Goal: Task Accomplishment & Management: Manage account settings

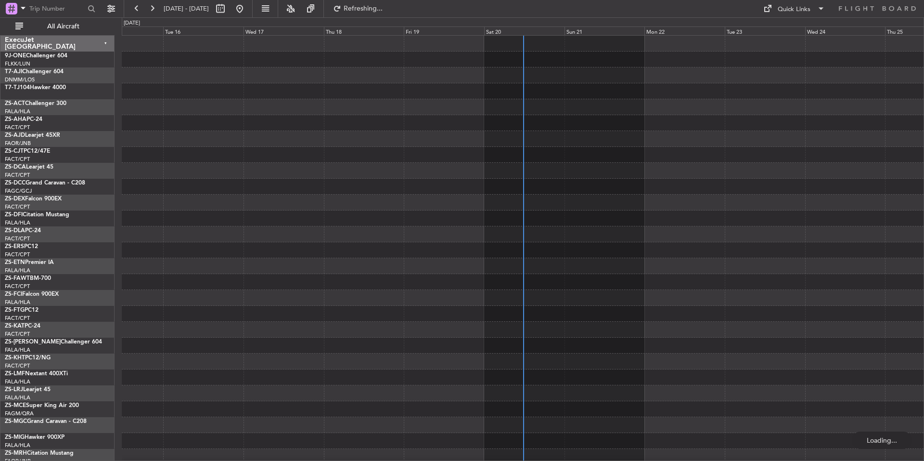
click at [524, 29] on div "Sat 20" at bounding box center [524, 30] width 80 height 9
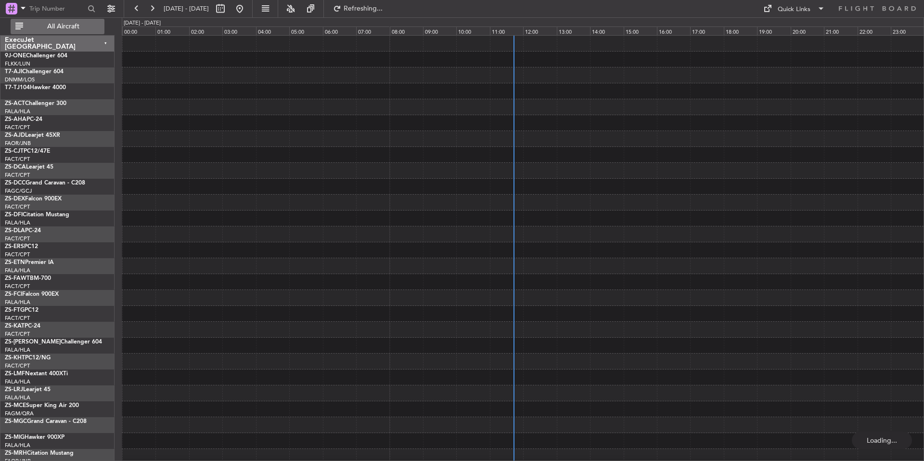
click at [78, 21] on button "All Aircraft" at bounding box center [58, 26] width 94 height 15
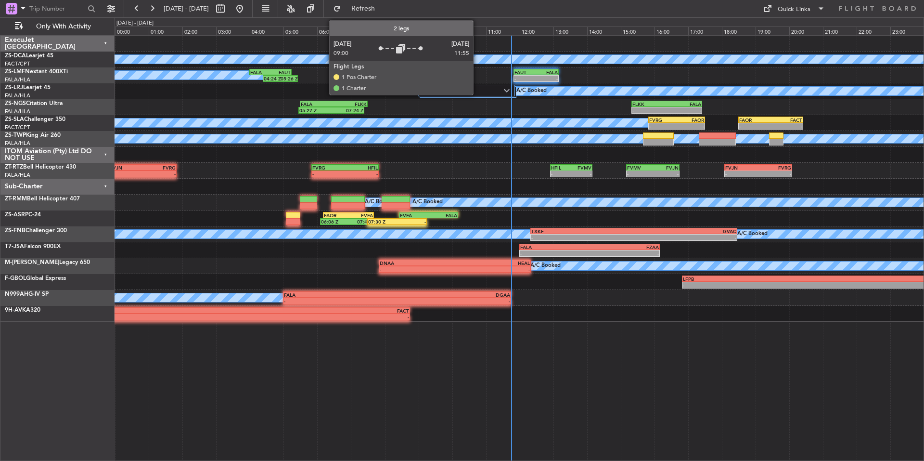
click at [477, 91] on label "2 Flight Legs" at bounding box center [464, 91] width 81 height 8
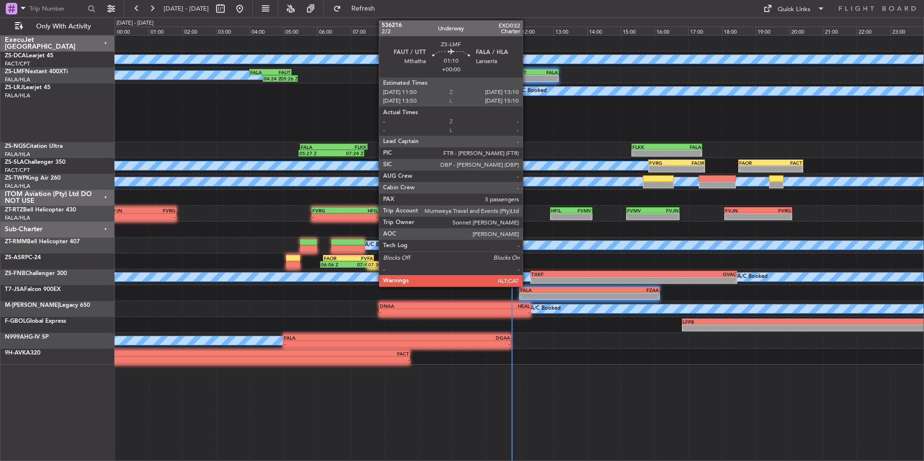
click at [527, 77] on div "-" at bounding box center [526, 79] width 22 height 6
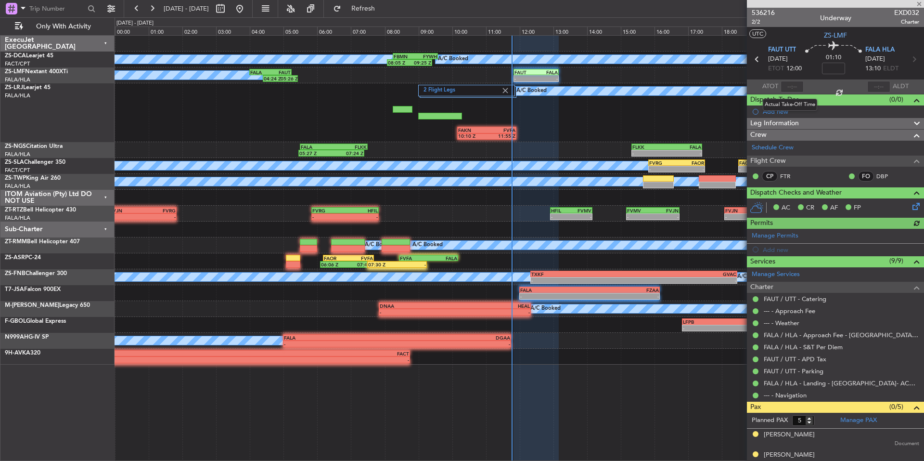
click at [795, 89] on div at bounding box center [792, 87] width 23 height 12
click at [795, 87] on input "text" at bounding box center [792, 87] width 23 height 12
type input "11:45"
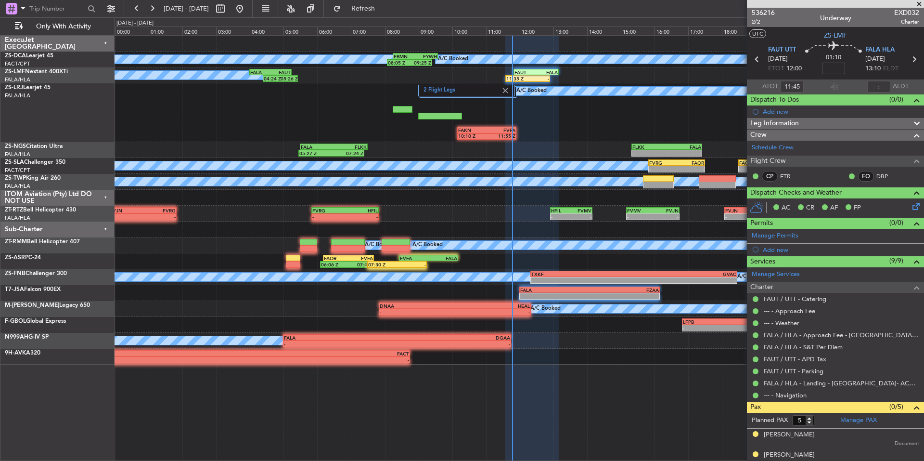
click at [917, 6] on span at bounding box center [920, 4] width 10 height 9
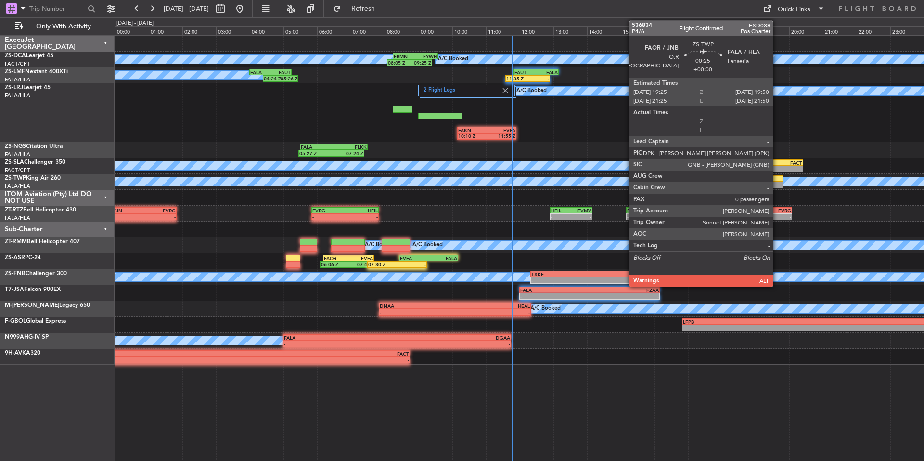
click at [777, 180] on div at bounding box center [776, 178] width 14 height 7
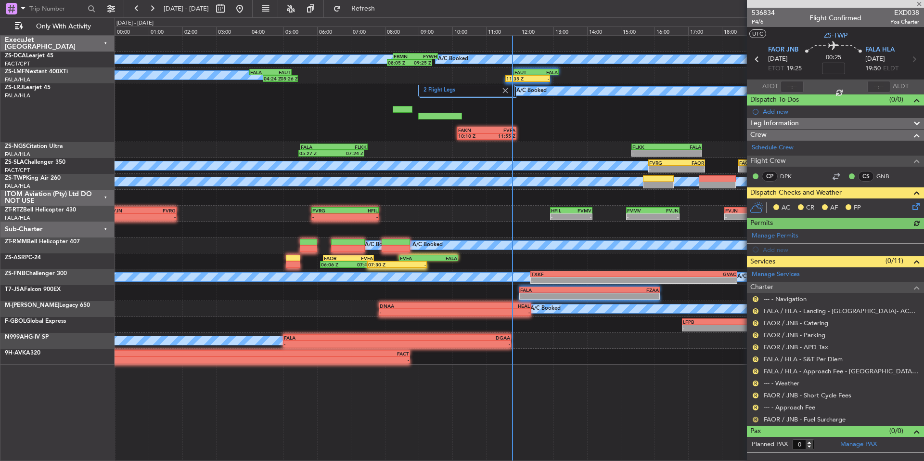
click at [753, 419] on button "R" at bounding box center [756, 419] width 6 height 6
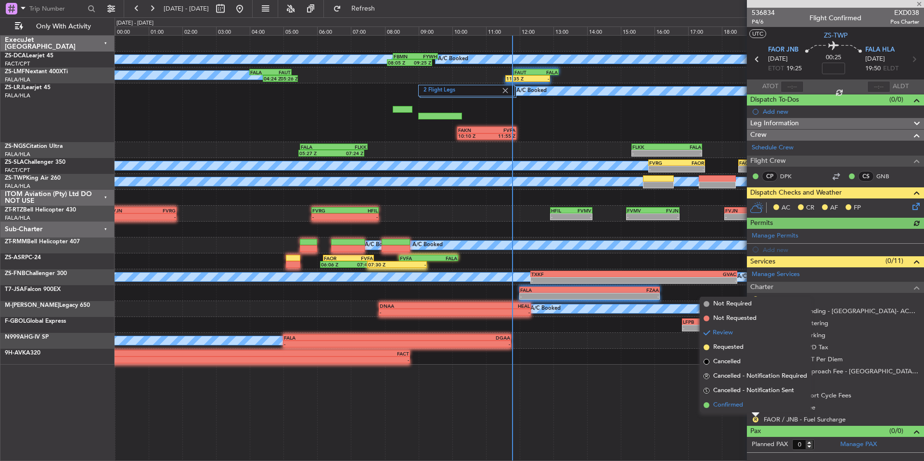
click at [738, 407] on span "Confirmed" at bounding box center [728, 405] width 30 height 10
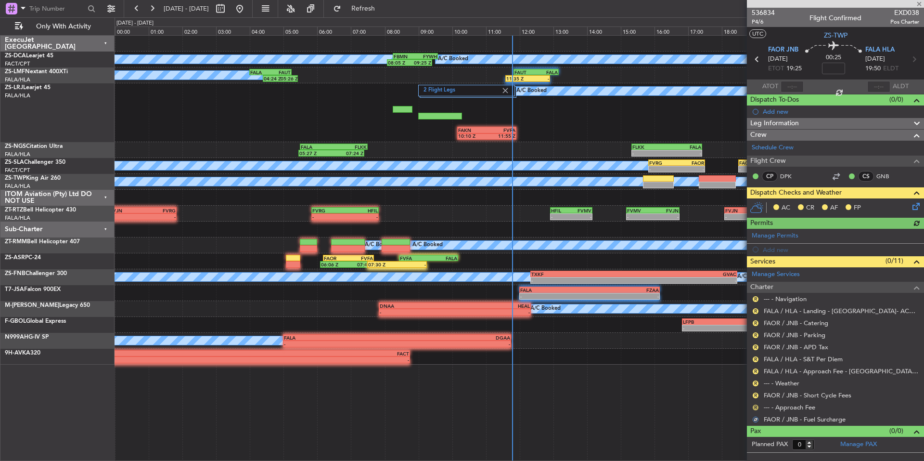
click at [755, 407] on button "R" at bounding box center [756, 407] width 6 height 6
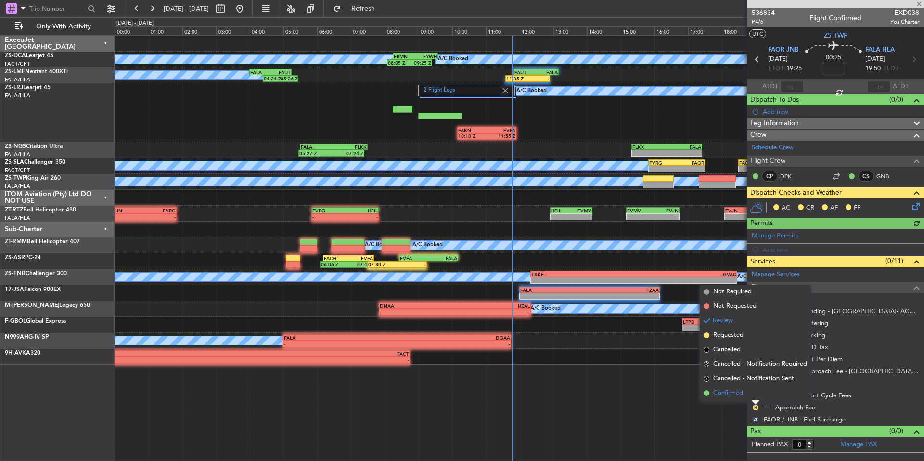
click at [735, 390] on span "Confirmed" at bounding box center [728, 393] width 30 height 10
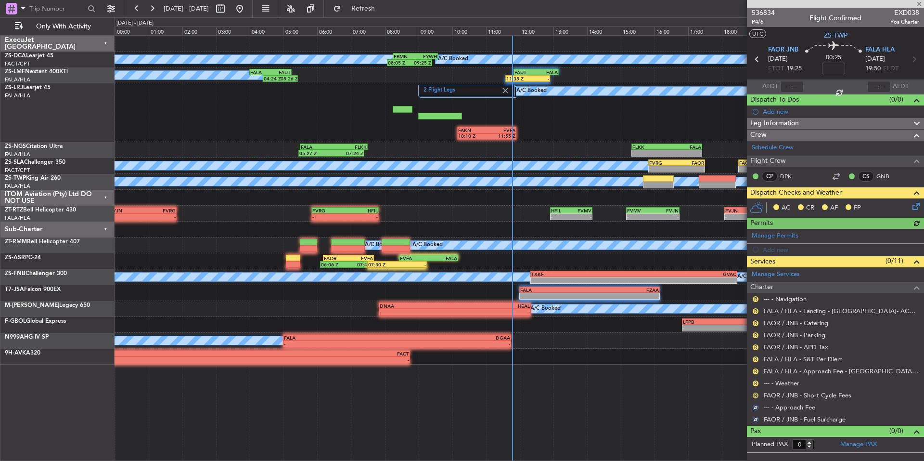
click at [753, 392] on button "R" at bounding box center [756, 395] width 6 height 6
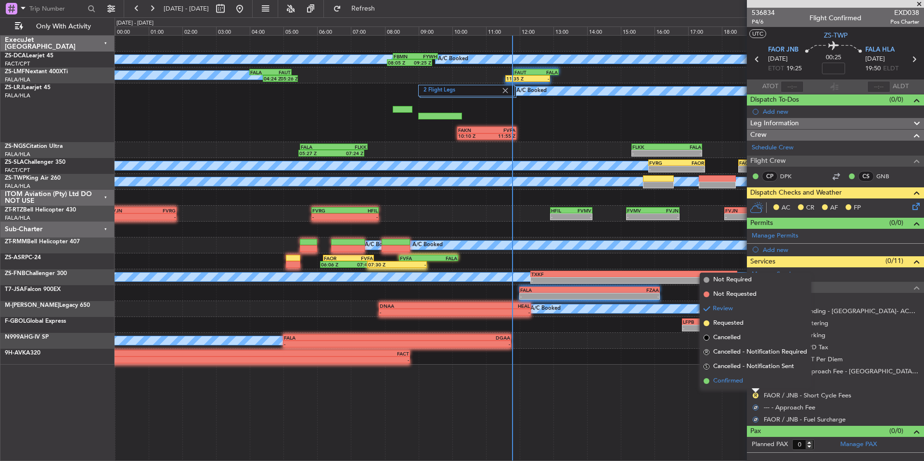
click at [736, 380] on span "Confirmed" at bounding box center [728, 381] width 30 height 10
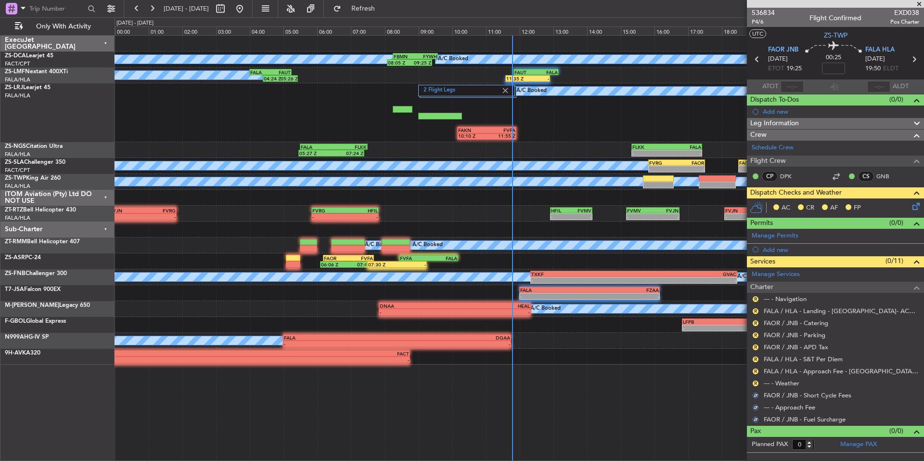
click at [751, 381] on div "R --- - Weather" at bounding box center [835, 383] width 177 height 12
click at [754, 382] on button "R" at bounding box center [756, 383] width 6 height 6
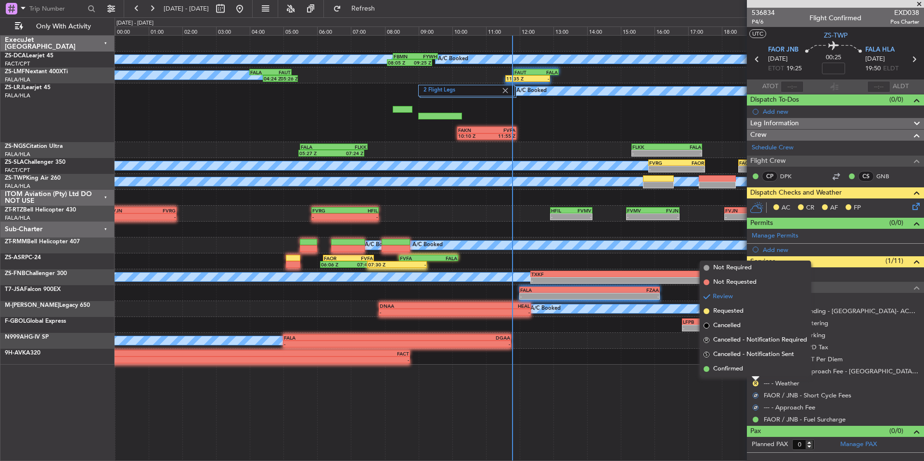
drag, startPoint x: 738, startPoint y: 371, endPoint x: 752, endPoint y: 371, distance: 14.0
click at [739, 371] on span "Confirmed" at bounding box center [728, 369] width 30 height 10
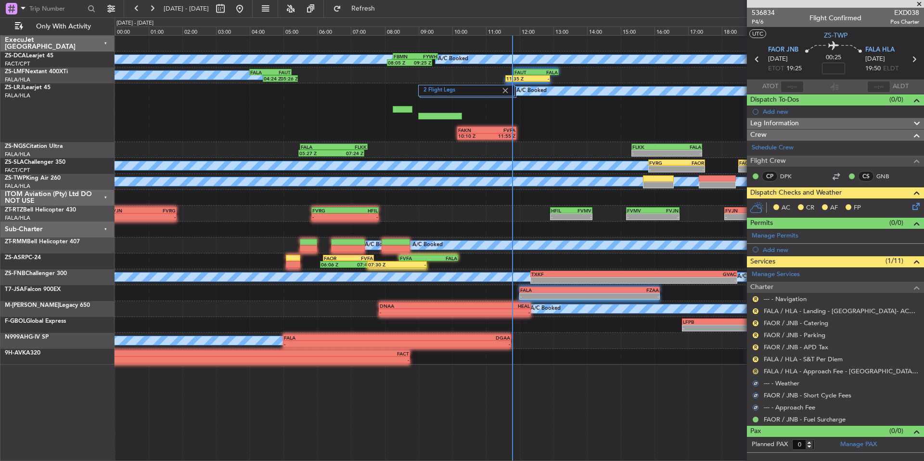
click at [753, 371] on div "R" at bounding box center [756, 371] width 8 height 8
click at [755, 374] on mat-tooltip-component "Review" at bounding box center [755, 387] width 35 height 26
click at [751, 368] on div "R FALA / HLA - Approach Fee - Lanseria Airport- ACC # 1800" at bounding box center [835, 371] width 177 height 12
click at [753, 370] on button "R" at bounding box center [756, 371] width 6 height 6
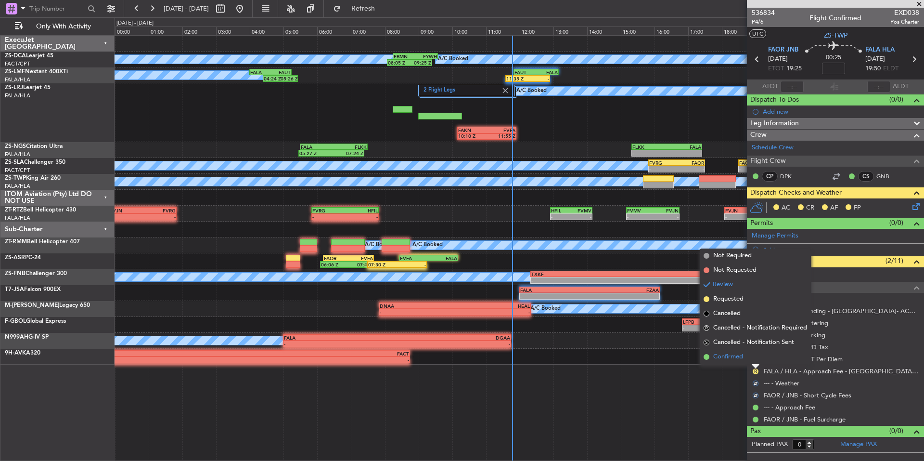
click at [737, 357] on span "Confirmed" at bounding box center [728, 357] width 30 height 10
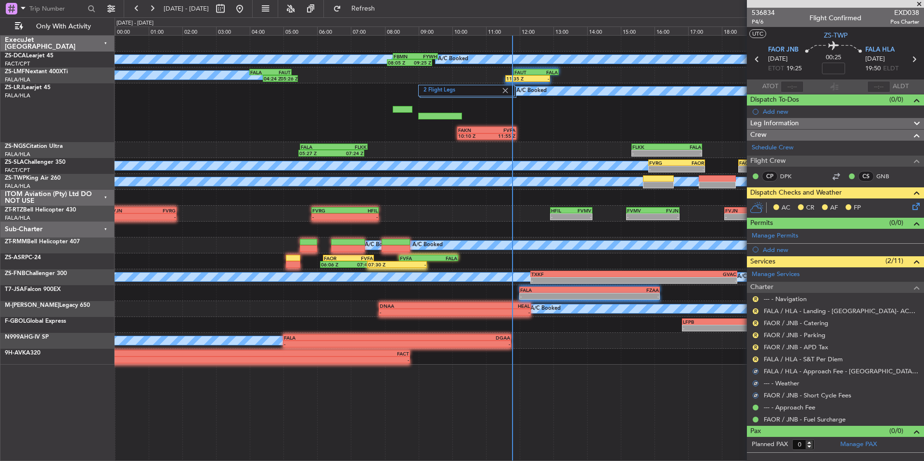
click at [752, 357] on div "R" at bounding box center [756, 359] width 8 height 8
click at [756, 357] on button "R" at bounding box center [756, 359] width 6 height 6
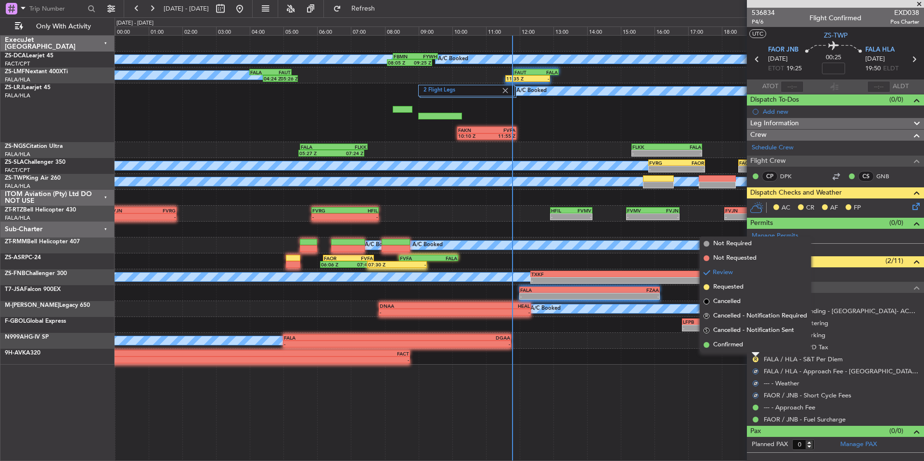
click at [743, 345] on span "Confirmed" at bounding box center [728, 345] width 30 height 10
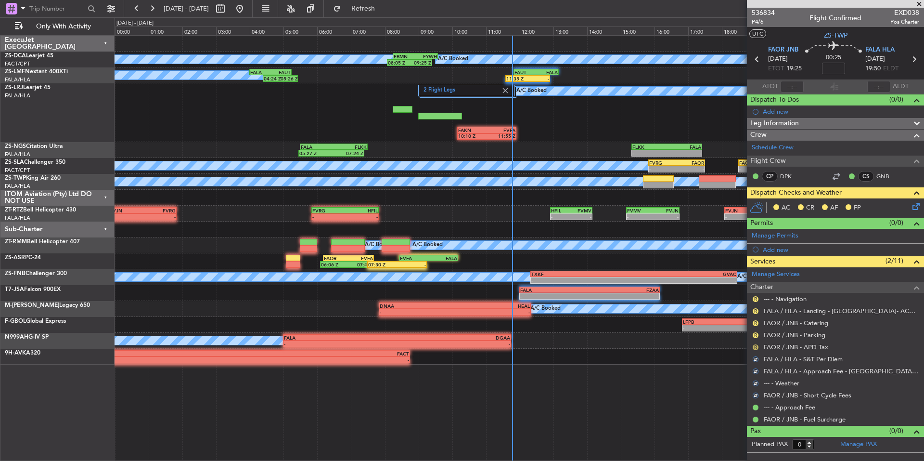
click at [758, 347] on button "R" at bounding box center [756, 347] width 6 height 6
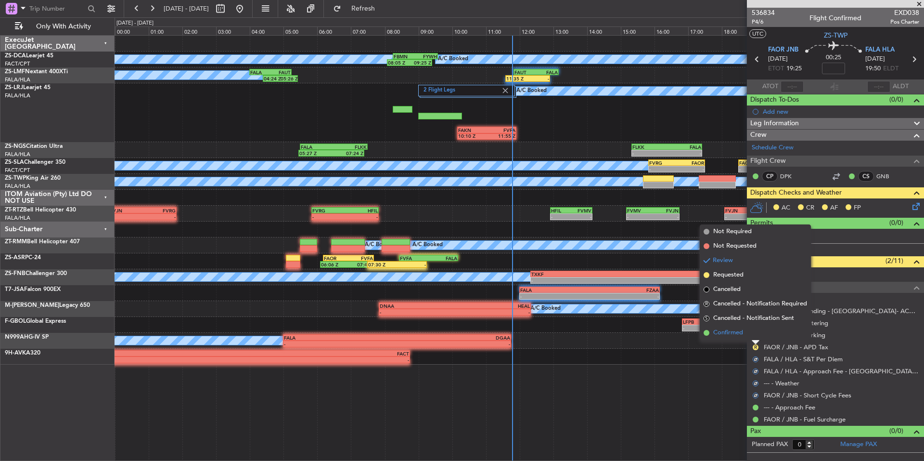
click at [748, 336] on li "Confirmed" at bounding box center [755, 332] width 111 height 14
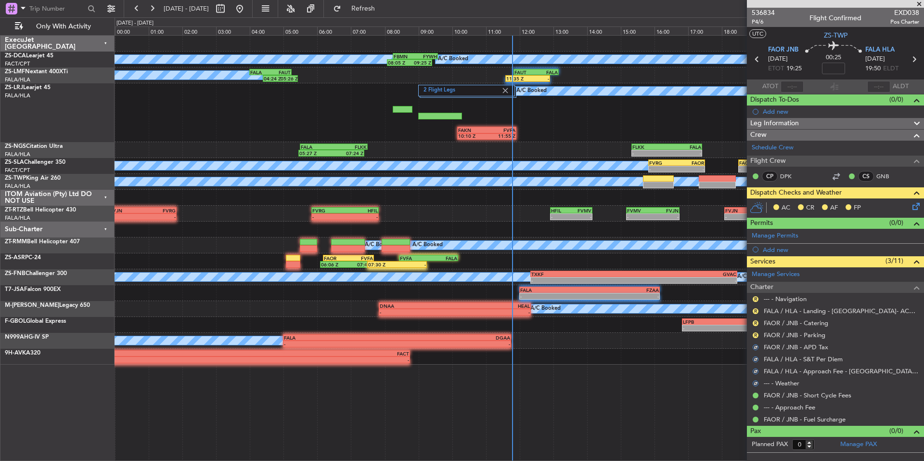
click at [757, 339] on div "R FAOR / JNB - Parking" at bounding box center [835, 335] width 177 height 12
click at [755, 334] on button "R" at bounding box center [756, 335] width 6 height 6
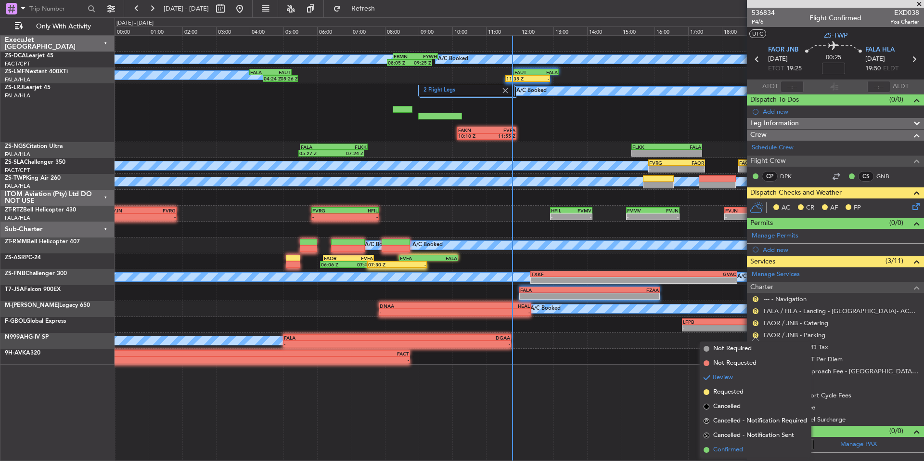
click at [732, 445] on span "Confirmed" at bounding box center [728, 450] width 30 height 10
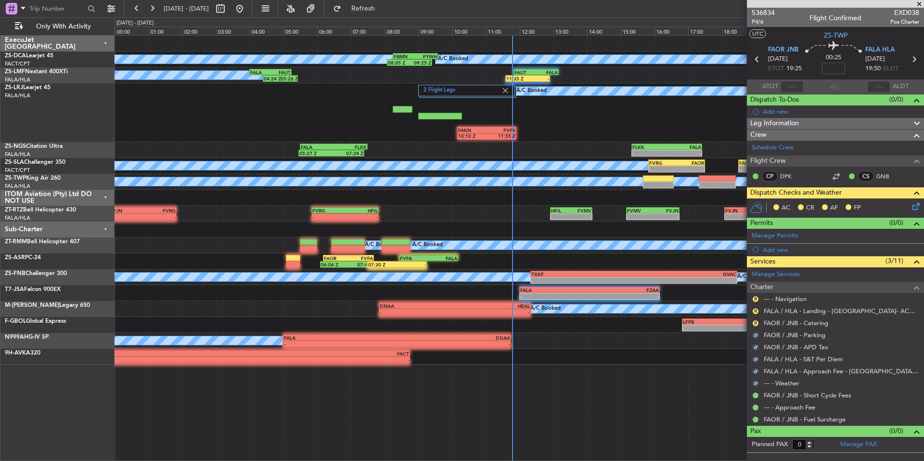
click at [754, 319] on nimbus-traffic-light "R" at bounding box center [756, 323] width 8 height 8
click at [753, 321] on button "R" at bounding box center [756, 323] width 6 height 6
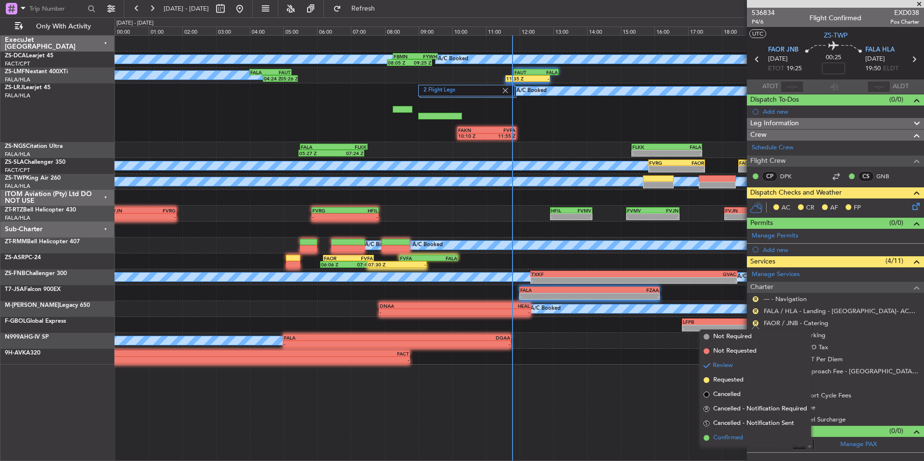
click at [723, 431] on li "Confirmed" at bounding box center [755, 437] width 111 height 14
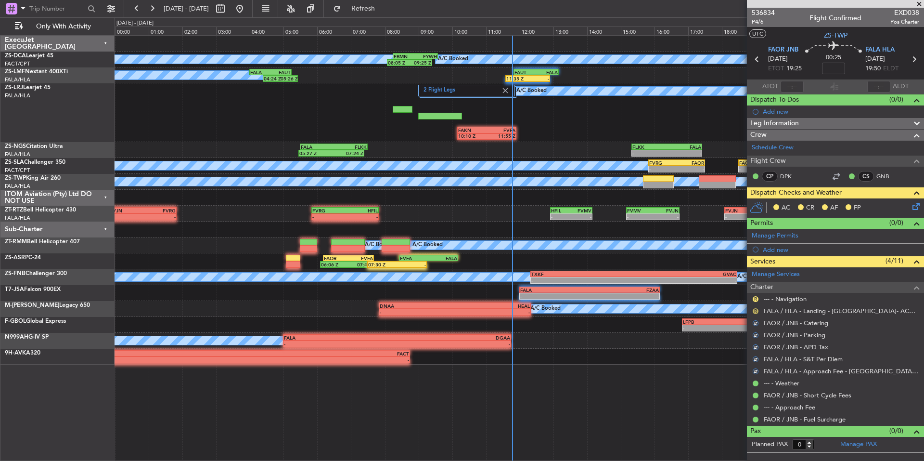
click at [755, 308] on button "R" at bounding box center [756, 311] width 6 height 6
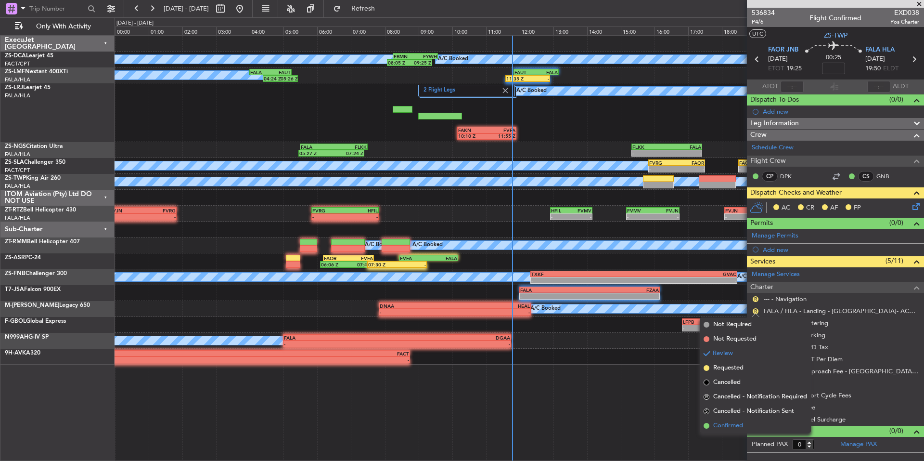
click at [735, 421] on span "Confirmed" at bounding box center [728, 426] width 30 height 10
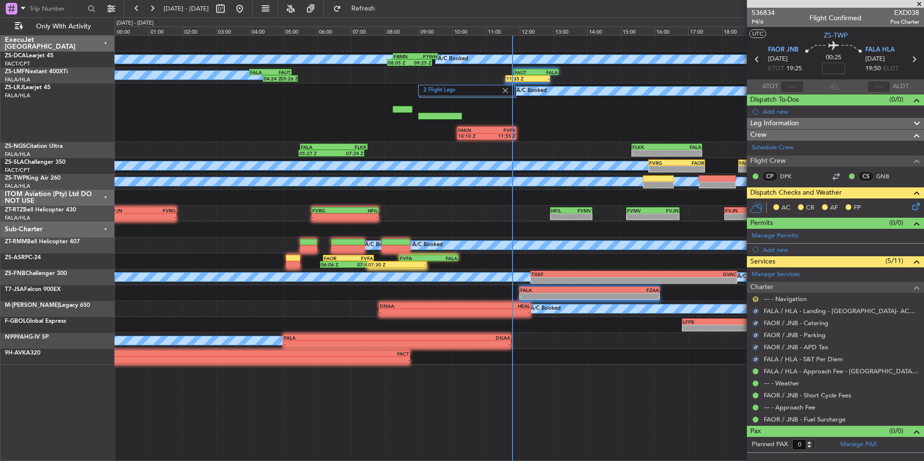
click at [757, 297] on button "R" at bounding box center [756, 299] width 6 height 6
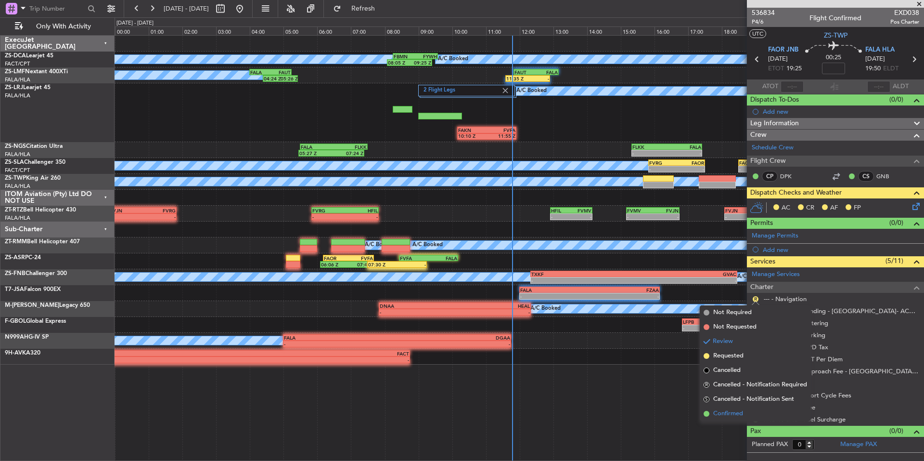
click at [740, 410] on span "Confirmed" at bounding box center [728, 414] width 30 height 10
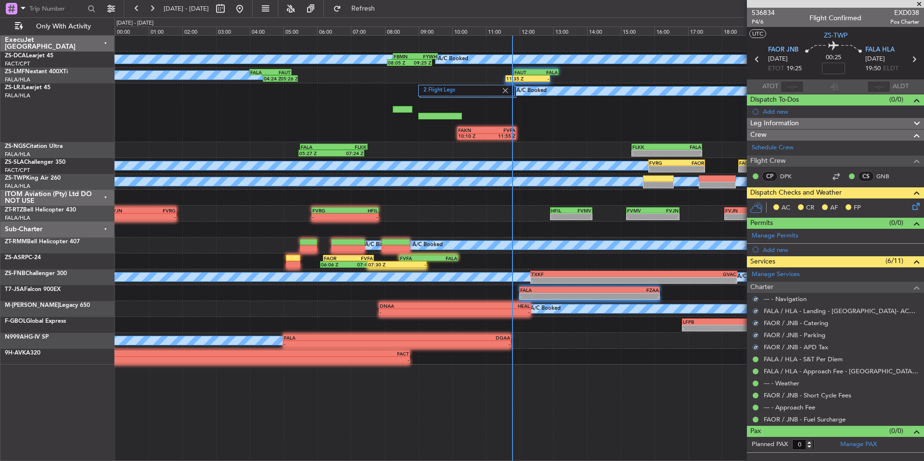
click at [910, 203] on div "AC CR AF FP" at bounding box center [840, 208] width 142 height 14
click at [912, 203] on icon at bounding box center [915, 205] width 8 height 8
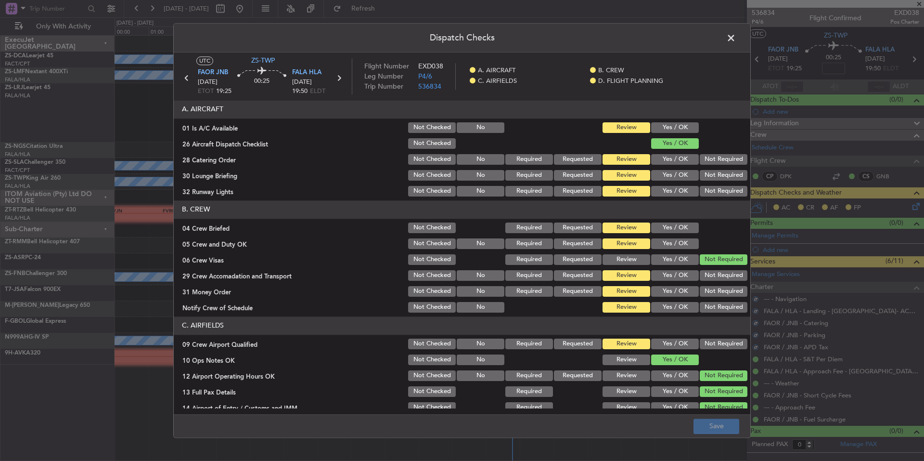
click at [678, 126] on button "Yes / OK" at bounding box center [675, 127] width 48 height 11
click at [717, 172] on button "Not Required" at bounding box center [724, 175] width 48 height 11
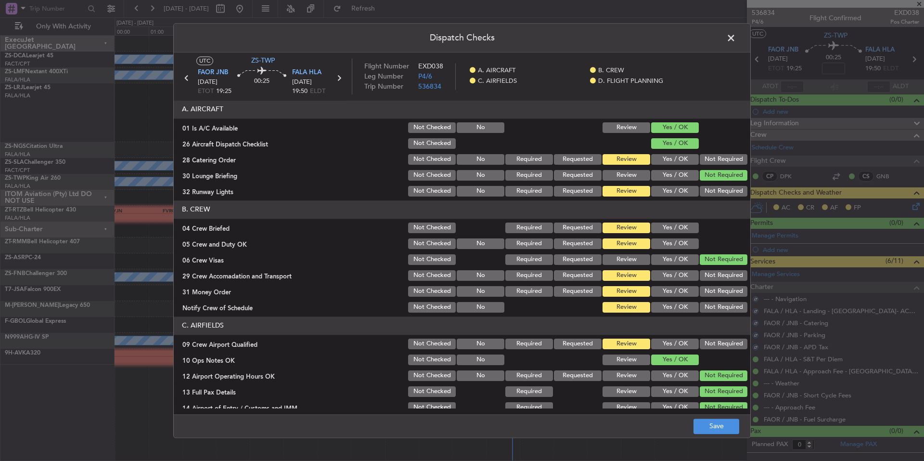
click at [717, 180] on button "Not Required" at bounding box center [724, 175] width 48 height 11
click at [716, 190] on button "Not Required" at bounding box center [724, 191] width 48 height 11
click at [716, 160] on button "Not Required" at bounding box center [724, 159] width 48 height 11
click at [675, 244] on button "Yes / OK" at bounding box center [675, 243] width 48 height 11
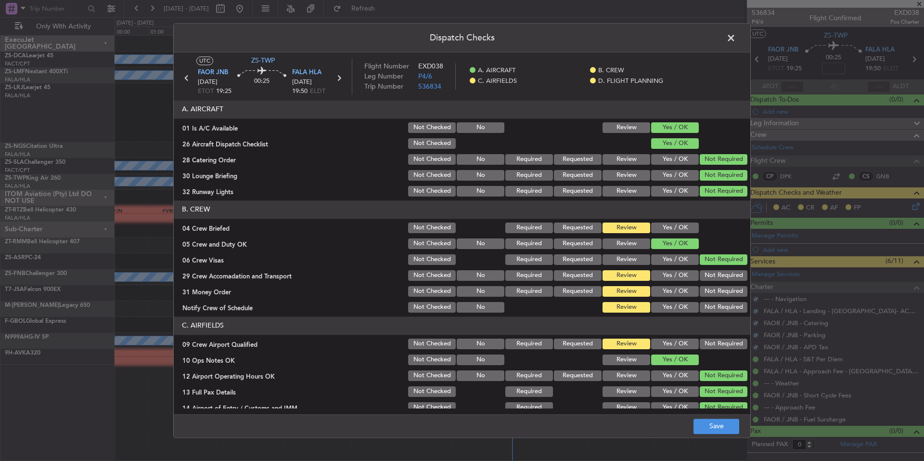
click at [675, 234] on div "Yes / OK" at bounding box center [674, 227] width 49 height 13
click at [683, 227] on button "Yes / OK" at bounding box center [675, 227] width 48 height 11
click at [709, 272] on button "Not Required" at bounding box center [724, 275] width 48 height 11
click at [713, 284] on section "B. CREW 04 Crew Briefed Not Checked Required Requested Review Yes / OK 05 Crew …" at bounding box center [462, 257] width 577 height 114
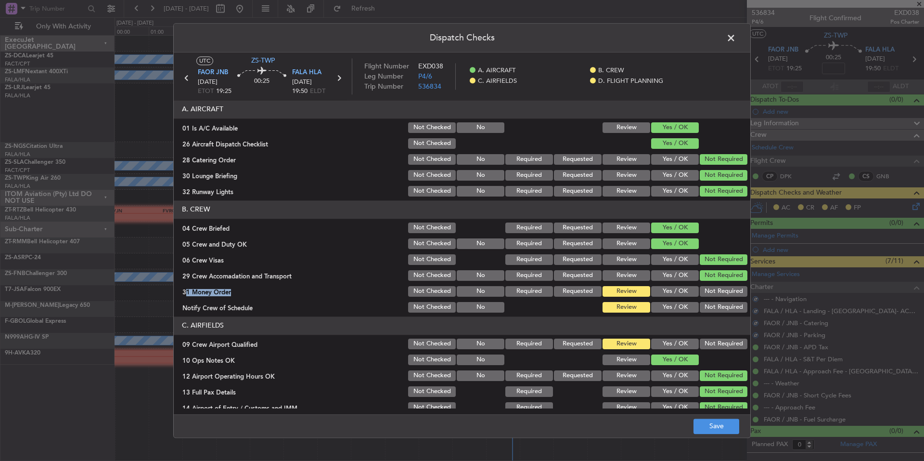
click at [717, 305] on button "Not Required" at bounding box center [724, 307] width 48 height 11
click at [719, 310] on button "Not Required" at bounding box center [724, 307] width 48 height 11
click at [718, 293] on button "Not Required" at bounding box center [724, 291] width 48 height 11
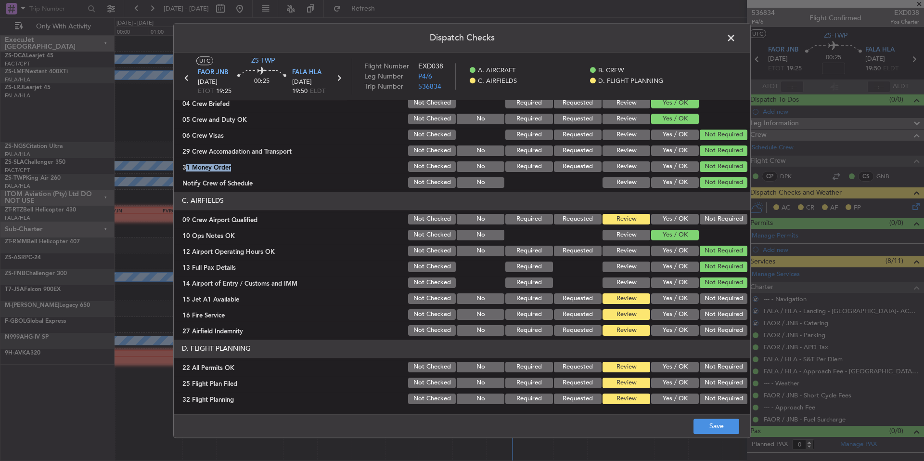
click at [718, 220] on button "Not Required" at bounding box center [724, 219] width 48 height 11
click at [714, 297] on button "Not Required" at bounding box center [724, 298] width 48 height 11
click at [718, 309] on section "C. AIRFIELDS 09 Crew Airport Qualified Not Checked No Required Requested Review…" at bounding box center [462, 264] width 577 height 145
click at [720, 319] on button "Not Required" at bounding box center [724, 314] width 48 height 11
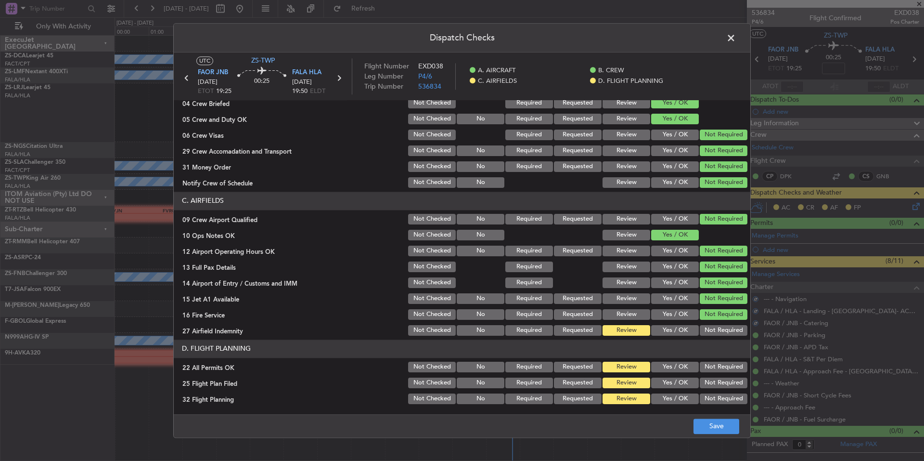
drag, startPoint x: 720, startPoint y: 321, endPoint x: 720, endPoint y: 327, distance: 5.8
click at [720, 322] on section "C. AIRFIELDS 09 Crew Airport Qualified Not Checked No Required Requested Review…" at bounding box center [462, 264] width 577 height 145
click at [720, 330] on button "Not Required" at bounding box center [724, 330] width 48 height 11
click at [721, 333] on button "Not Required" at bounding box center [724, 330] width 48 height 11
click at [723, 358] on section "D. FLIGHT PLANNING 22 All Permits OK Not Checked No Required Requested Review Y…" at bounding box center [462, 372] width 577 height 66
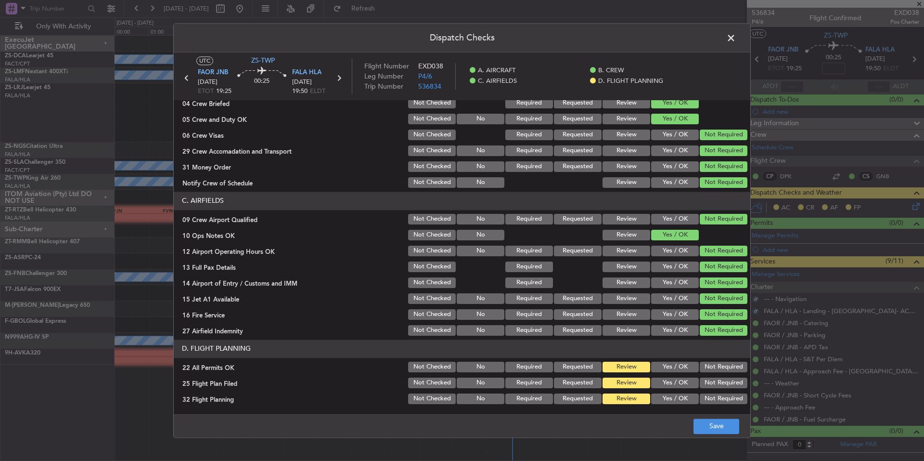
drag, startPoint x: 723, startPoint y: 366, endPoint x: 714, endPoint y: 374, distance: 11.2
click at [723, 367] on button "Not Required" at bounding box center [724, 366] width 48 height 11
click at [671, 387] on button "Yes / OK" at bounding box center [675, 382] width 48 height 11
drag, startPoint x: 670, startPoint y: 397, endPoint x: 673, endPoint y: 402, distance: 6.9
click at [670, 398] on button "Yes / OK" at bounding box center [675, 398] width 48 height 11
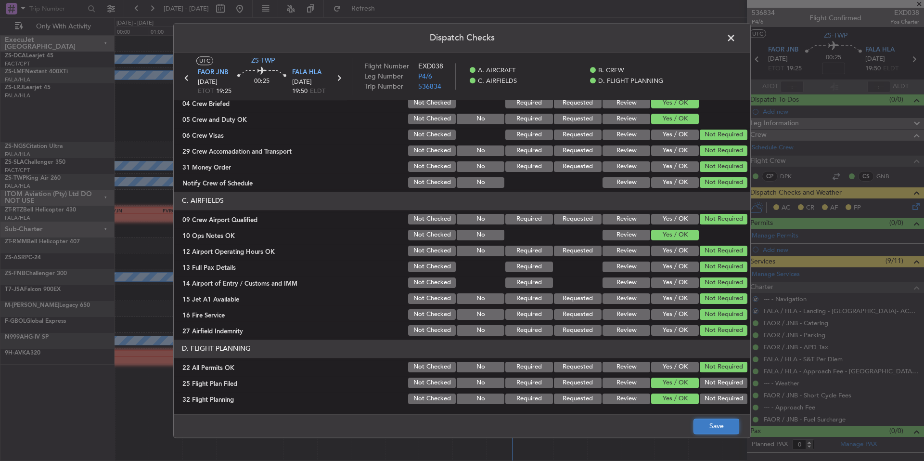
click at [712, 419] on button "Save" at bounding box center [717, 425] width 46 height 15
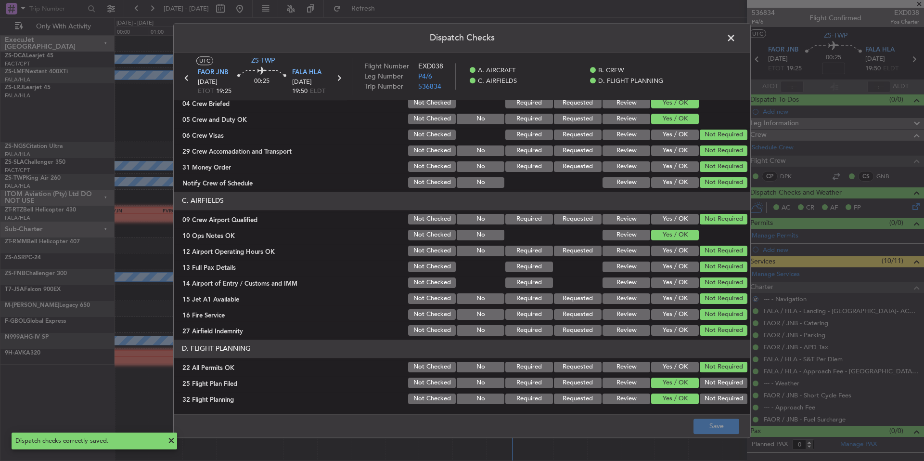
click at [736, 37] on span at bounding box center [736, 40] width 0 height 19
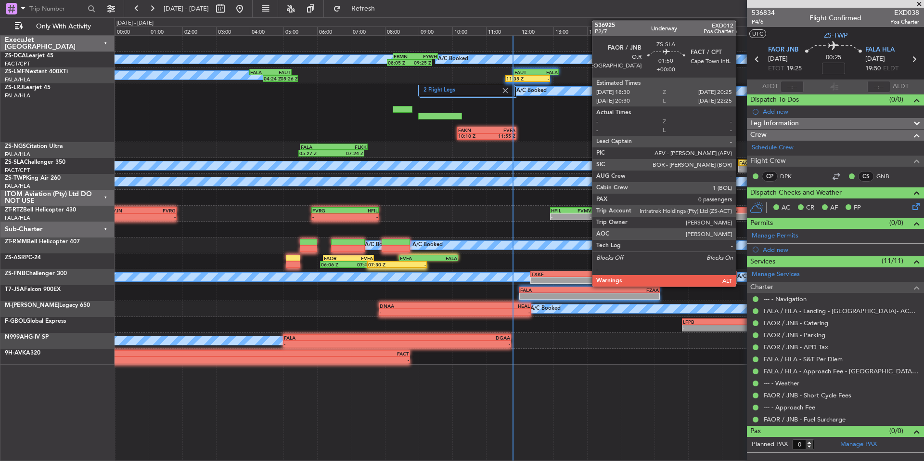
click at [740, 167] on div "-" at bounding box center [754, 169] width 31 height 6
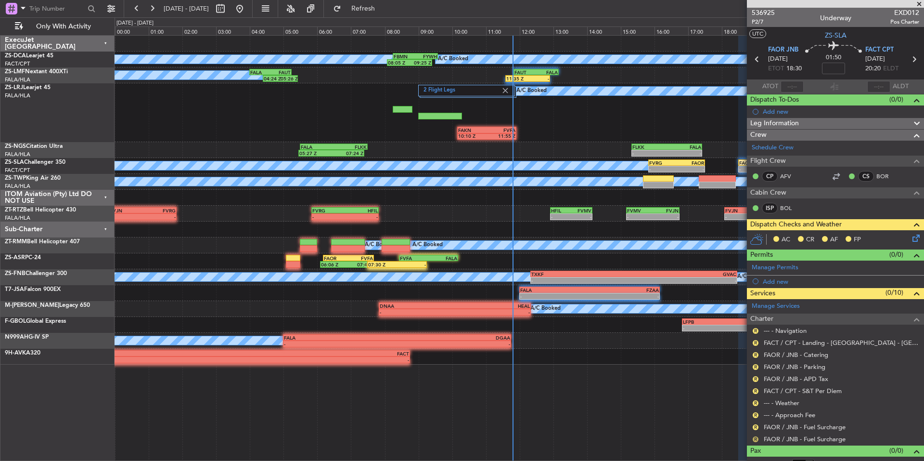
click at [755, 439] on button "R" at bounding box center [756, 439] width 6 height 6
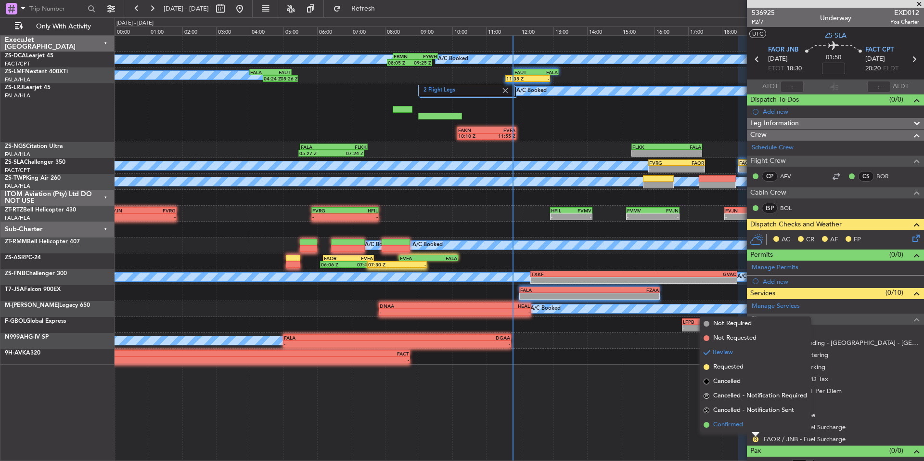
click at [731, 424] on span "Confirmed" at bounding box center [728, 425] width 30 height 10
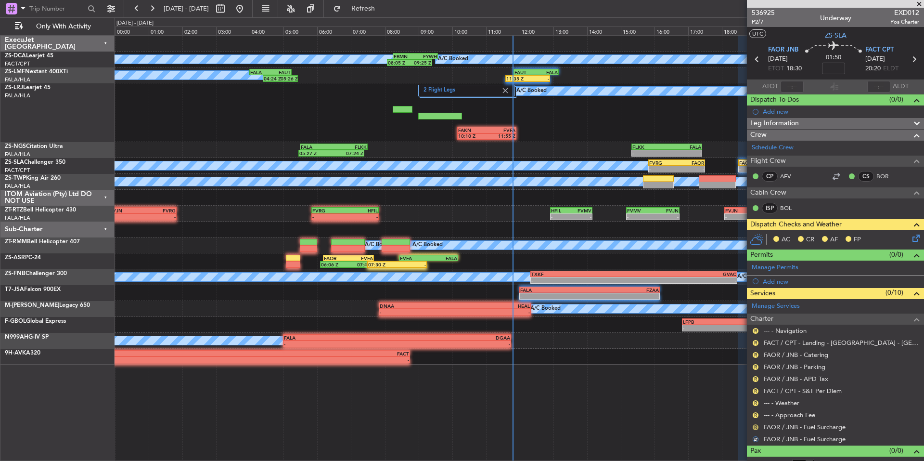
click at [755, 427] on button "R" at bounding box center [756, 427] width 6 height 6
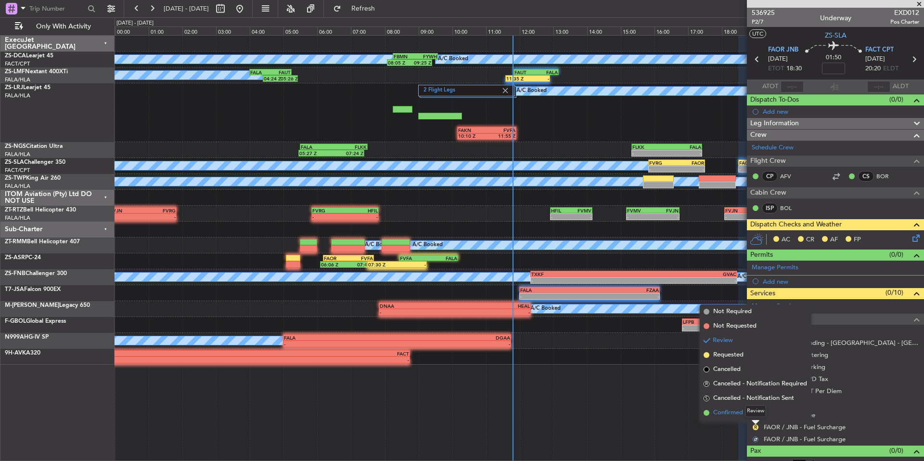
click at [738, 411] on span "Confirmed" at bounding box center [728, 413] width 30 height 10
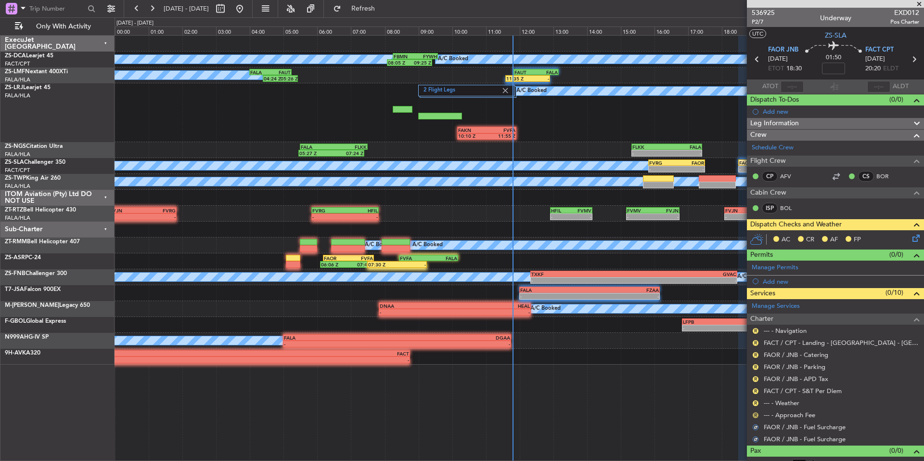
click at [754, 413] on button "R" at bounding box center [756, 415] width 6 height 6
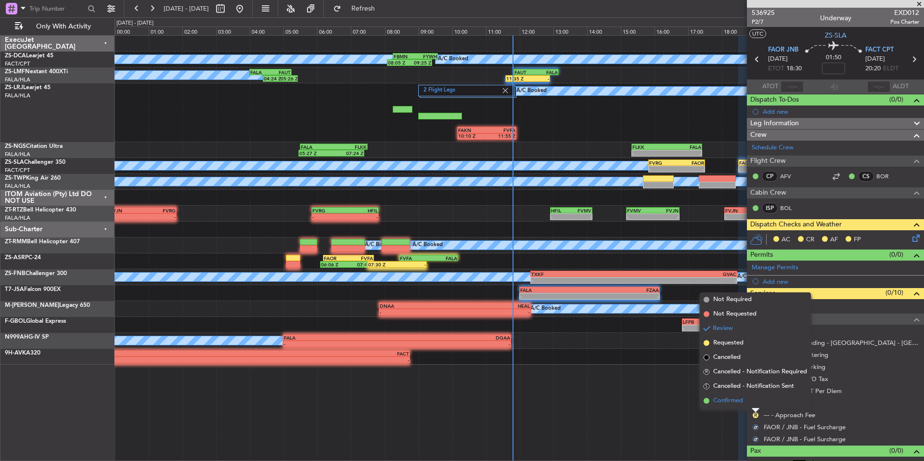
click at [737, 399] on span "Confirmed" at bounding box center [728, 401] width 30 height 10
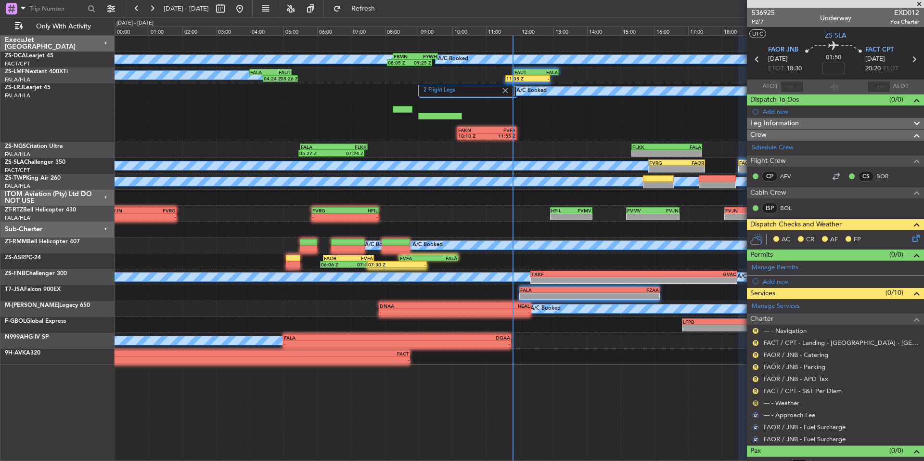
click at [756, 401] on button "R" at bounding box center [756, 403] width 6 height 6
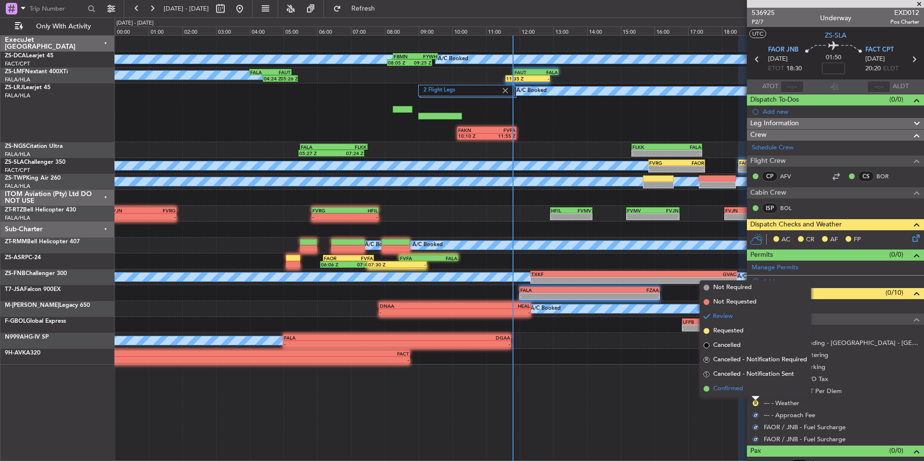
click at [740, 387] on span "Confirmed" at bounding box center [728, 389] width 30 height 10
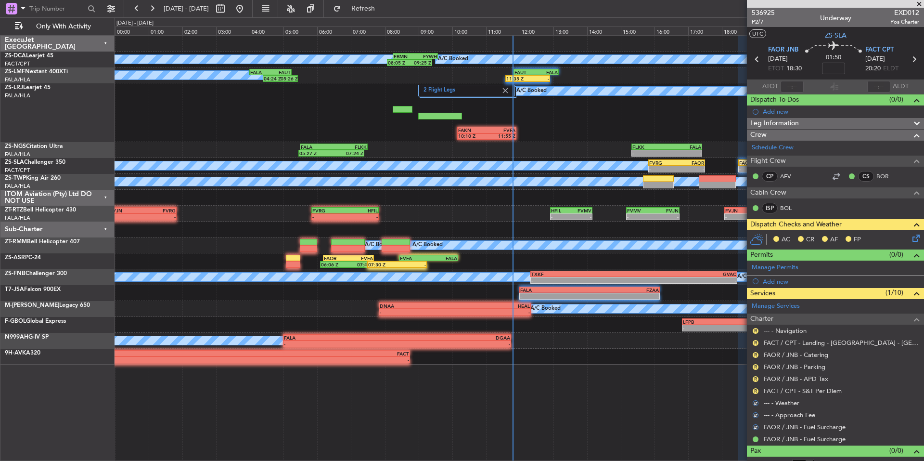
click at [753, 387] on div "R" at bounding box center [756, 391] width 8 height 8
click at [754, 389] on button "R" at bounding box center [756, 391] width 6 height 6
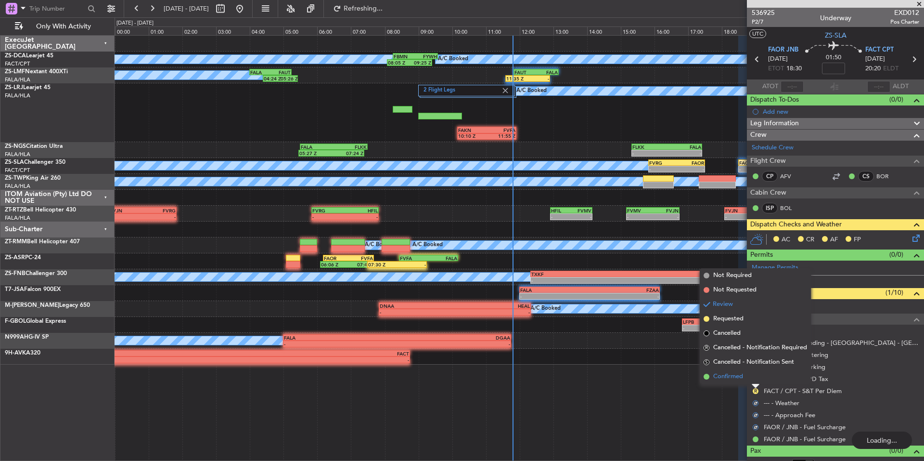
click at [743, 379] on span "Confirmed" at bounding box center [728, 377] width 30 height 10
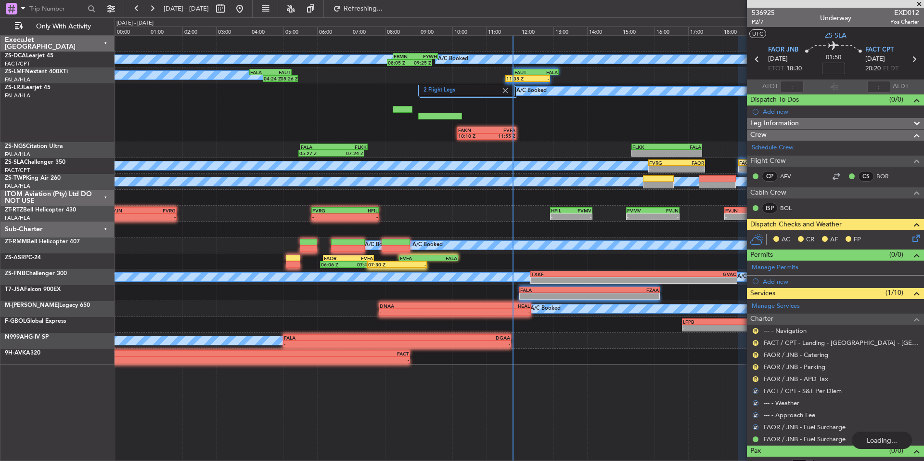
click at [754, 378] on button "R" at bounding box center [756, 379] width 6 height 6
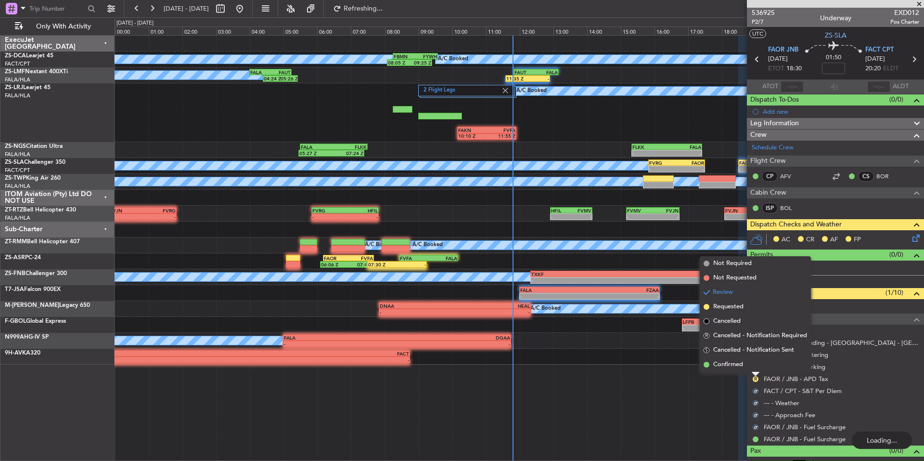
click at [741, 366] on span "Confirmed" at bounding box center [728, 365] width 30 height 10
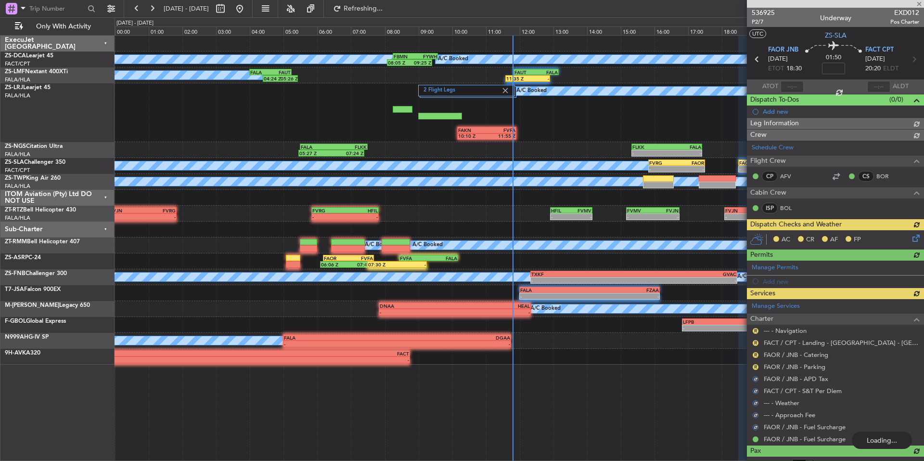
click at [756, 364] on div "Manage Services Charter R --- - Navigation R FACT / CPT - Landing - ACSA - Cape…" at bounding box center [835, 372] width 177 height 146
click at [759, 366] on div "R" at bounding box center [756, 367] width 8 height 8
click at [754, 364] on button "R" at bounding box center [756, 367] width 6 height 6
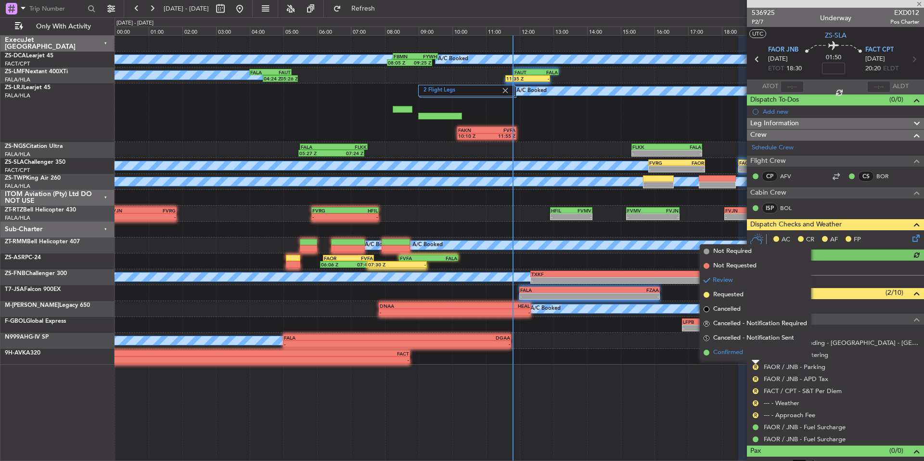
click at [740, 351] on span "Confirmed" at bounding box center [728, 353] width 30 height 10
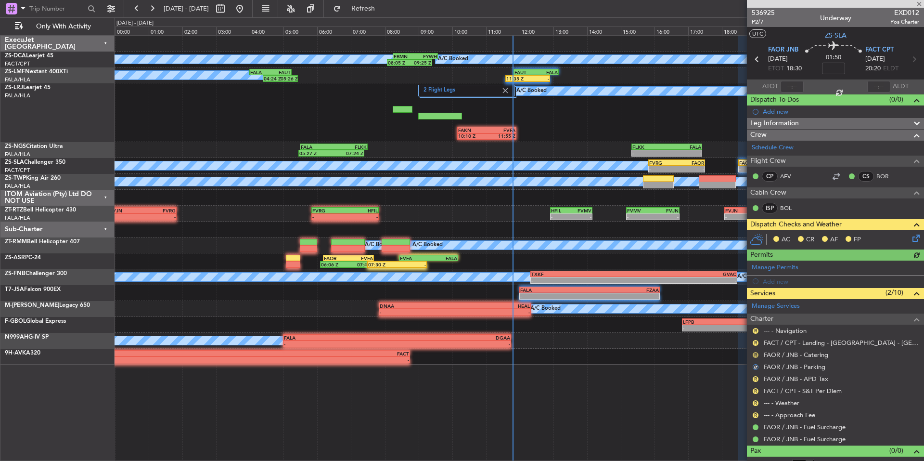
click at [753, 352] on div "R" at bounding box center [756, 355] width 8 height 8
click at [753, 354] on button "R" at bounding box center [756, 355] width 6 height 6
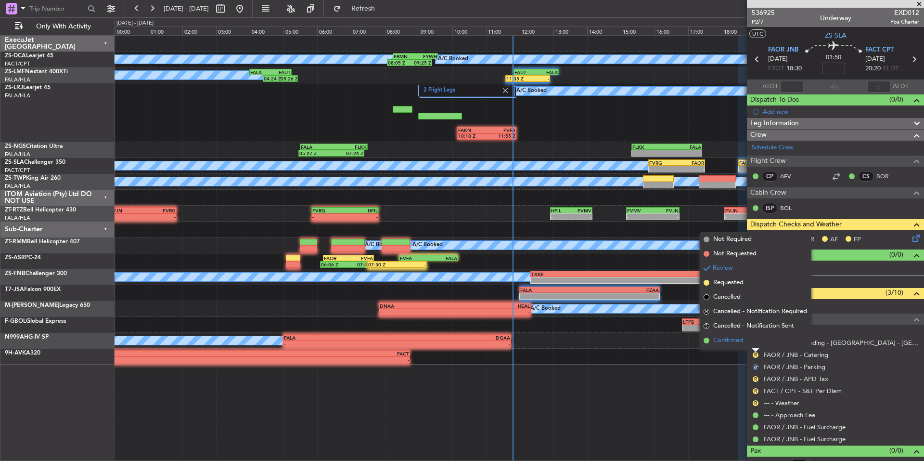
click at [740, 347] on li "Confirmed" at bounding box center [755, 340] width 111 height 14
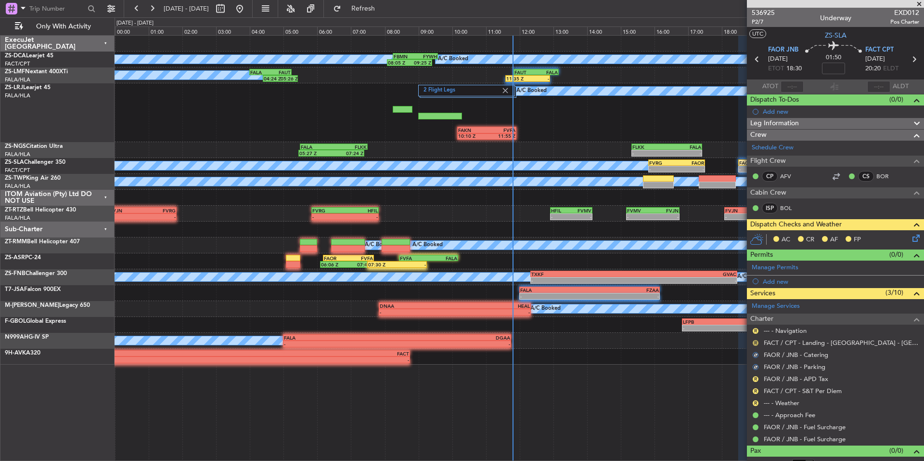
click at [754, 340] on button "R" at bounding box center [756, 343] width 6 height 6
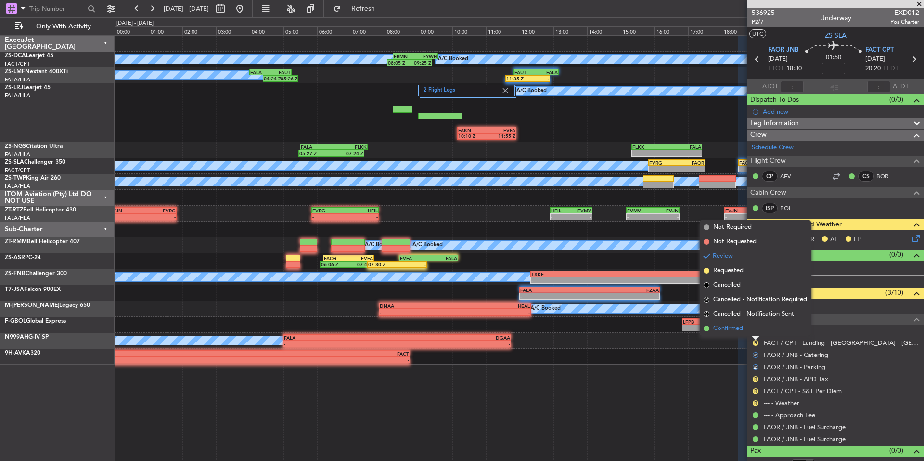
click at [740, 332] on span "Confirmed" at bounding box center [728, 328] width 30 height 10
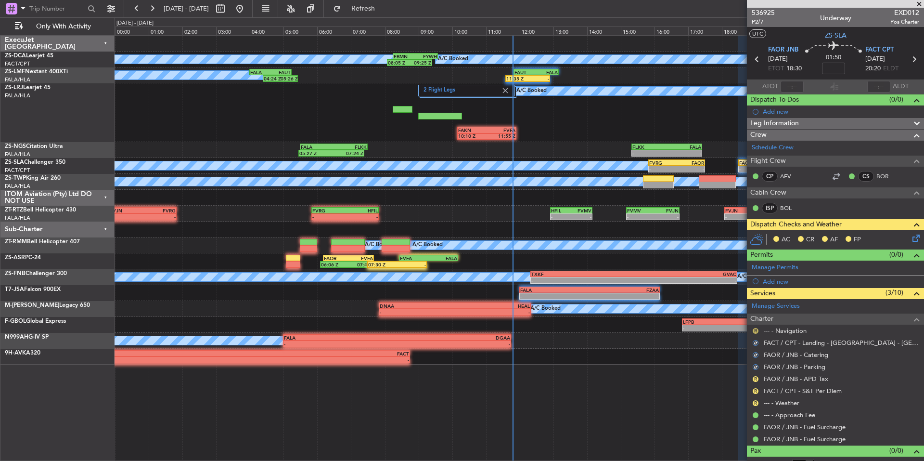
click at [753, 330] on button "R" at bounding box center [756, 331] width 6 height 6
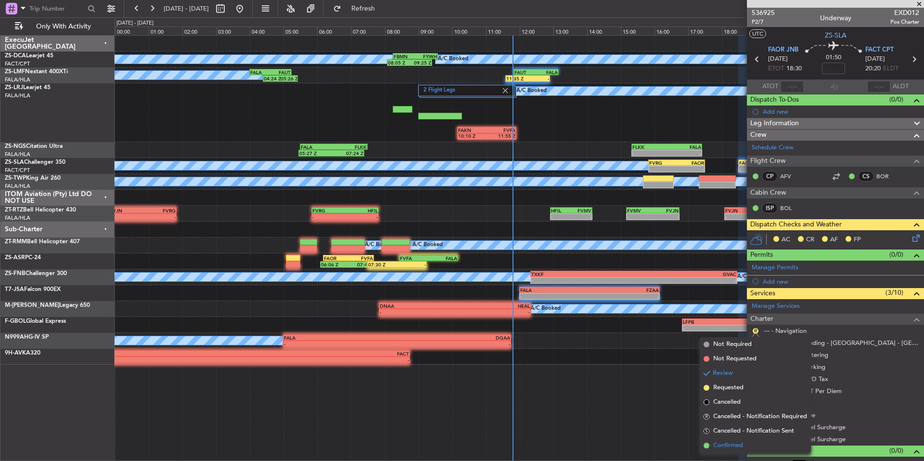
click at [723, 443] on span "Confirmed" at bounding box center [728, 445] width 30 height 10
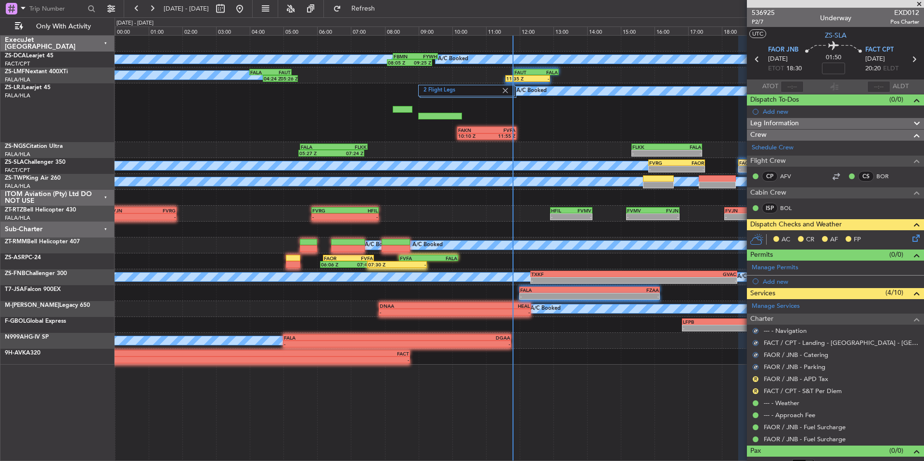
click at [911, 236] on icon at bounding box center [915, 236] width 8 height 8
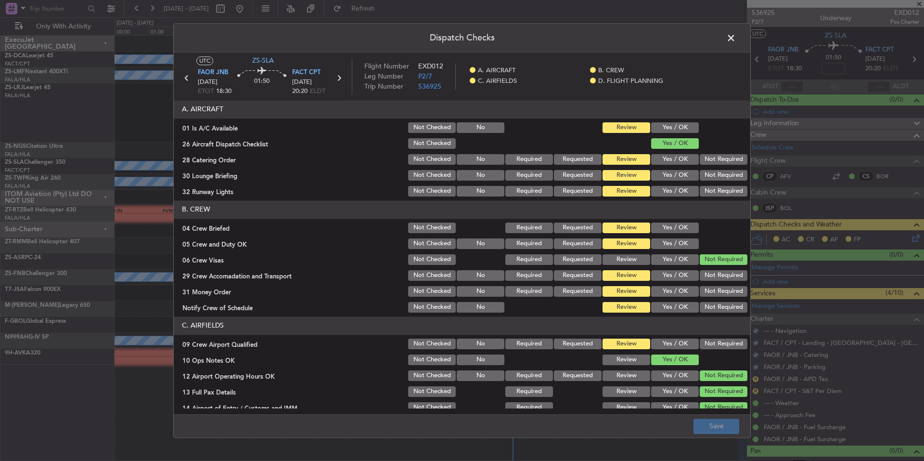
click at [681, 129] on button "Yes / OK" at bounding box center [675, 127] width 48 height 11
click at [709, 156] on button "Not Required" at bounding box center [724, 159] width 48 height 11
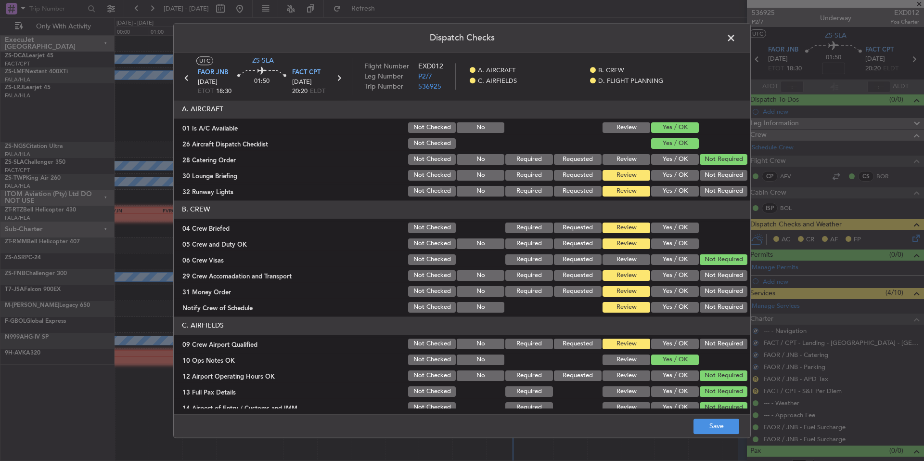
click at [710, 176] on button "Not Required" at bounding box center [724, 175] width 48 height 11
drag, startPoint x: 711, startPoint y: 181, endPoint x: 711, endPoint y: 191, distance: 9.6
click at [711, 181] on div "Not Required" at bounding box center [722, 174] width 49 height 13
click at [711, 191] on button "Not Required" at bounding box center [724, 191] width 48 height 11
click at [679, 229] on button "Yes / OK" at bounding box center [675, 227] width 48 height 11
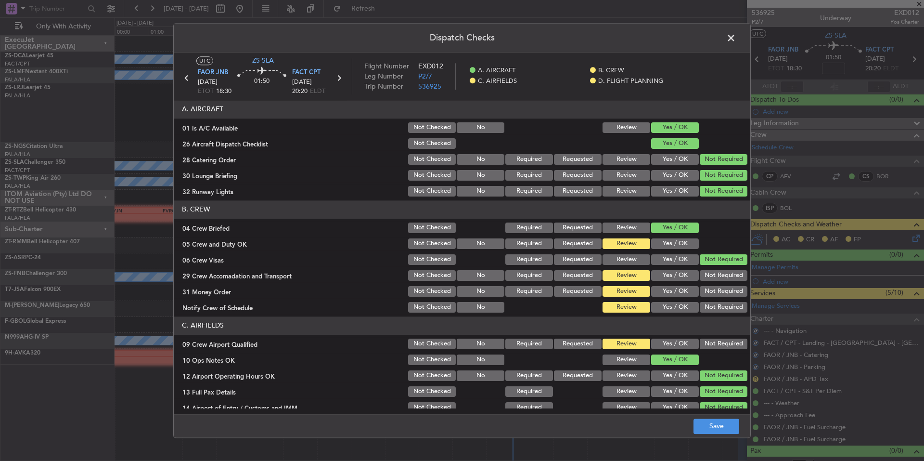
click at [679, 243] on button "Yes / OK" at bounding box center [675, 243] width 48 height 11
click at [714, 283] on section "B. CREW 04 Crew Briefed Not Checked Required Requested Review Yes / OK 05 Crew …" at bounding box center [462, 257] width 577 height 114
click at [716, 292] on button "Not Required" at bounding box center [724, 291] width 48 height 11
click at [719, 299] on section "B. CREW 04 Crew Briefed Not Checked Required Requested Review Yes / OK 05 Crew …" at bounding box center [462, 257] width 577 height 114
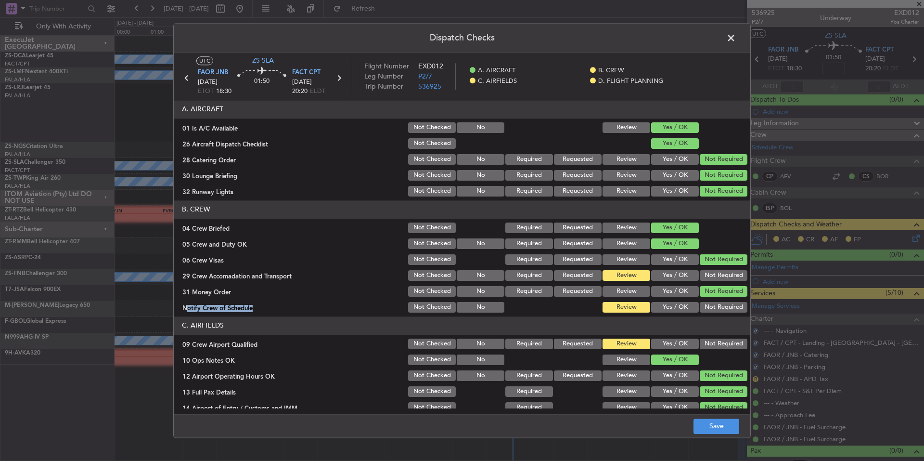
click at [720, 306] on button "Not Required" at bounding box center [724, 307] width 48 height 11
drag, startPoint x: 723, startPoint y: 293, endPoint x: 721, endPoint y: 287, distance: 6.0
click at [723, 292] on button "Not Required" at bounding box center [724, 291] width 48 height 11
click at [719, 278] on button "Not Required" at bounding box center [724, 275] width 48 height 11
click at [710, 338] on button "Not Required" at bounding box center [724, 343] width 48 height 11
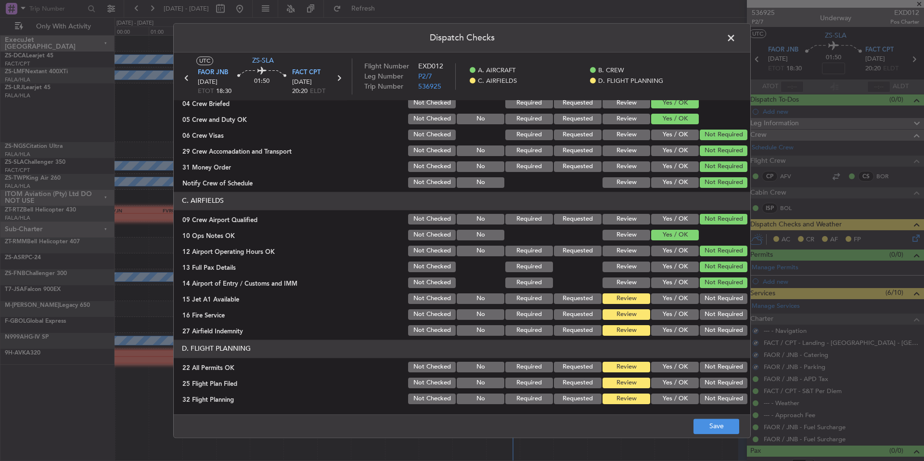
click at [712, 337] on article "A. AIRCRAFT 01 Is A/C Available Not Checked No Review Yes / OK 26 Aircraft Disp…" at bounding box center [462, 254] width 577 height 308
drag, startPoint x: 714, startPoint y: 327, endPoint x: 714, endPoint y: 318, distance: 8.7
click at [714, 326] on button "Not Required" at bounding box center [724, 330] width 48 height 11
drag, startPoint x: 714, startPoint y: 318, endPoint x: 713, endPoint y: 309, distance: 9.2
click at [713, 315] on button "Not Required" at bounding box center [724, 314] width 48 height 11
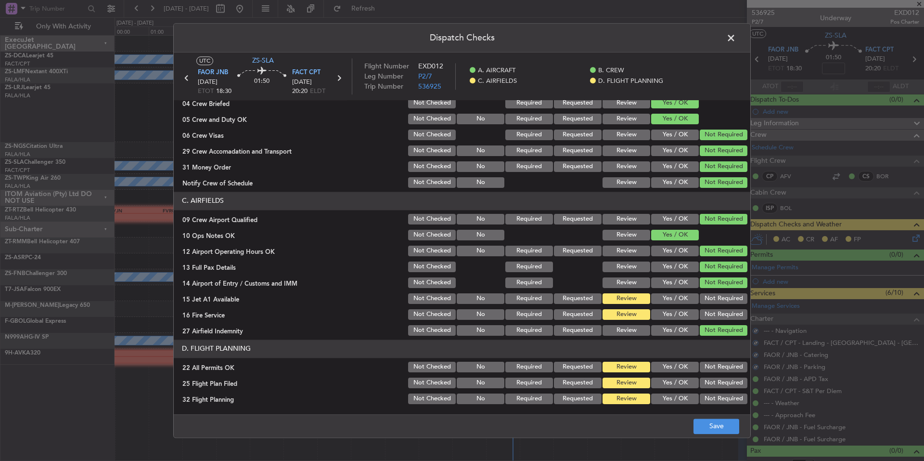
click at [713, 308] on div "Not Required" at bounding box center [722, 314] width 49 height 13
click at [713, 300] on button "Not Required" at bounding box center [724, 298] width 48 height 11
click at [713, 297] on button "Not Required" at bounding box center [724, 298] width 48 height 11
drag, startPoint x: 721, startPoint y: 372, endPoint x: 718, endPoint y: 363, distance: 9.3
click at [721, 372] on div "Not Required" at bounding box center [722, 366] width 49 height 13
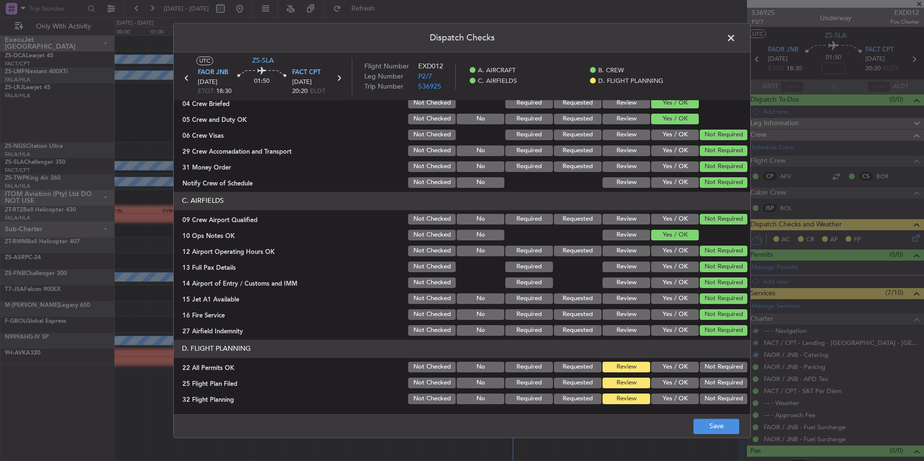
click at [718, 363] on button "Not Required" at bounding box center [724, 366] width 48 height 11
drag, startPoint x: 685, startPoint y: 379, endPoint x: 685, endPoint y: 395, distance: 15.4
click at [685, 382] on button "Yes / OK" at bounding box center [675, 382] width 48 height 11
click at [685, 395] on button "Yes / OK" at bounding box center [675, 398] width 48 height 11
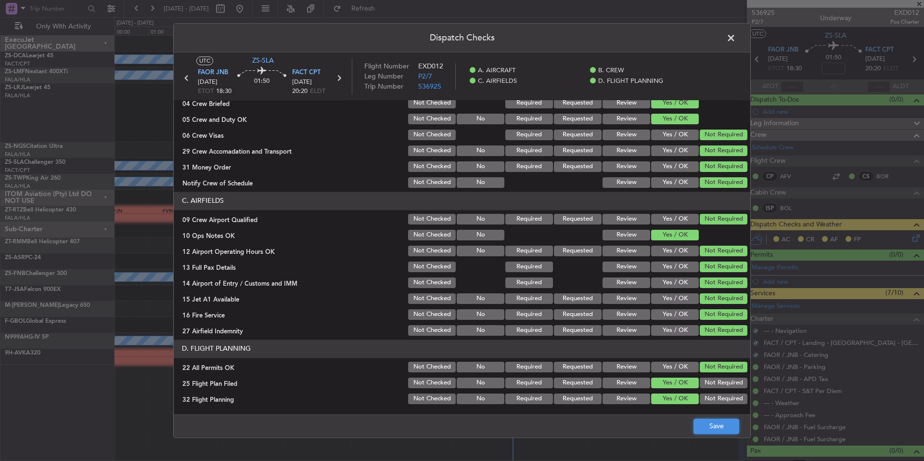
click at [710, 422] on button "Save" at bounding box center [717, 425] width 46 height 15
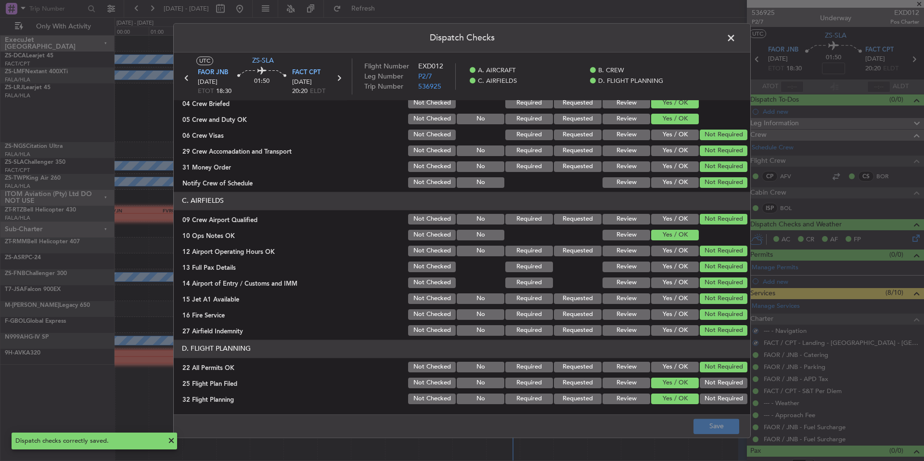
click at [736, 38] on span at bounding box center [736, 40] width 0 height 19
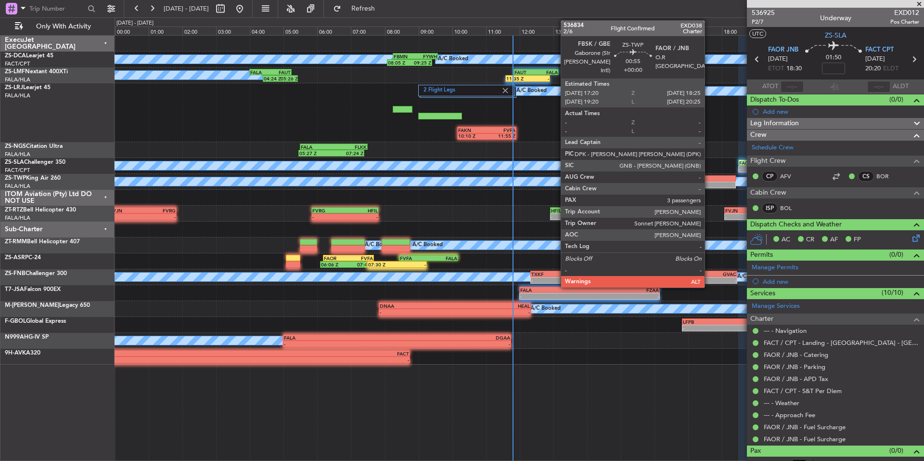
click at [709, 180] on div at bounding box center [717, 178] width 37 height 7
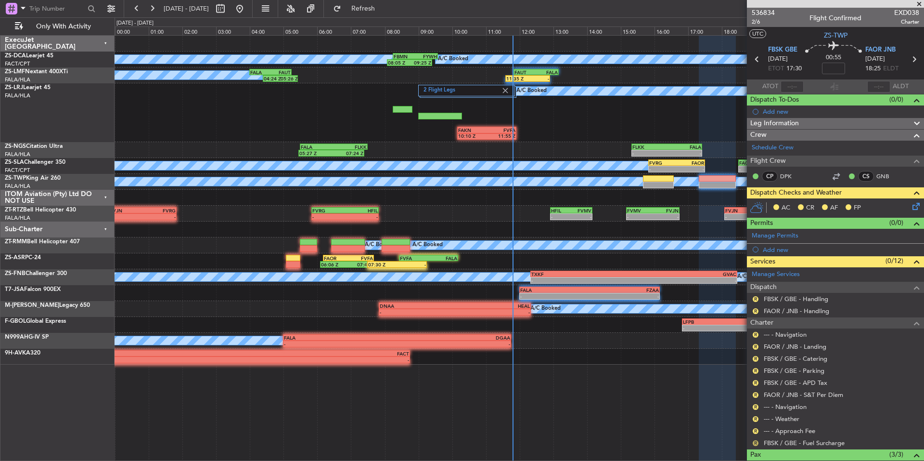
click at [755, 441] on button "R" at bounding box center [756, 443] width 6 height 6
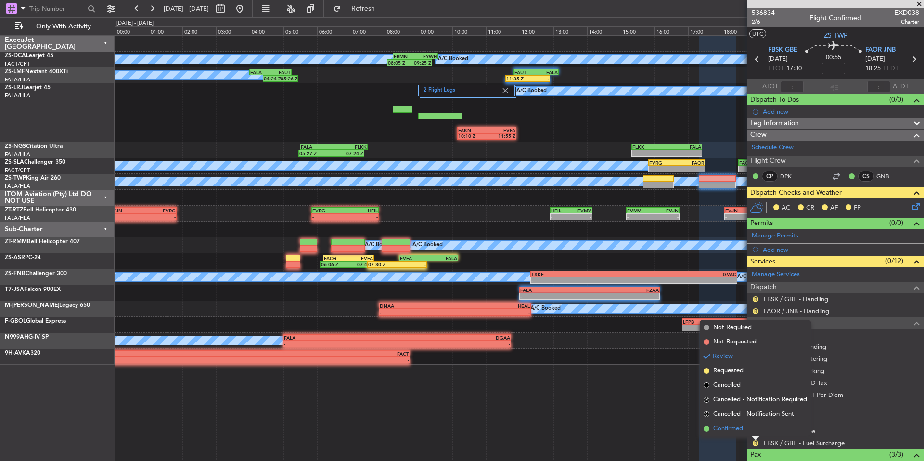
click at [731, 429] on span "Confirmed" at bounding box center [728, 429] width 30 height 10
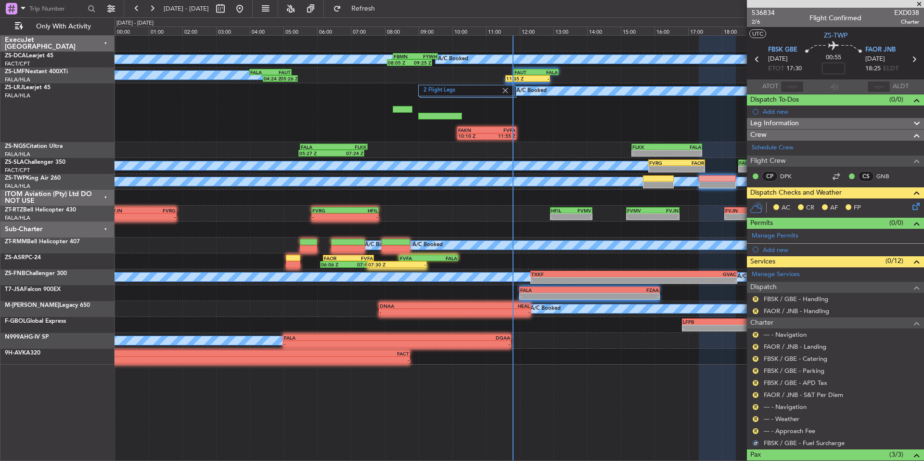
click at [752, 430] on div "R" at bounding box center [756, 431] width 8 height 8
click at [756, 430] on button "R" at bounding box center [756, 431] width 6 height 6
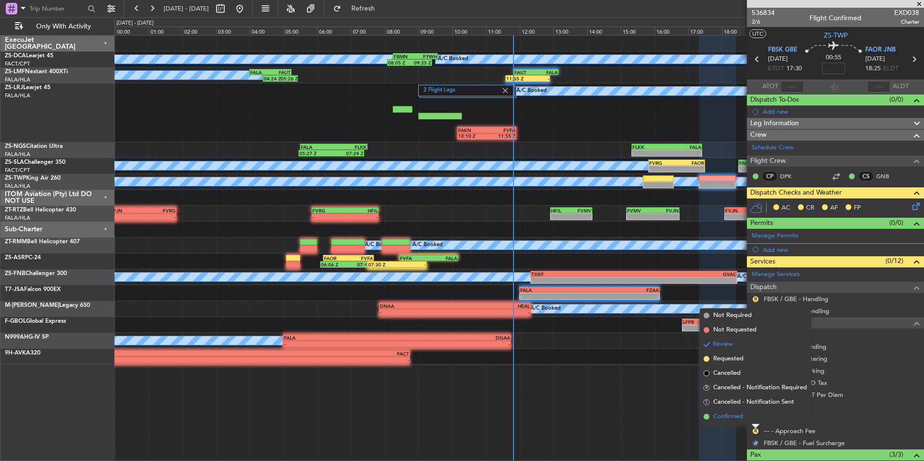
click at [733, 419] on span "Confirmed" at bounding box center [728, 417] width 30 height 10
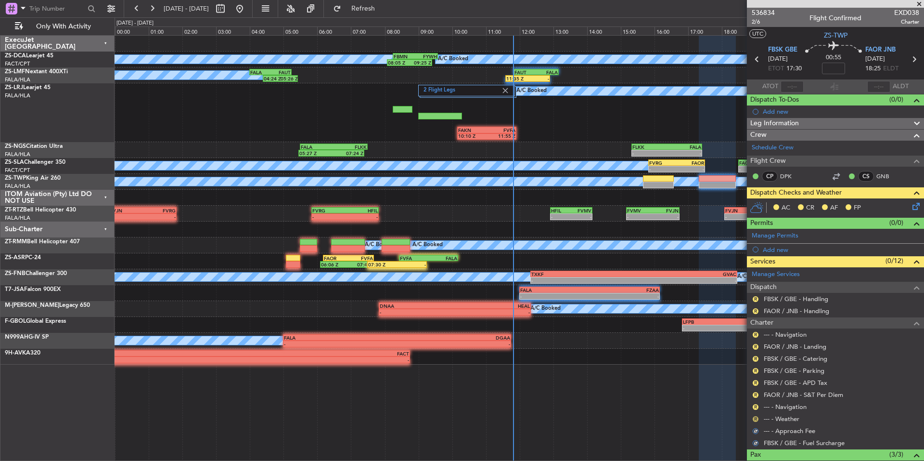
click at [755, 417] on button "R" at bounding box center [756, 419] width 6 height 6
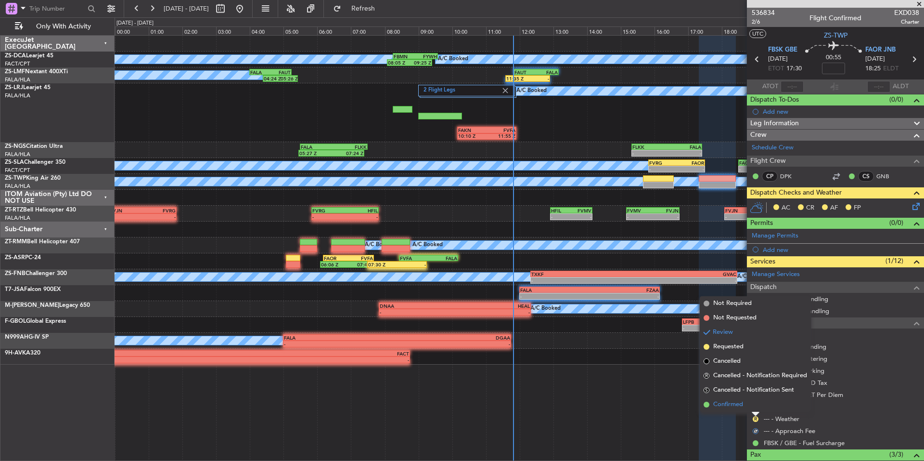
click at [743, 411] on li "Confirmed" at bounding box center [755, 404] width 111 height 14
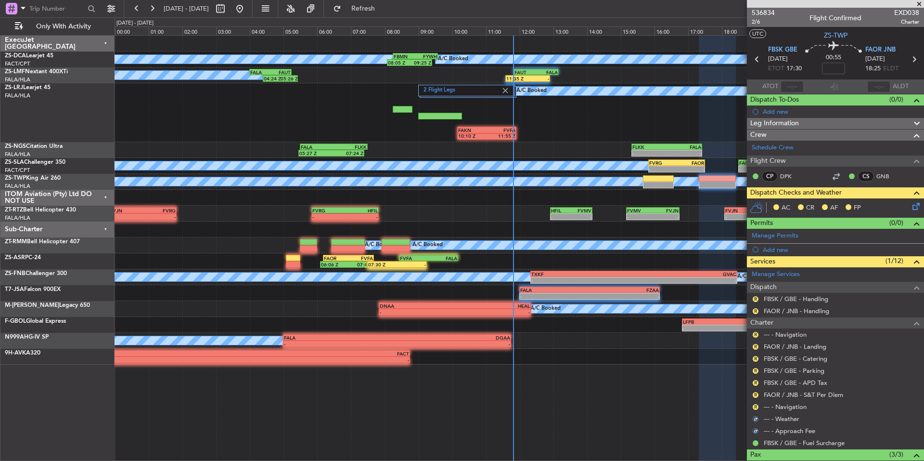
click at [752, 407] on div "R" at bounding box center [756, 407] width 8 height 8
click at [754, 407] on button "R" at bounding box center [756, 407] width 6 height 6
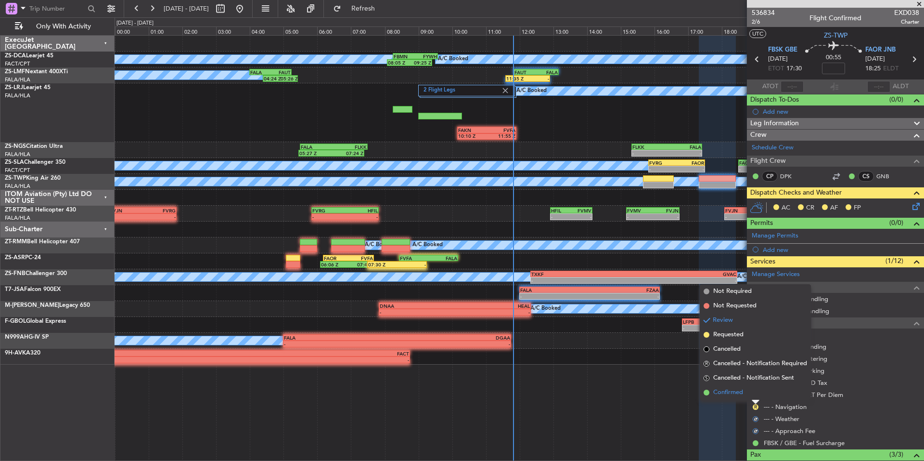
click at [742, 395] on span "Confirmed" at bounding box center [728, 392] width 30 height 10
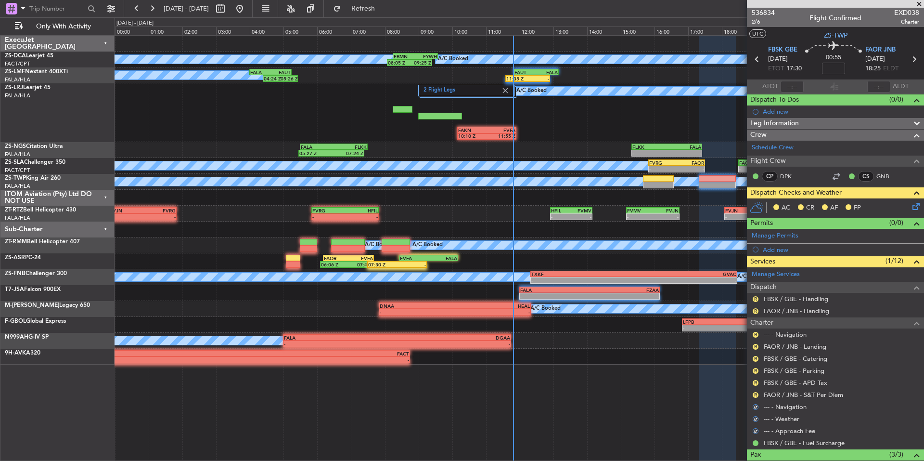
click at [755, 395] on button "R" at bounding box center [756, 395] width 6 height 6
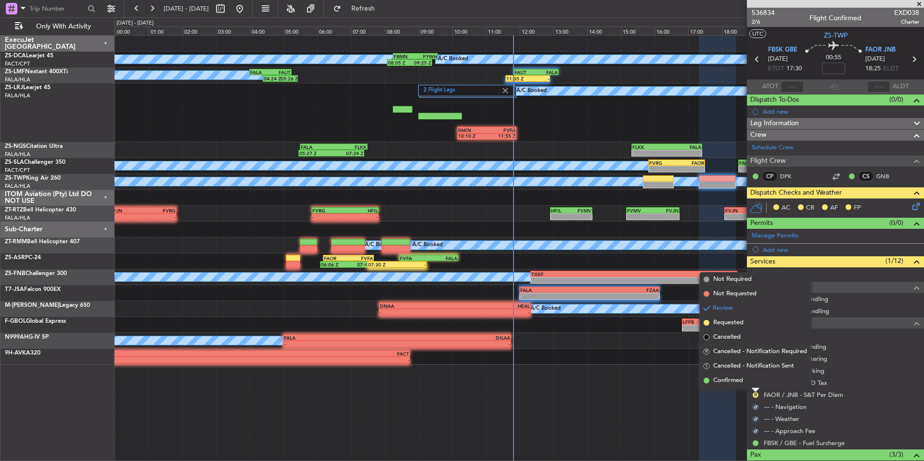
click at [741, 381] on span "Confirmed" at bounding box center [728, 380] width 30 height 10
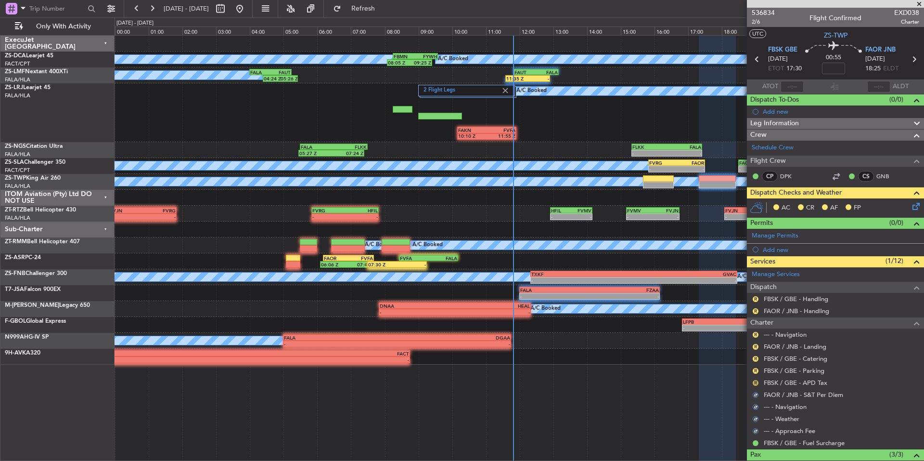
click at [755, 381] on button "R" at bounding box center [756, 383] width 6 height 6
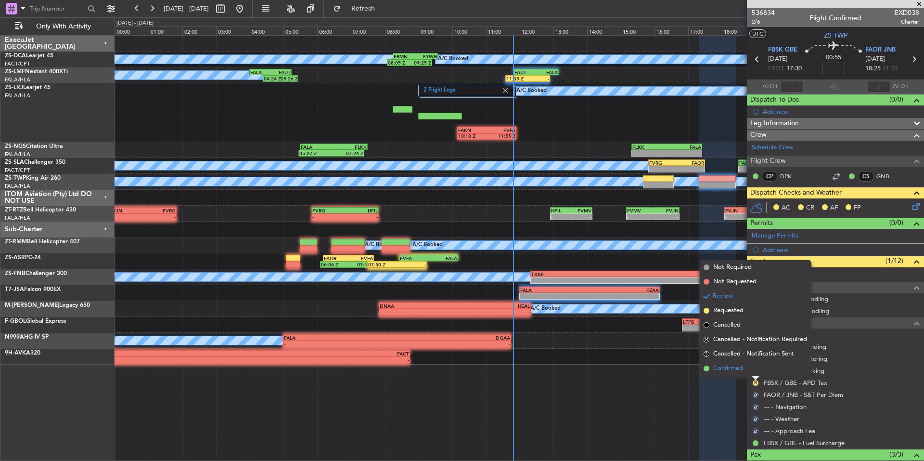
click at [742, 370] on span "Confirmed" at bounding box center [728, 368] width 30 height 10
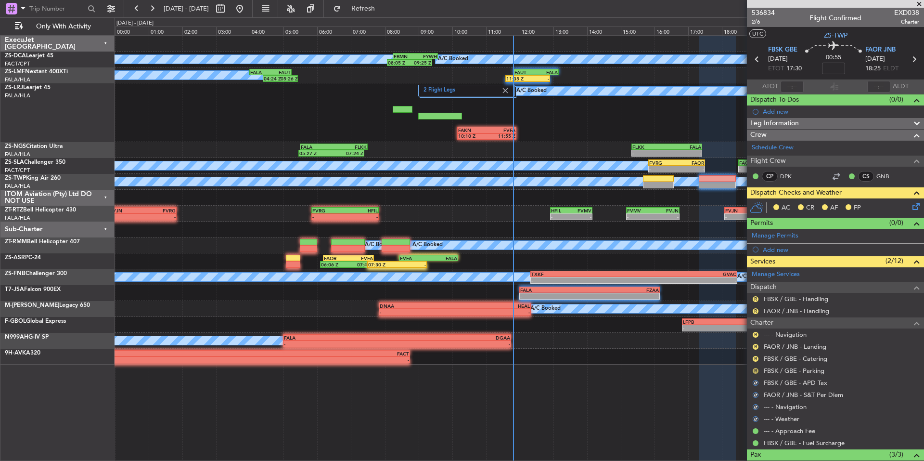
click at [755, 370] on button "R" at bounding box center [756, 371] width 6 height 6
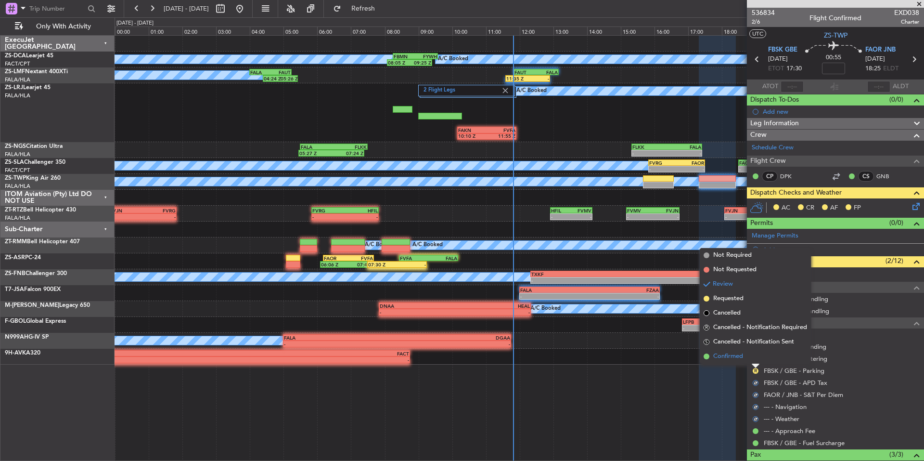
click at [740, 356] on span "Confirmed" at bounding box center [728, 356] width 30 height 10
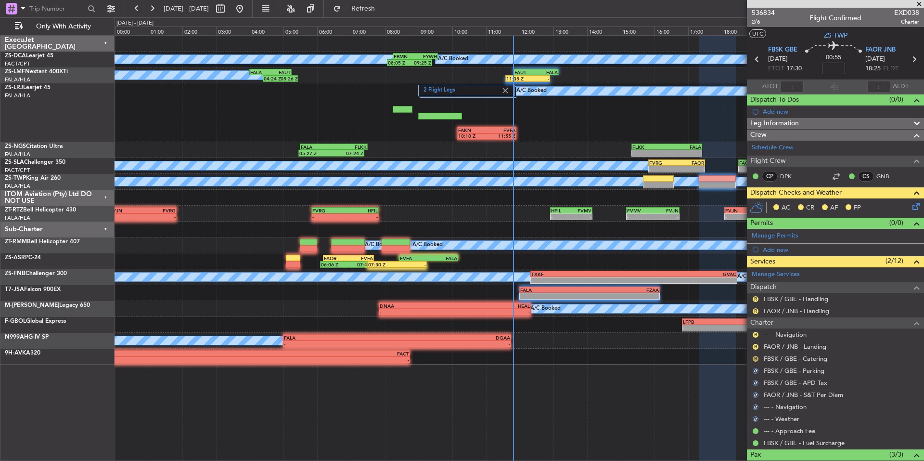
click at [756, 356] on button "R" at bounding box center [756, 359] width 6 height 6
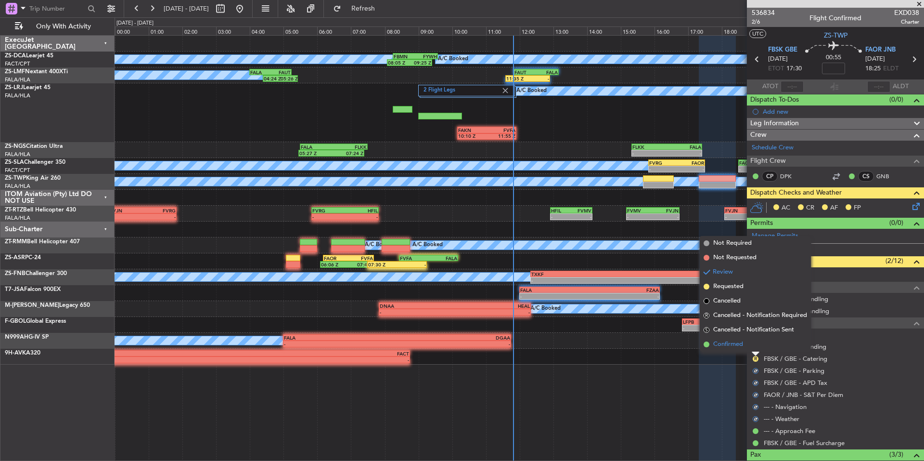
click at [747, 344] on li "Confirmed" at bounding box center [755, 344] width 111 height 14
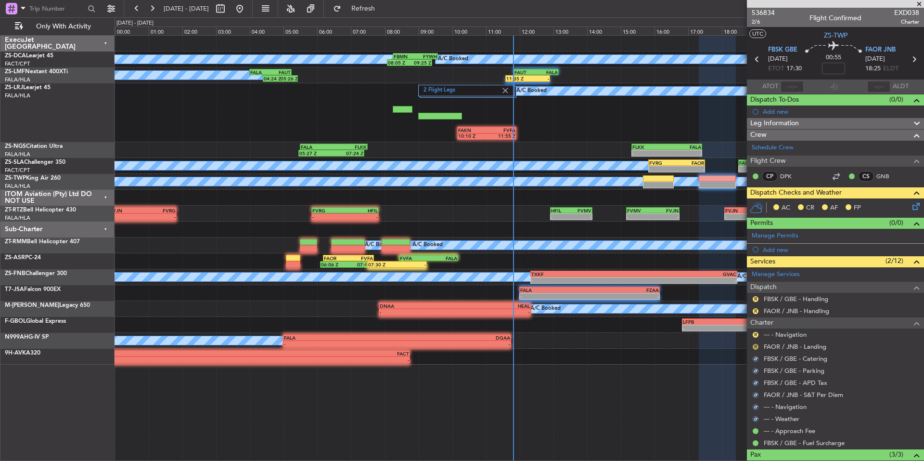
click at [754, 345] on button "R" at bounding box center [756, 347] width 6 height 6
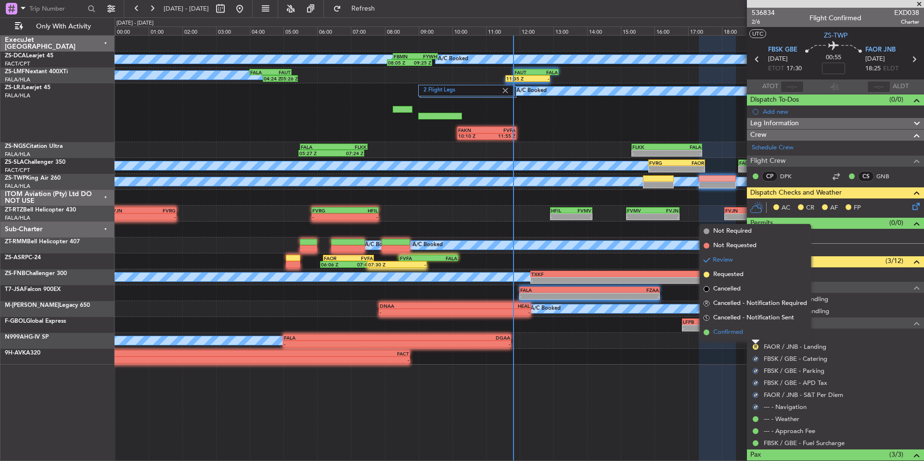
click at [746, 335] on li "Confirmed" at bounding box center [755, 332] width 111 height 14
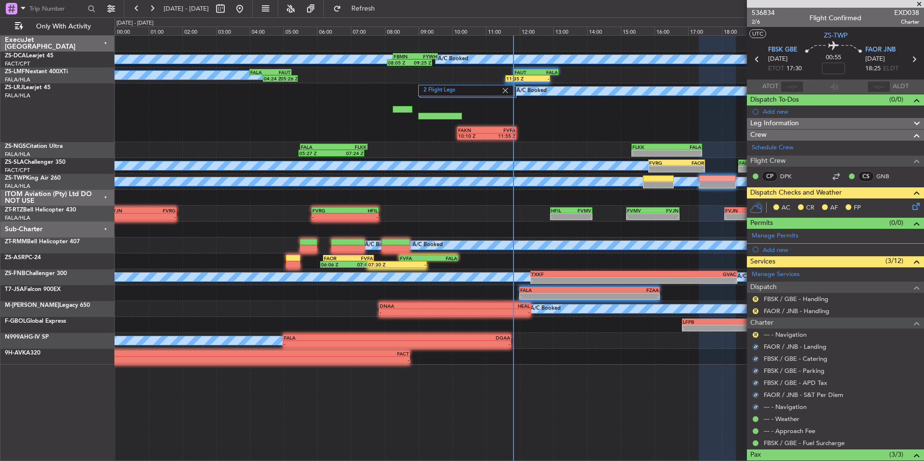
click at [752, 335] on div "R" at bounding box center [756, 335] width 8 height 8
click at [753, 334] on button "R" at bounding box center [756, 335] width 6 height 6
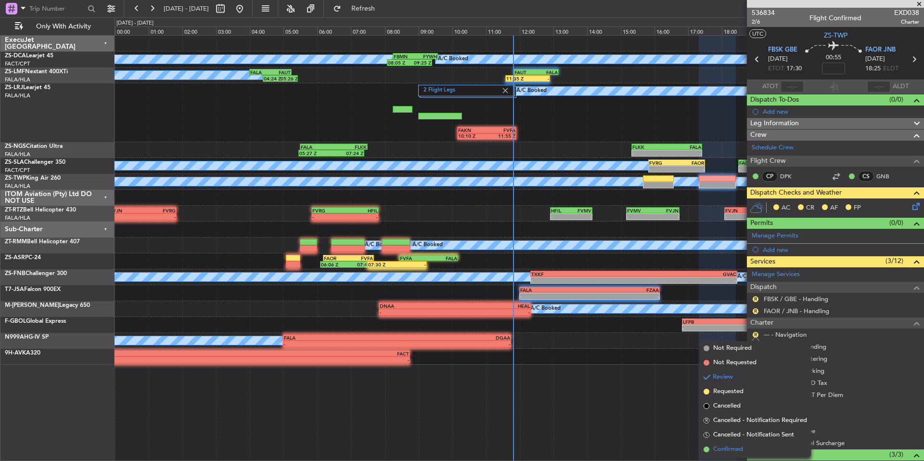
click at [735, 448] on span "Confirmed" at bounding box center [728, 449] width 30 height 10
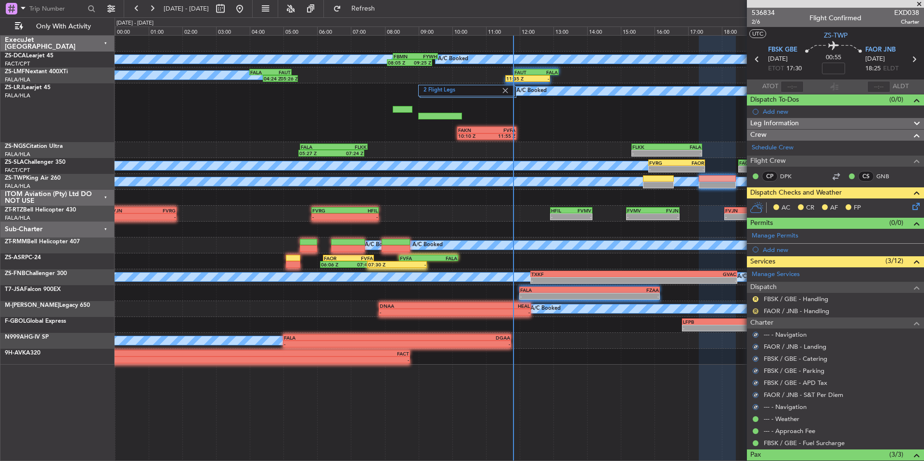
click at [755, 311] on button "R" at bounding box center [756, 311] width 6 height 6
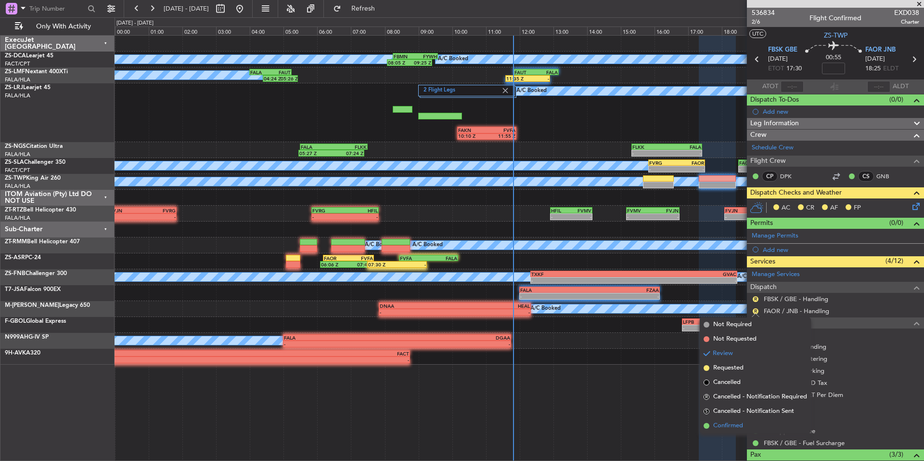
click at [743, 425] on span "Confirmed" at bounding box center [728, 426] width 30 height 10
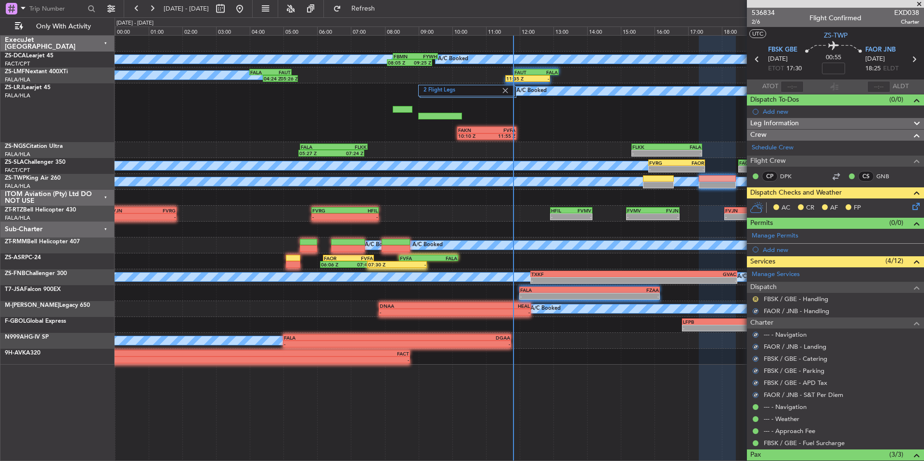
click at [755, 299] on button "R" at bounding box center [756, 299] width 6 height 6
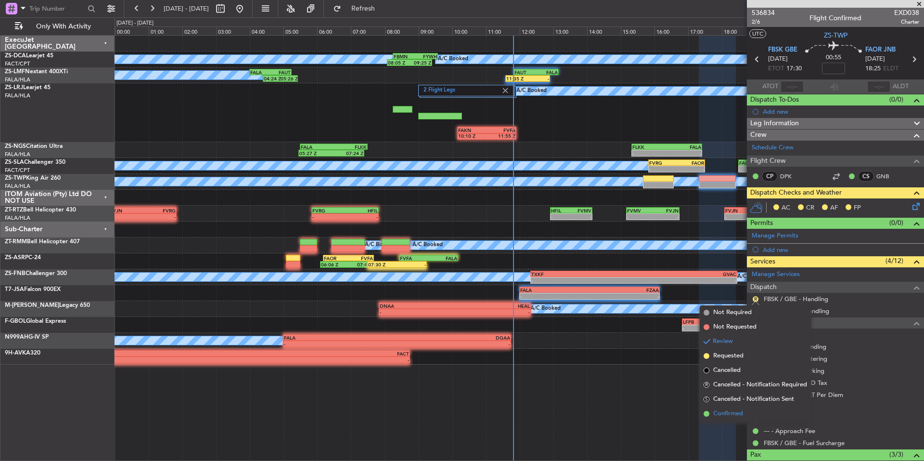
click at [739, 412] on span "Confirmed" at bounding box center [728, 414] width 30 height 10
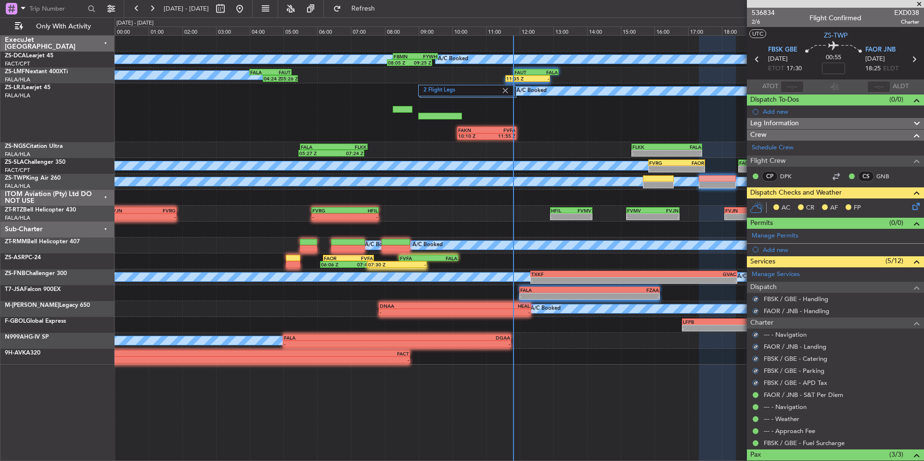
click at [911, 208] on icon at bounding box center [915, 205] width 8 height 8
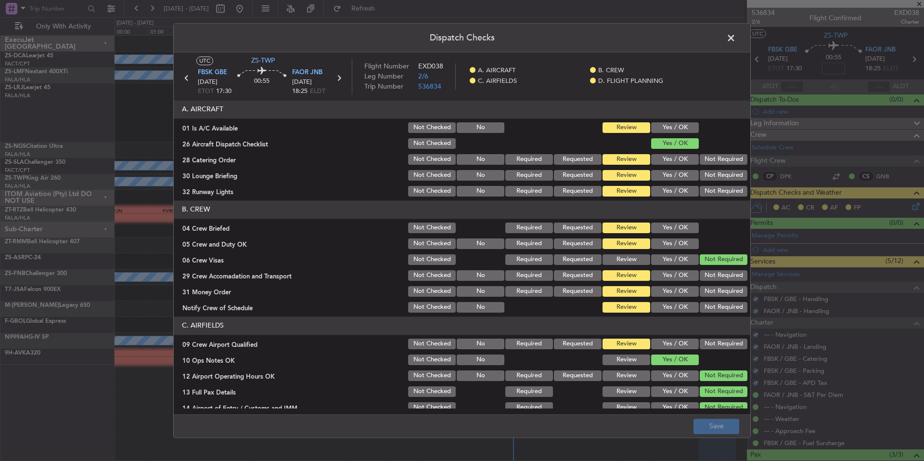
click at [689, 129] on button "Yes / OK" at bounding box center [675, 127] width 48 height 11
drag, startPoint x: 699, startPoint y: 146, endPoint x: 705, endPoint y: 164, distance: 18.7
click at [700, 150] on div at bounding box center [722, 143] width 49 height 13
click at [705, 164] on button "Not Required" at bounding box center [724, 159] width 48 height 11
click at [708, 170] on section "A. AIRCRAFT 01 Is A/C Available Not Checked No Review Yes / OK 26 Aircraft Disp…" at bounding box center [462, 149] width 577 height 98
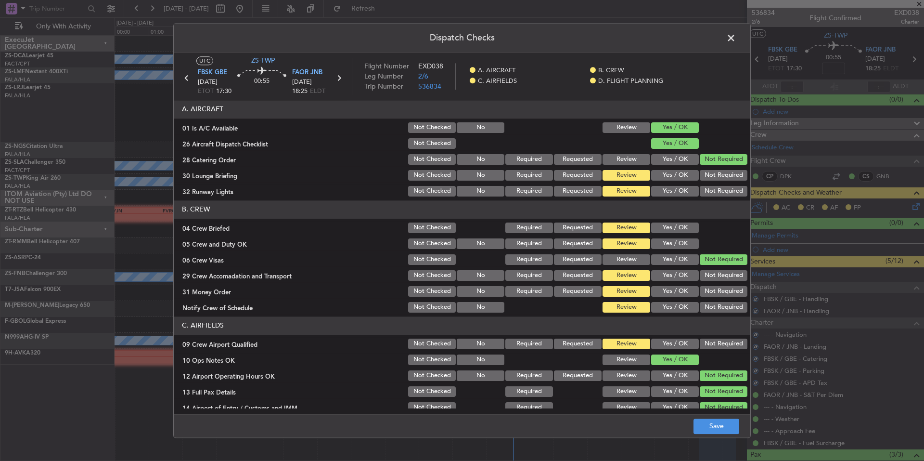
click at [710, 180] on button "Not Required" at bounding box center [724, 175] width 48 height 11
click at [711, 188] on button "Not Required" at bounding box center [724, 191] width 48 height 11
click at [711, 193] on button "Not Required" at bounding box center [724, 191] width 48 height 11
drag, startPoint x: 696, startPoint y: 216, endPoint x: 693, endPoint y: 226, distance: 10.4
click at [695, 217] on header "B. CREW" at bounding box center [462, 209] width 577 height 18
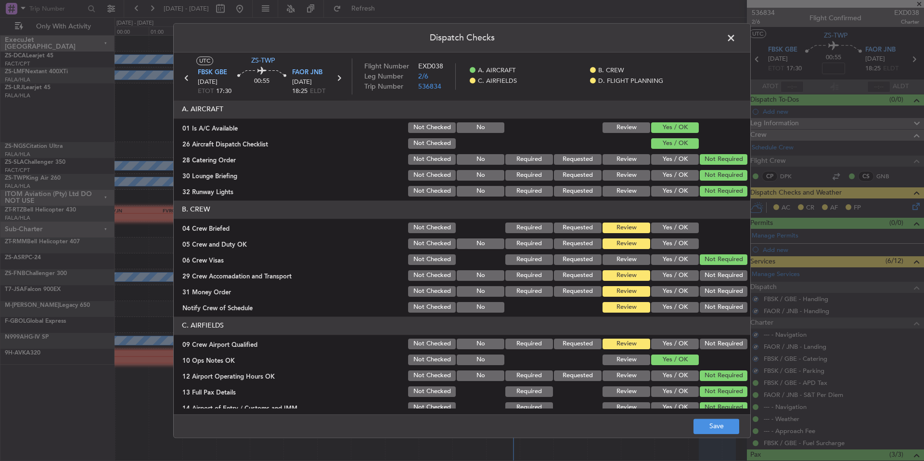
click at [690, 229] on button "Yes / OK" at bounding box center [675, 227] width 48 height 11
drag, startPoint x: 688, startPoint y: 240, endPoint x: 693, endPoint y: 247, distance: 8.7
click at [688, 242] on button "Yes / OK" at bounding box center [675, 243] width 48 height 11
drag, startPoint x: 712, startPoint y: 271, endPoint x: 716, endPoint y: 279, distance: 9.3
click at [712, 272] on button "Not Required" at bounding box center [724, 275] width 48 height 11
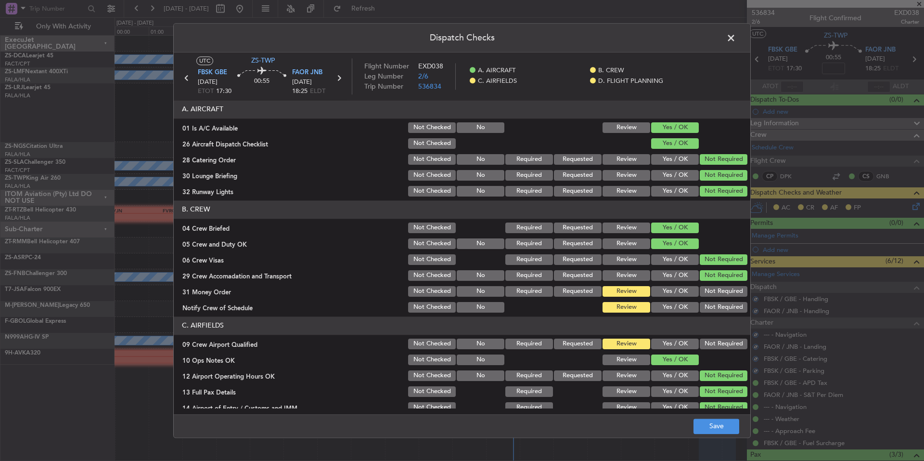
drag, startPoint x: 716, startPoint y: 279, endPoint x: 720, endPoint y: 295, distance: 16.7
click at [717, 281] on div "Not Required" at bounding box center [722, 275] width 49 height 13
click at [719, 291] on button "Not Required" at bounding box center [724, 291] width 48 height 11
drag, startPoint x: 720, startPoint y: 295, endPoint x: 721, endPoint y: 302, distance: 7.3
click at [720, 297] on div "Not Required" at bounding box center [722, 290] width 49 height 13
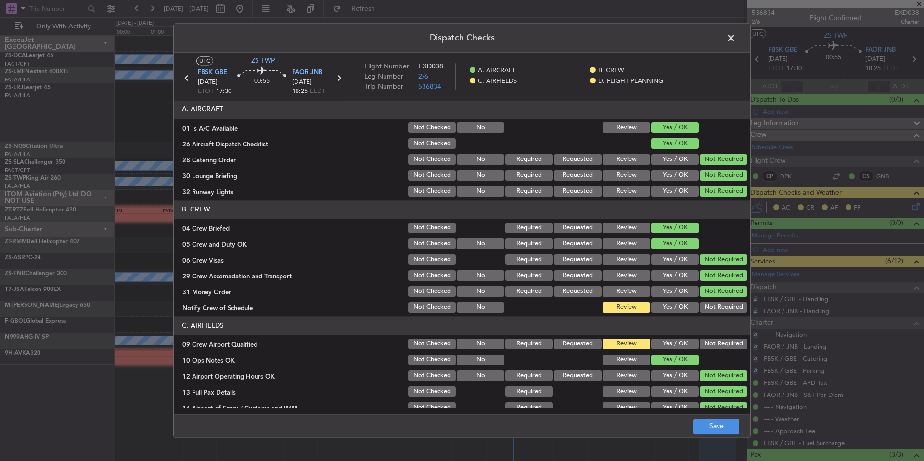
click at [721, 303] on button "Not Required" at bounding box center [724, 307] width 48 height 11
click at [722, 307] on button "Not Required" at bounding box center [724, 307] width 48 height 11
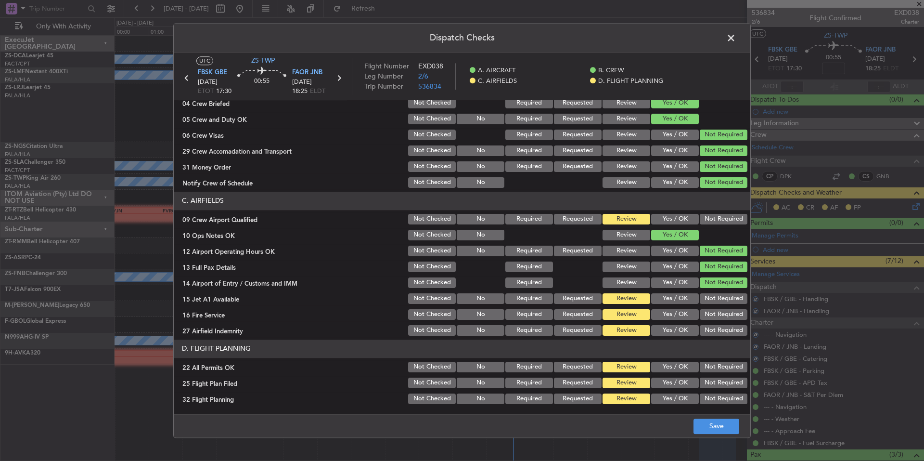
click at [706, 219] on button "Not Required" at bounding box center [724, 219] width 48 height 11
click at [707, 297] on button "Not Required" at bounding box center [724, 298] width 48 height 11
drag, startPoint x: 711, startPoint y: 309, endPoint x: 713, endPoint y: 317, distance: 8.9
click at [711, 310] on div "Not Required" at bounding box center [722, 314] width 49 height 13
drag, startPoint x: 713, startPoint y: 317, endPoint x: 714, endPoint y: 324, distance: 6.8
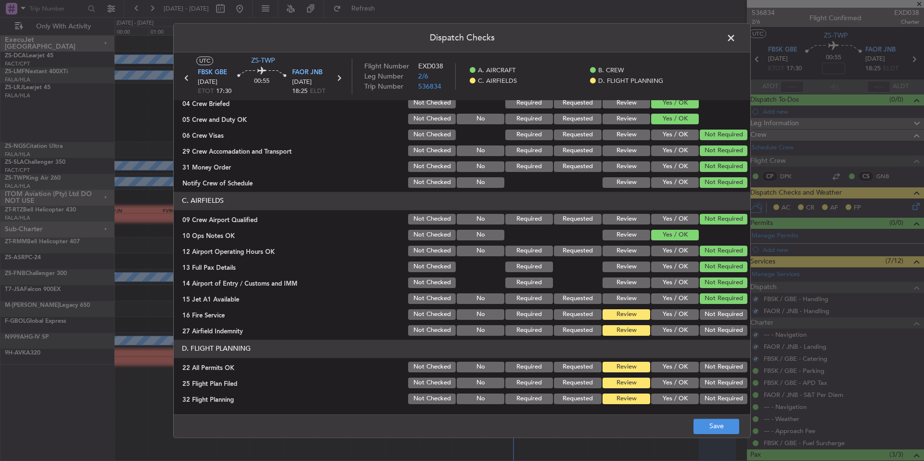
click at [713, 319] on button "Not Required" at bounding box center [724, 314] width 48 height 11
click at [714, 325] on div "Not Required" at bounding box center [722, 329] width 49 height 13
drag, startPoint x: 716, startPoint y: 332, endPoint x: 717, endPoint y: 337, distance: 5.9
click at [716, 333] on button "Not Required" at bounding box center [724, 330] width 48 height 11
drag, startPoint x: 717, startPoint y: 337, endPoint x: 718, endPoint y: 345, distance: 7.2
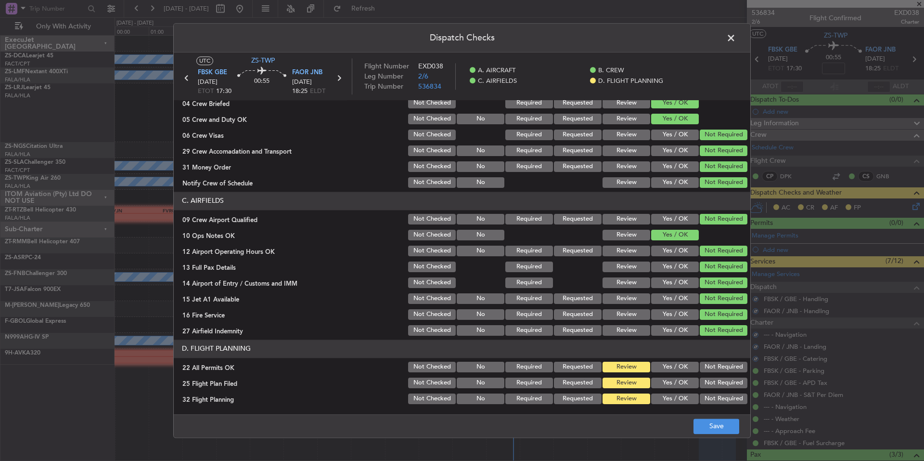
click at [717, 338] on article "A. AIRCRAFT 01 Is A/C Available Not Checked No Review Yes / OK 26 Aircraft Disp…" at bounding box center [462, 254] width 577 height 308
click at [715, 361] on div "Not Required" at bounding box center [722, 366] width 49 height 13
click at [712, 368] on button "Not Required" at bounding box center [724, 366] width 48 height 11
drag, startPoint x: 663, startPoint y: 392, endPoint x: 662, endPoint y: 401, distance: 9.2
click at [663, 393] on div "Yes / OK" at bounding box center [674, 398] width 49 height 13
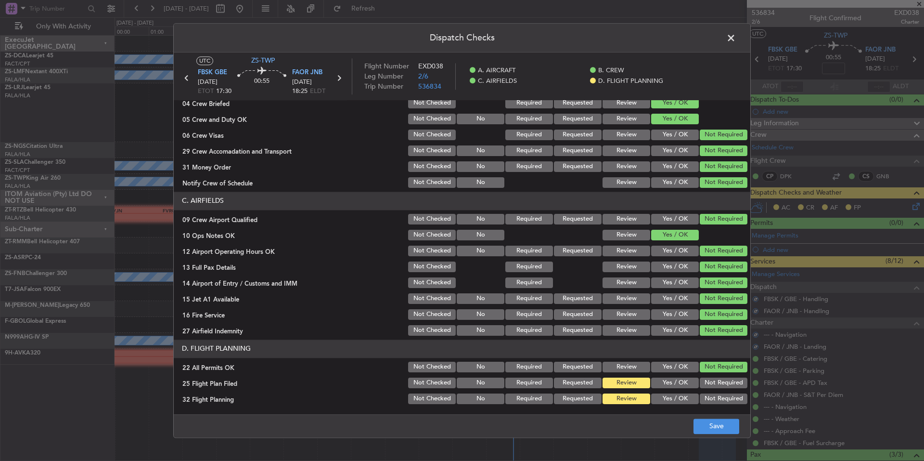
drag, startPoint x: 662, startPoint y: 401, endPoint x: 664, endPoint y: 396, distance: 6.1
click at [662, 402] on button "Yes / OK" at bounding box center [675, 398] width 48 height 11
click at [664, 394] on button "Yes / OK" at bounding box center [675, 398] width 48 height 11
click at [669, 383] on button "Yes / OK" at bounding box center [675, 382] width 48 height 11
drag, startPoint x: 697, startPoint y: 410, endPoint x: 708, endPoint y: 426, distance: 19.8
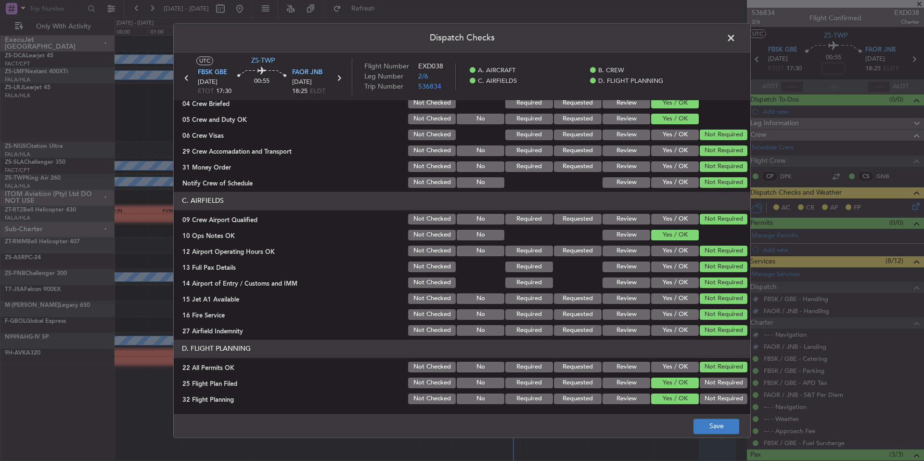
click at [697, 411] on main "UTC ZS-TWP FBSK GBE 20/09/2025 ETOT 17:30 00:55 FAOR JNB 20/09/2025 18:25 ELDT …" at bounding box center [462, 234] width 577 height 365
click at [708, 426] on button "Save" at bounding box center [717, 425] width 46 height 15
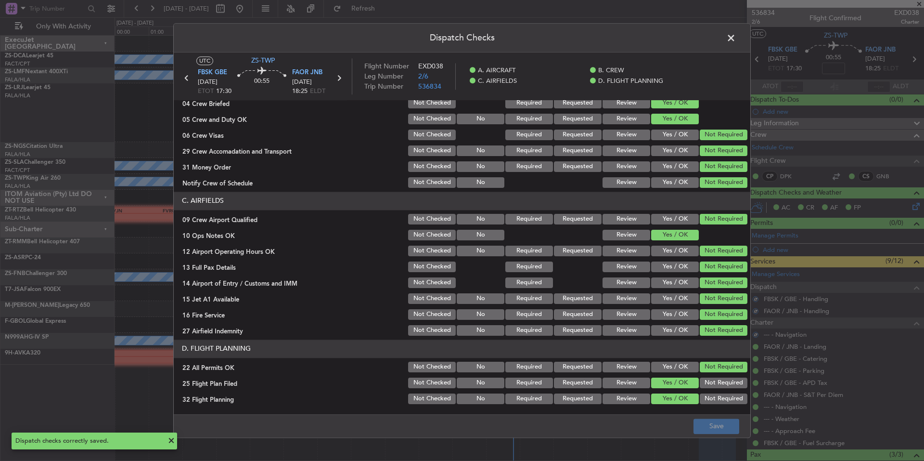
click at [736, 36] on span at bounding box center [736, 40] width 0 height 19
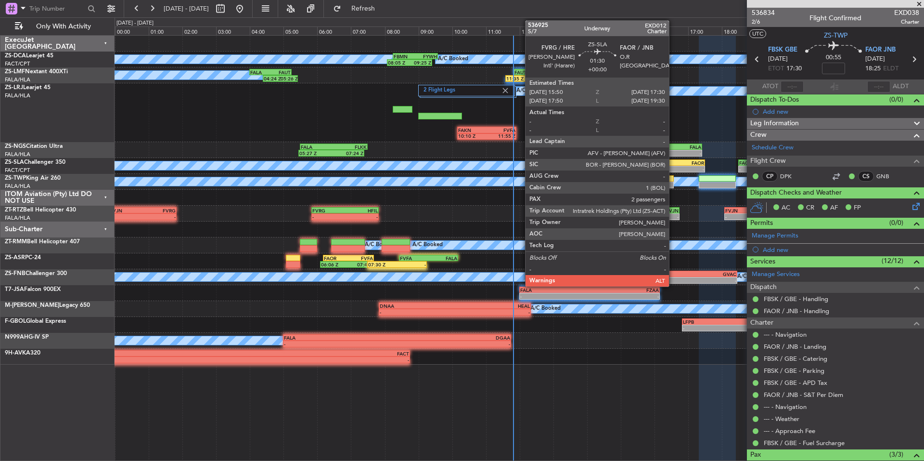
click at [673, 165] on div "FVRG" at bounding box center [662, 163] width 27 height 6
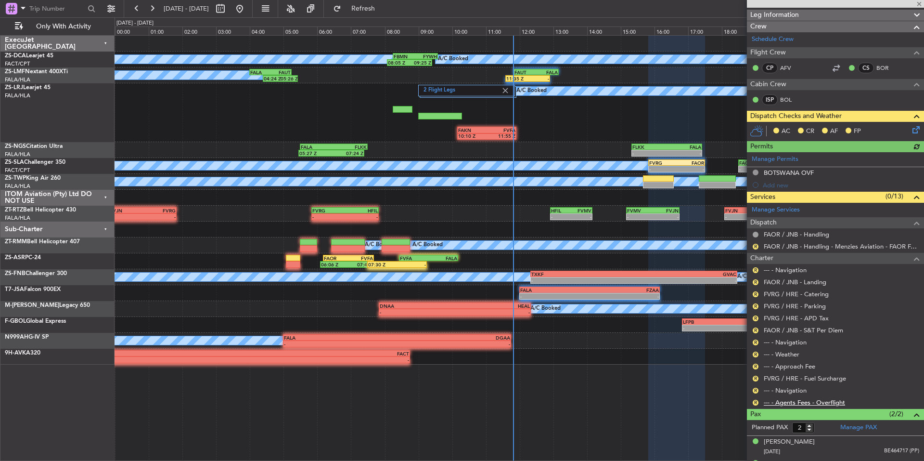
scroll to position [126, 0]
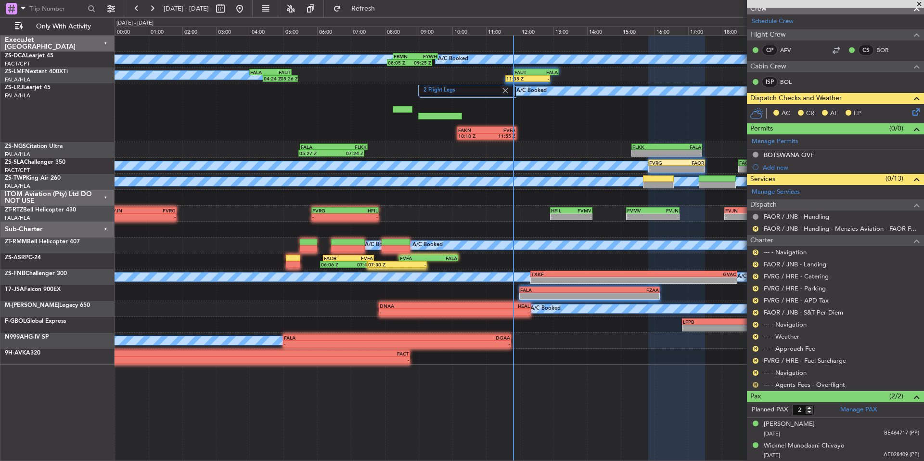
click at [756, 385] on button "R" at bounding box center [756, 385] width 6 height 6
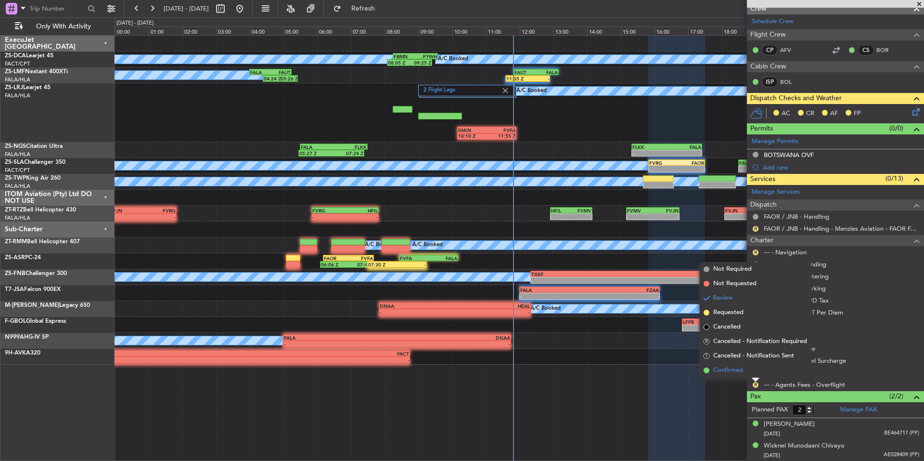
click at [734, 373] on span "Confirmed" at bounding box center [728, 370] width 30 height 10
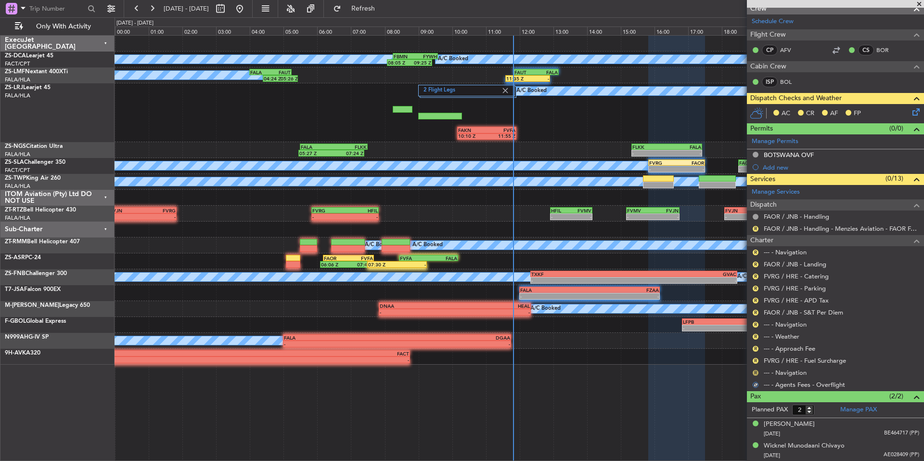
click at [754, 372] on button "R" at bounding box center [756, 373] width 6 height 6
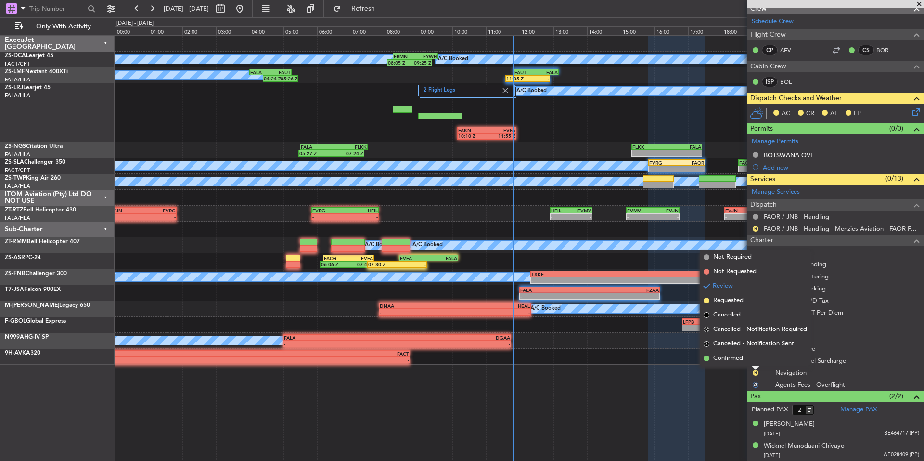
click at [749, 365] on div "R FVRG / HRE - Fuel Surcharge" at bounding box center [835, 360] width 177 height 12
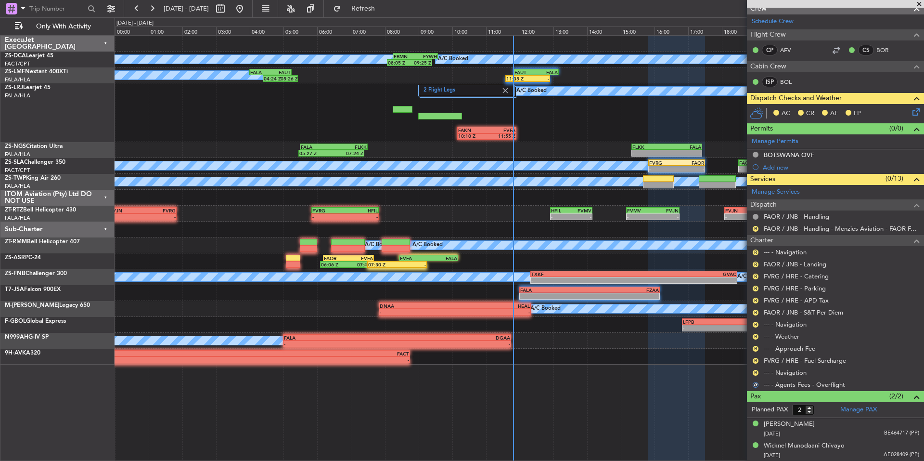
click at [752, 369] on nimbus-traffic-light "R" at bounding box center [756, 373] width 8 height 8
click at [757, 374] on button "R" at bounding box center [756, 373] width 6 height 6
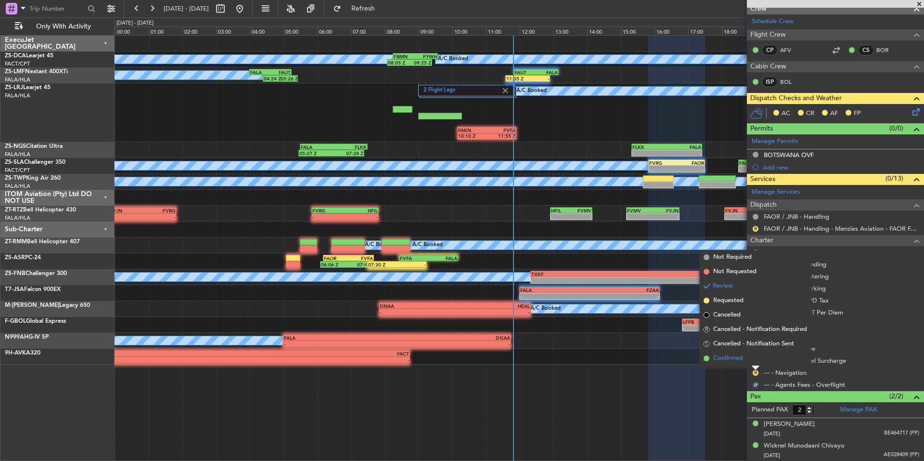
click at [744, 357] on li "Confirmed" at bounding box center [755, 358] width 111 height 14
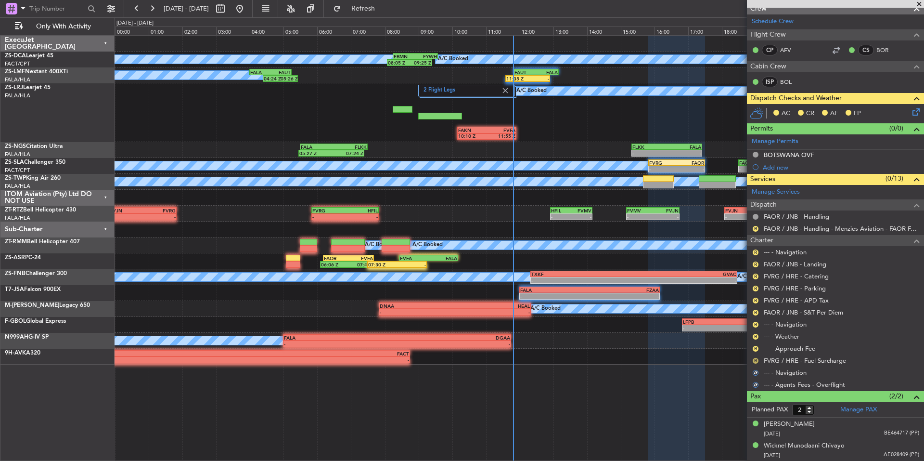
click at [753, 359] on button "R" at bounding box center [756, 361] width 6 height 6
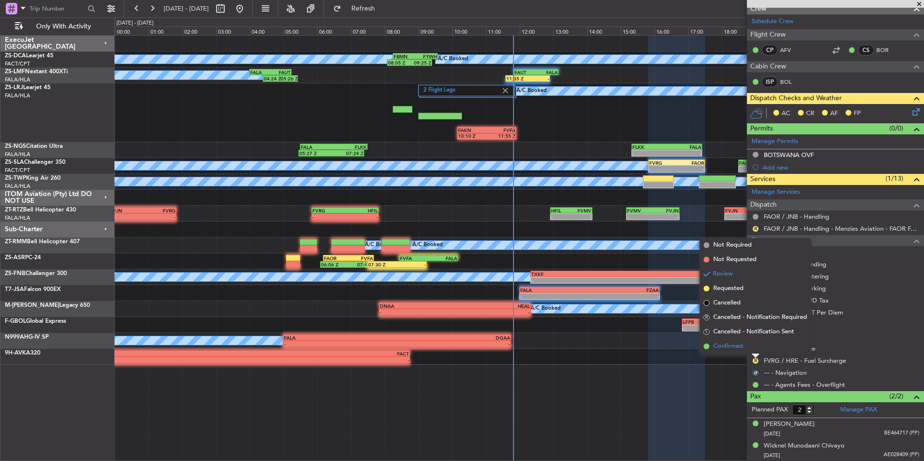
click at [740, 347] on span "Confirmed" at bounding box center [728, 346] width 30 height 10
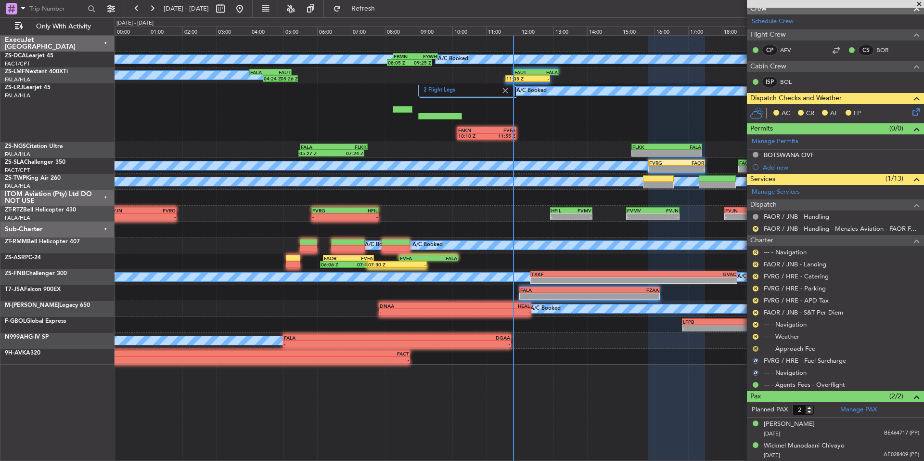
click at [753, 347] on button "R" at bounding box center [756, 349] width 6 height 6
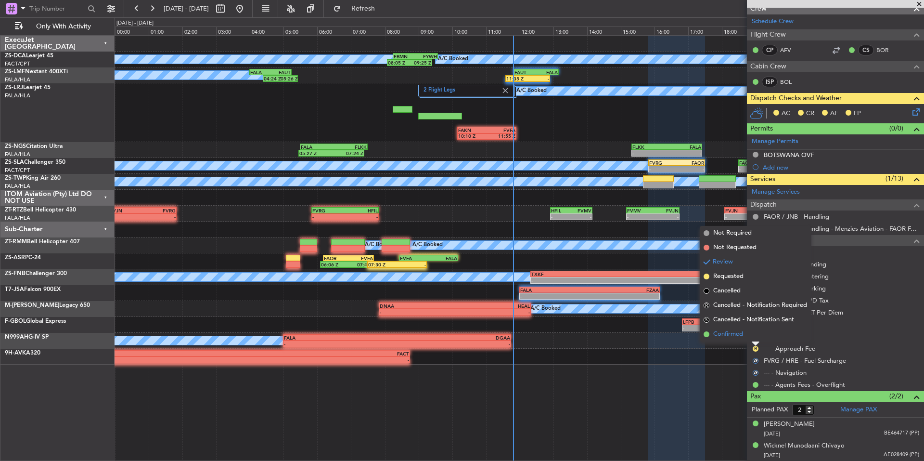
click at [740, 335] on span "Confirmed" at bounding box center [728, 334] width 30 height 10
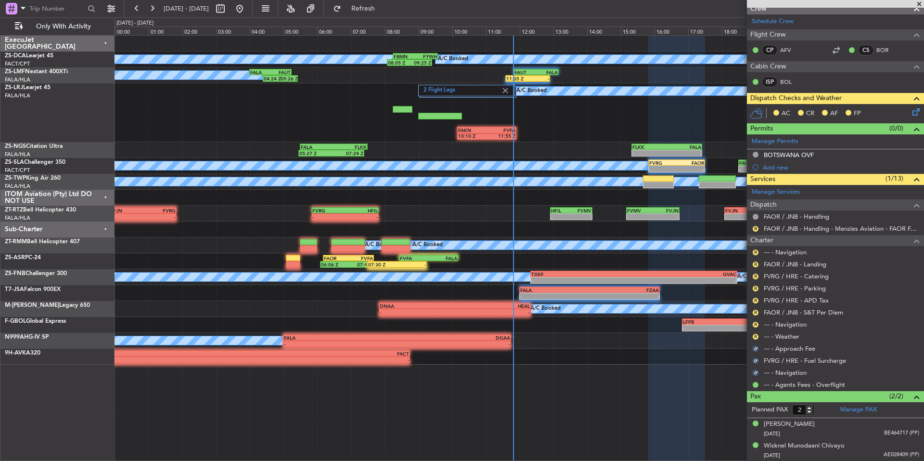
click at [758, 333] on div "R" at bounding box center [756, 337] width 8 height 8
click at [756, 336] on button "R" at bounding box center [756, 337] width 6 height 6
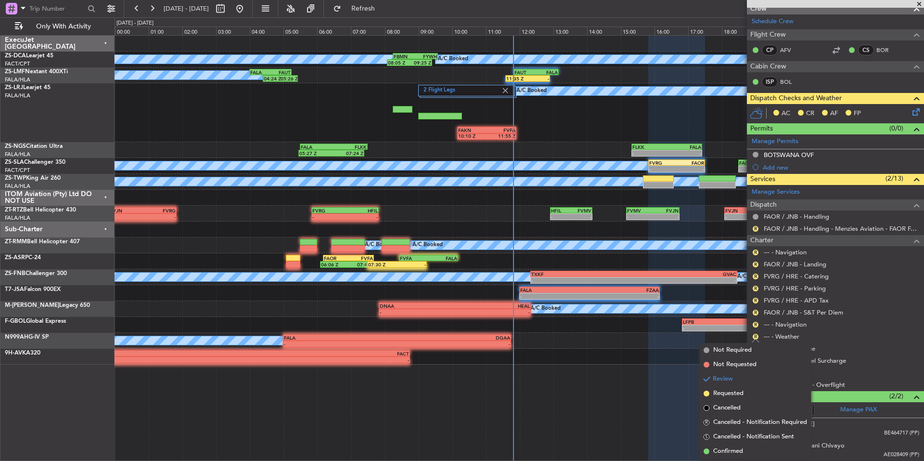
click at [740, 453] on span "Confirmed" at bounding box center [728, 451] width 30 height 10
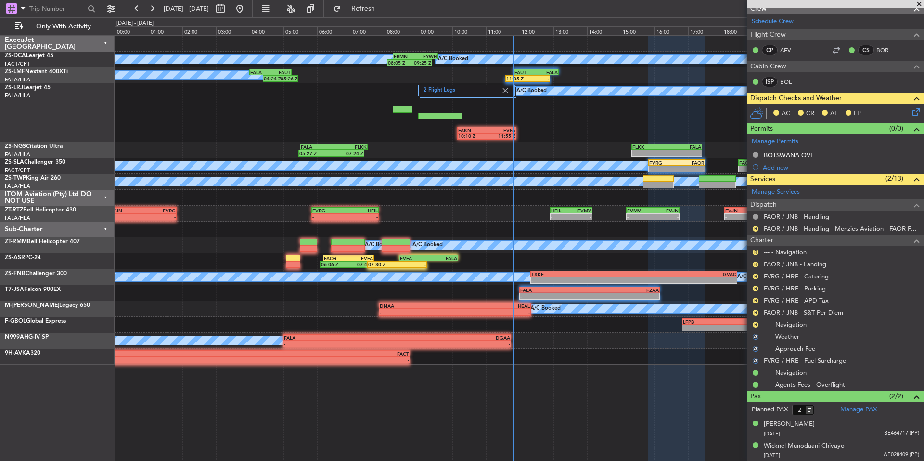
scroll to position [0, 0]
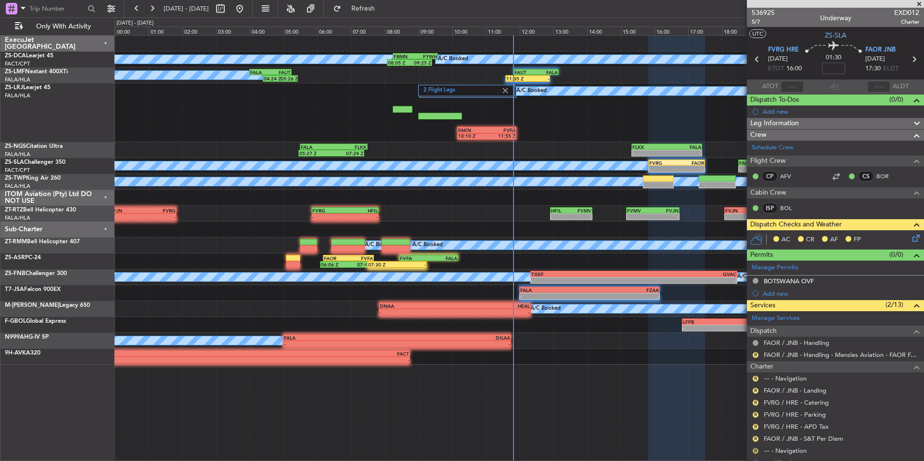
click at [756, 450] on button "R" at bounding box center [756, 451] width 6 height 6
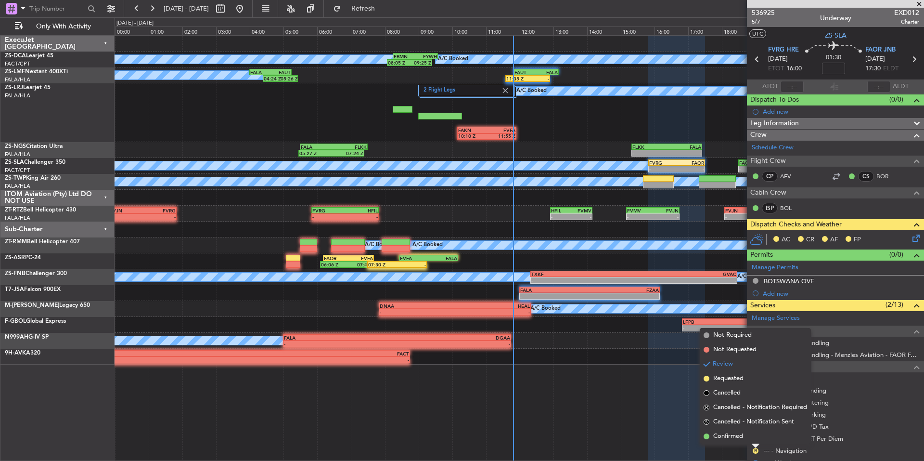
click at [741, 438] on mat-tooltip-component "Review" at bounding box center [755, 435] width 35 height 26
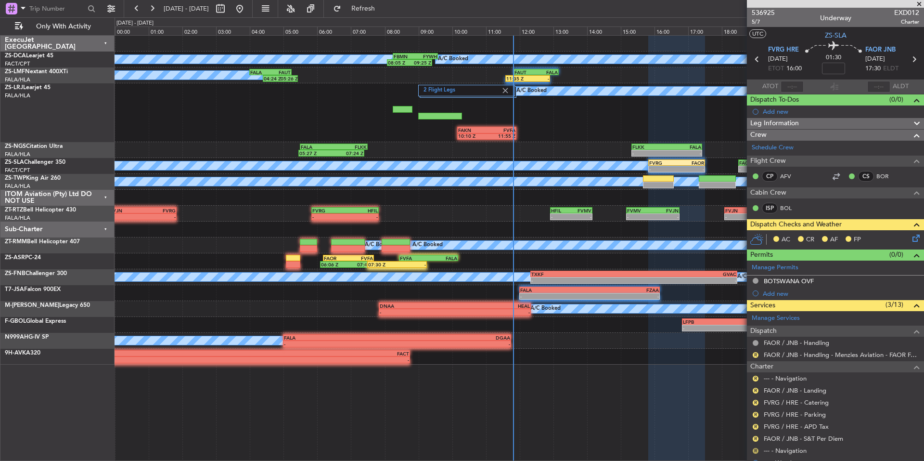
click at [753, 449] on button "R" at bounding box center [756, 451] width 6 height 6
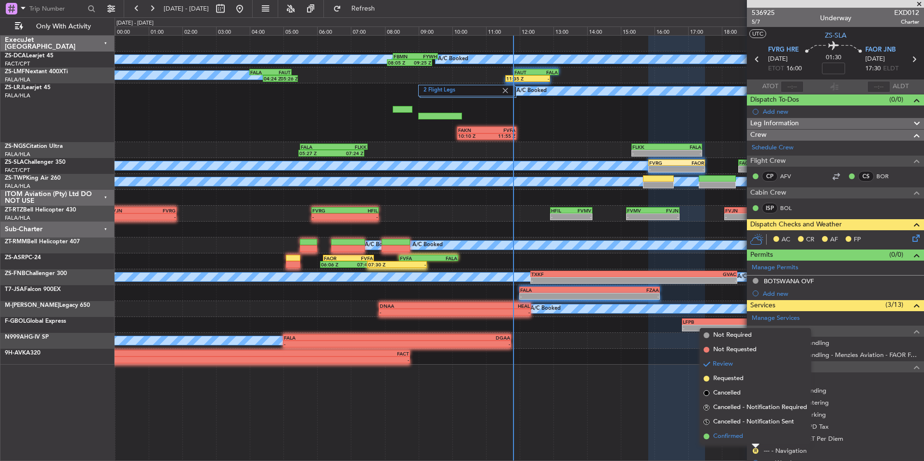
click at [737, 435] on span "Confirmed" at bounding box center [728, 436] width 30 height 10
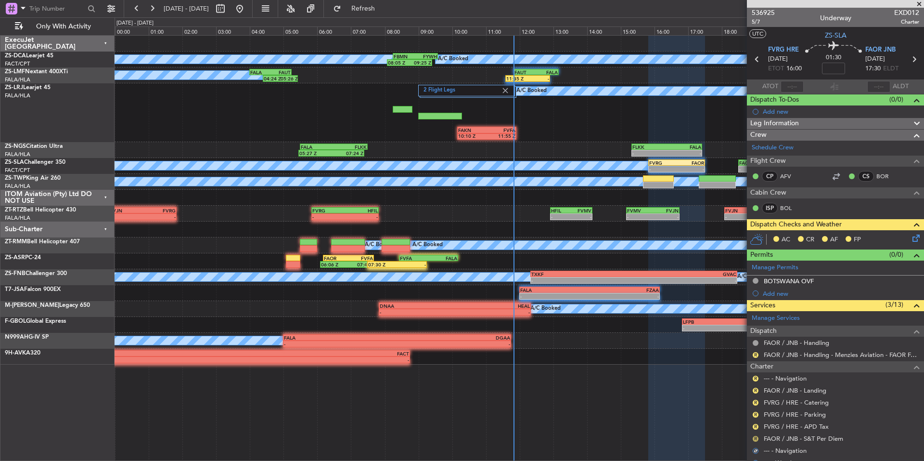
click at [756, 436] on button "R" at bounding box center [756, 439] width 6 height 6
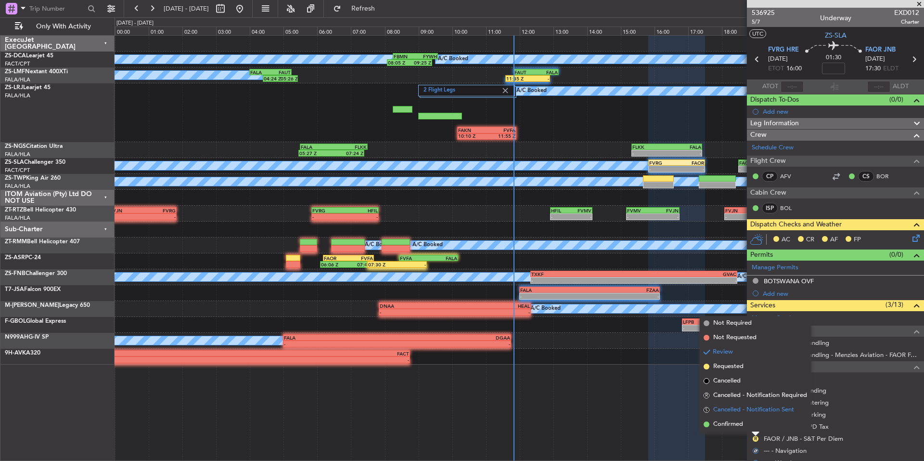
click at [717, 415] on li "S Cancelled - Notification Sent" at bounding box center [755, 409] width 111 height 14
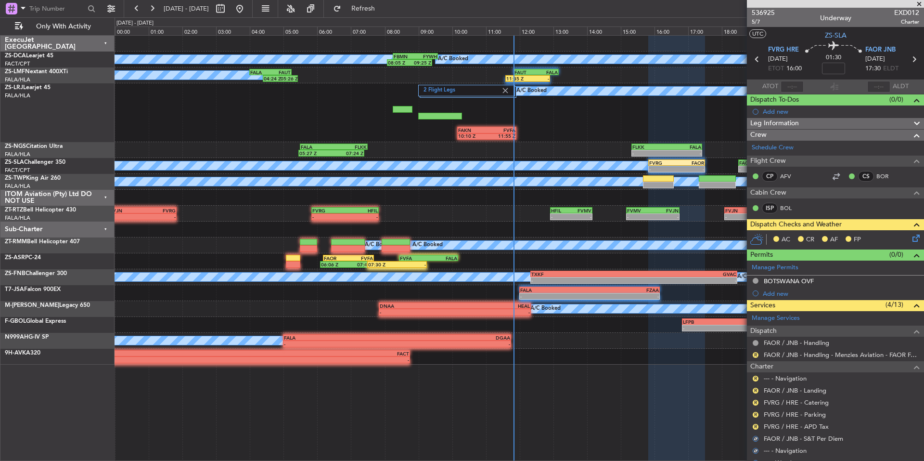
click at [754, 423] on nimbus-traffic-light "R" at bounding box center [756, 427] width 8 height 8
click at [756, 425] on button "R" at bounding box center [756, 427] width 6 height 6
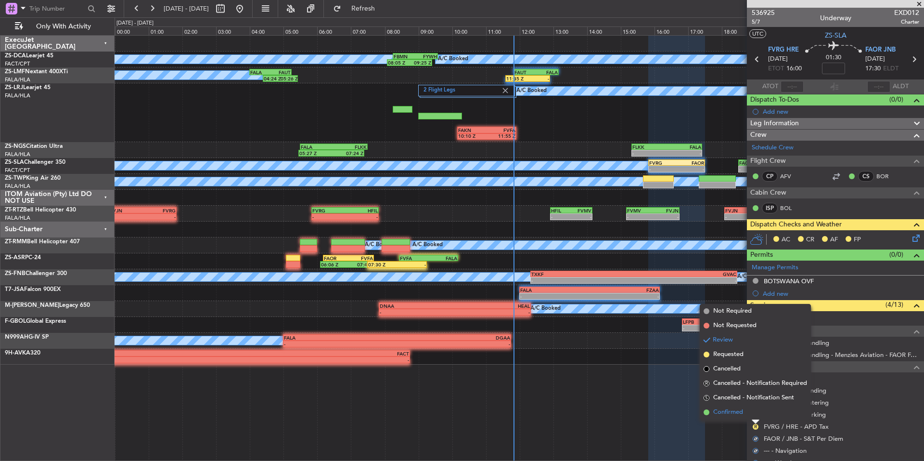
click at [738, 414] on span "Confirmed" at bounding box center [728, 412] width 30 height 10
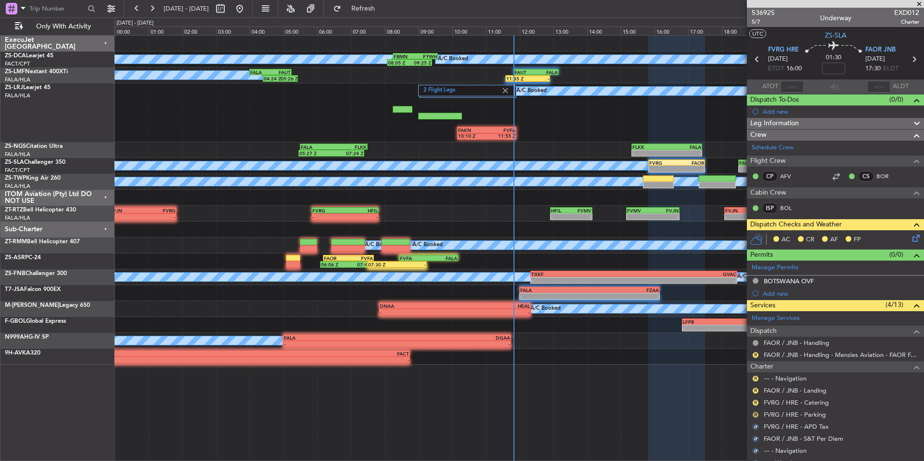
click at [757, 412] on button "R" at bounding box center [756, 415] width 6 height 6
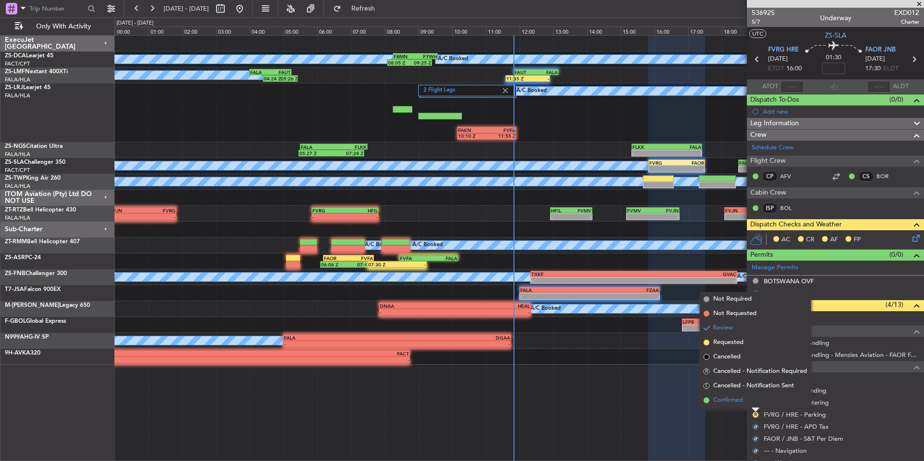
click at [746, 404] on li "Confirmed" at bounding box center [755, 400] width 111 height 14
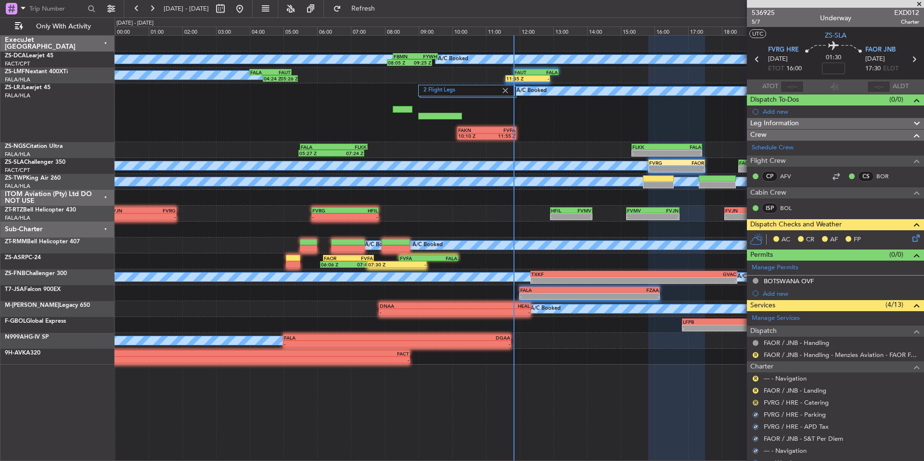
click at [757, 400] on button "R" at bounding box center [756, 403] width 6 height 6
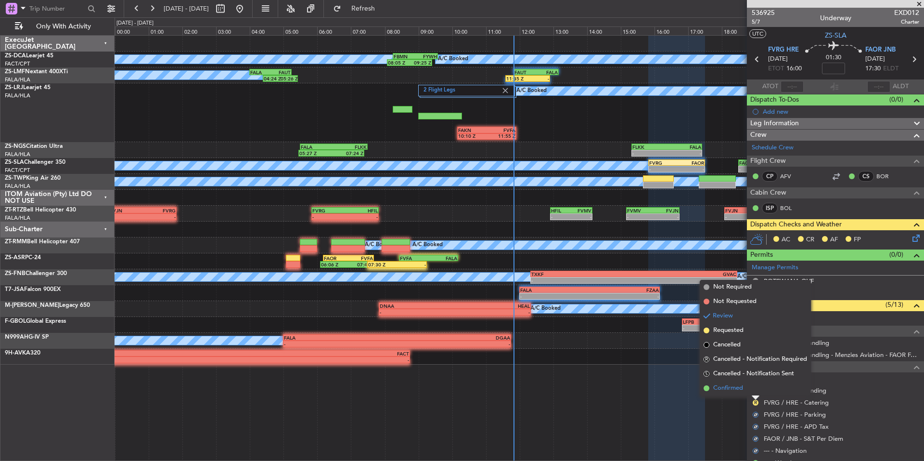
click at [743, 391] on span "Confirmed" at bounding box center [728, 388] width 30 height 10
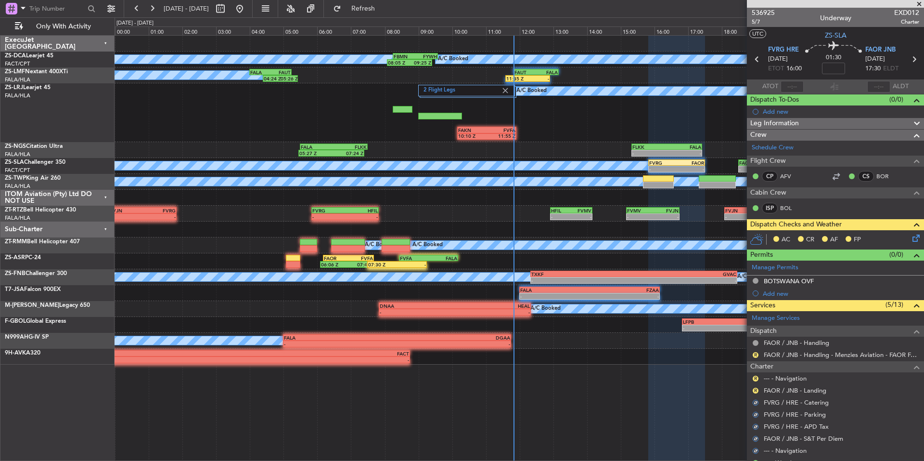
click at [751, 388] on div "R FAOR / JNB - Landing" at bounding box center [835, 390] width 177 height 12
click at [754, 388] on button "R" at bounding box center [756, 390] width 6 height 6
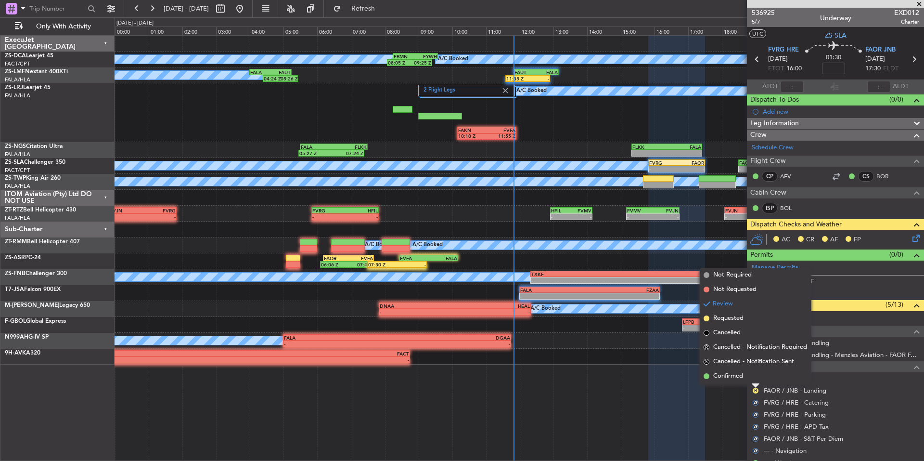
click at [742, 376] on span "Confirmed" at bounding box center [728, 376] width 30 height 10
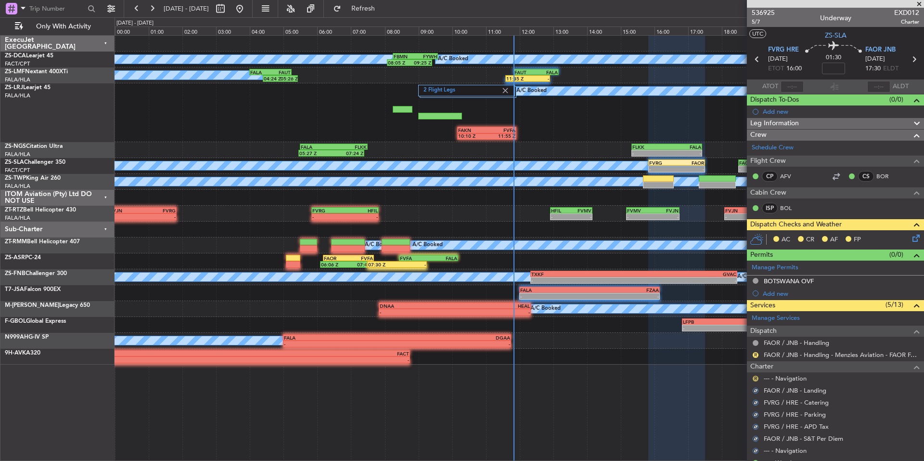
click at [756, 381] on mat-tooltip-component "Review" at bounding box center [755, 394] width 35 height 26
click at [756, 378] on button "R" at bounding box center [756, 378] width 6 height 6
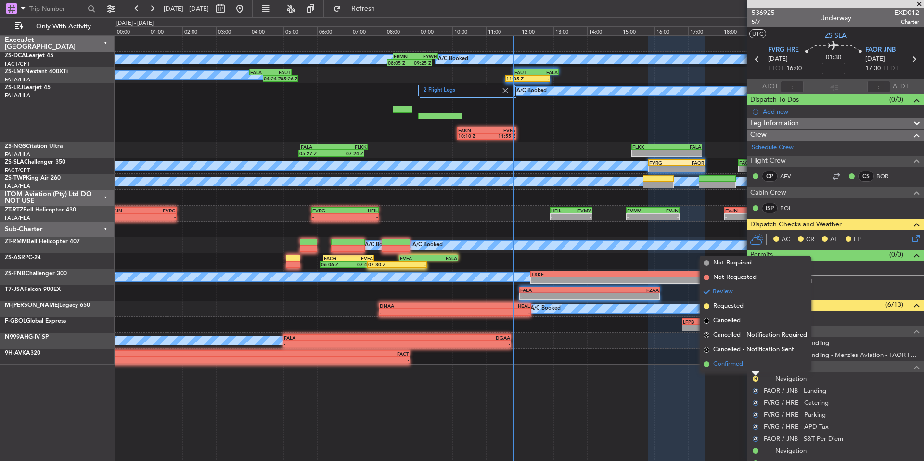
click at [736, 365] on span "Confirmed" at bounding box center [728, 364] width 30 height 10
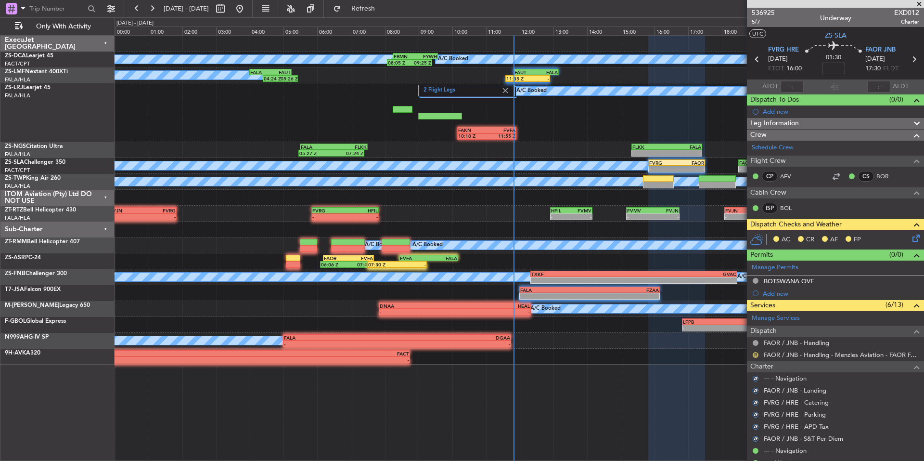
click at [756, 353] on button "R" at bounding box center [756, 355] width 6 height 6
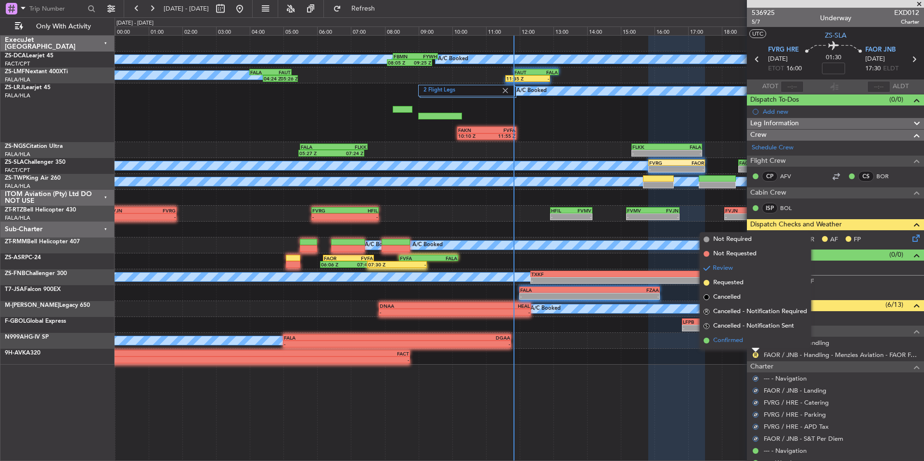
click at [736, 345] on span "Confirmed" at bounding box center [728, 340] width 30 height 10
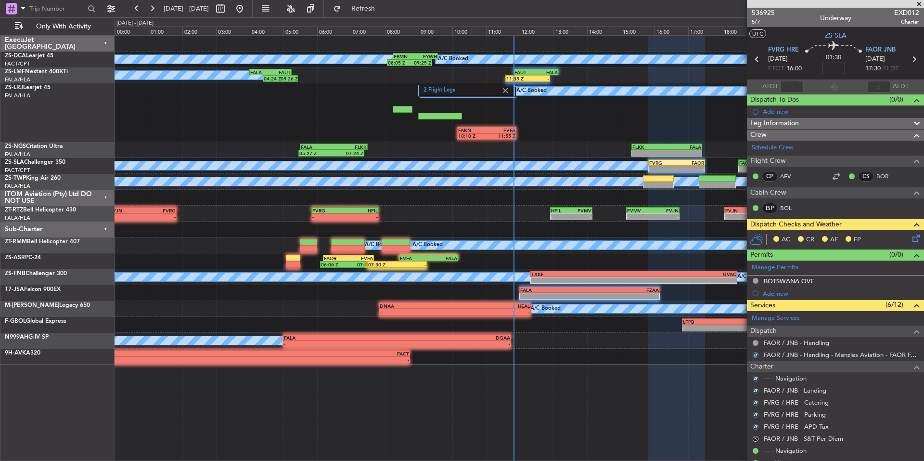
click at [756, 440] on div "Confirmed" at bounding box center [756, 440] width 0 height 0
click at [759, 438] on div "S" at bounding box center [756, 439] width 8 height 8
click at [753, 436] on div "S" at bounding box center [756, 439] width 8 height 8
click at [755, 439] on button "S" at bounding box center [756, 439] width 6 height 6
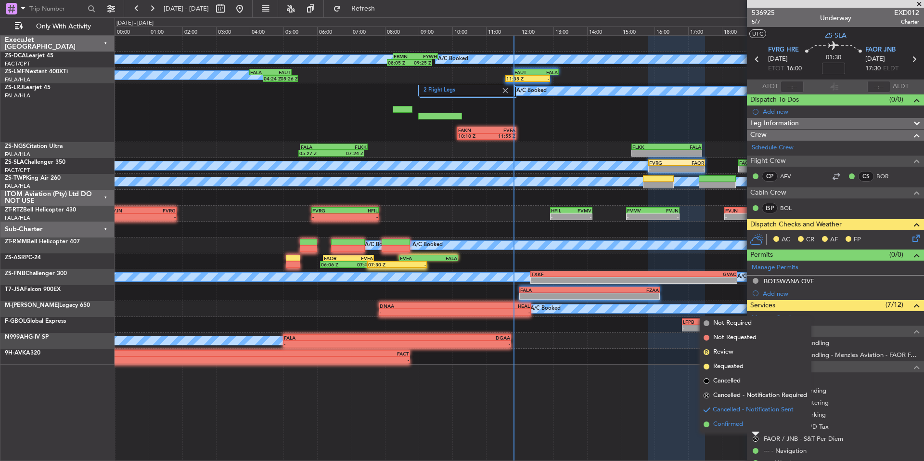
click at [735, 422] on span "Confirmed" at bounding box center [728, 424] width 30 height 10
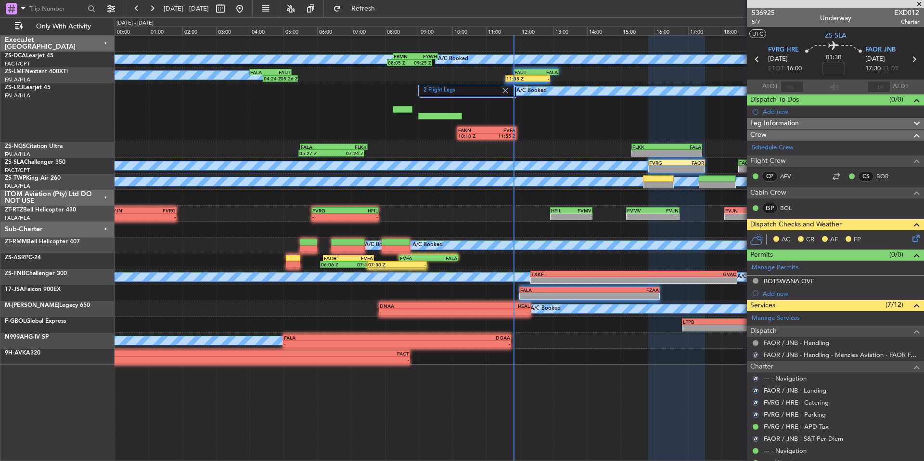
click at [911, 235] on icon at bounding box center [915, 236] width 8 height 8
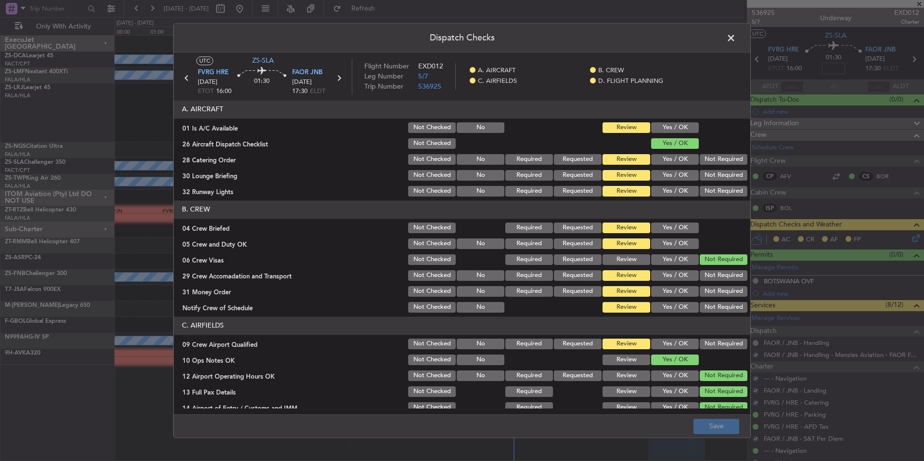
click at [683, 129] on button "Yes / OK" at bounding box center [675, 127] width 48 height 11
click at [700, 157] on button "Not Required" at bounding box center [724, 159] width 48 height 11
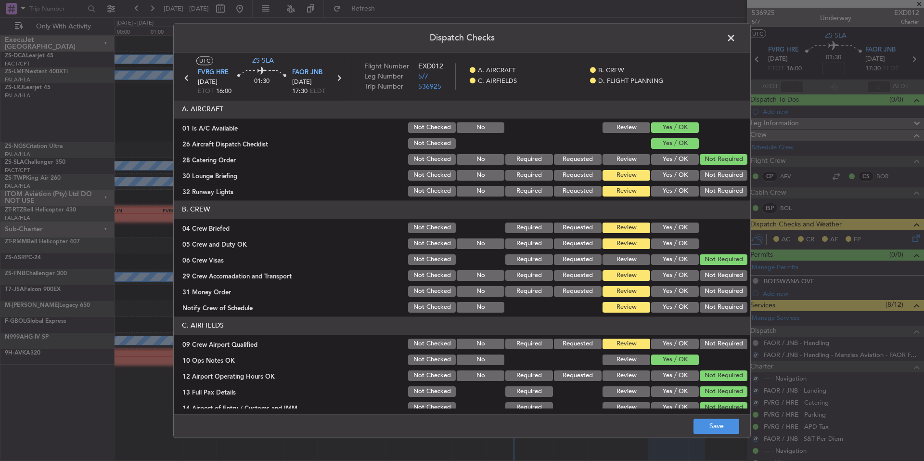
click at [699, 166] on div "Not Required" at bounding box center [722, 159] width 49 height 13
click at [703, 172] on button "Not Required" at bounding box center [724, 175] width 48 height 11
click at [704, 183] on section "A. AIRCRAFT 01 Is A/C Available Not Checked No Review Yes / OK 26 Aircraft Disp…" at bounding box center [462, 149] width 577 height 98
click at [705, 201] on header "B. CREW" at bounding box center [462, 209] width 577 height 18
click at [704, 196] on button "Not Required" at bounding box center [724, 191] width 48 height 11
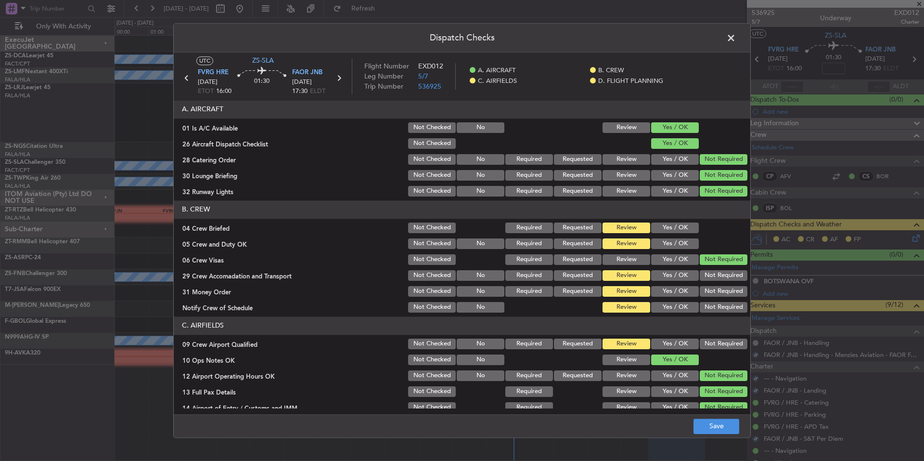
click at [682, 245] on button "Yes / OK" at bounding box center [675, 243] width 48 height 11
click at [682, 231] on button "Yes / OK" at bounding box center [675, 227] width 48 height 11
drag, startPoint x: 698, startPoint y: 261, endPoint x: 705, endPoint y: 273, distance: 13.8
click at [700, 264] on button "Not Required" at bounding box center [724, 259] width 48 height 11
drag, startPoint x: 706, startPoint y: 274, endPoint x: 708, endPoint y: 280, distance: 6.1
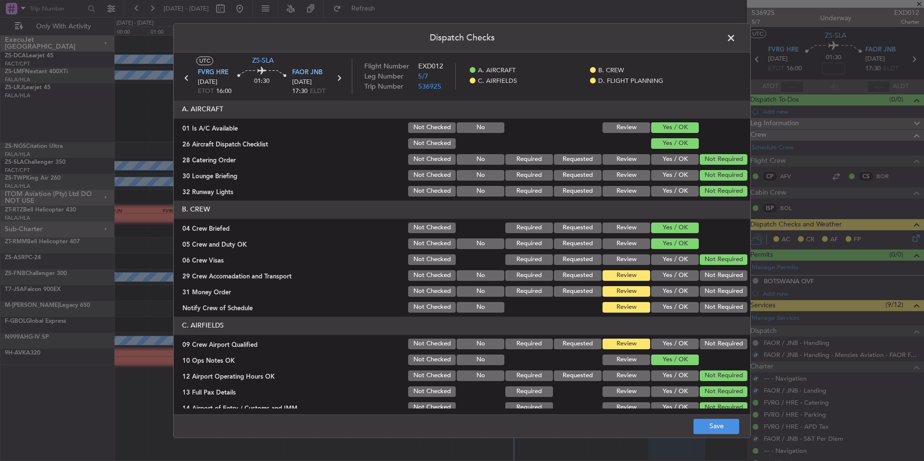
click at [706, 275] on button "Not Required" at bounding box center [724, 275] width 48 height 11
drag, startPoint x: 708, startPoint y: 280, endPoint x: 711, endPoint y: 289, distance: 9.7
click at [709, 283] on section "B. CREW 04 Crew Briefed Not Checked Required Requested Review Yes / OK 05 Crew …" at bounding box center [462, 257] width 577 height 114
drag, startPoint x: 711, startPoint y: 289, endPoint x: 716, endPoint y: 301, distance: 13.0
click at [712, 294] on button "Not Required" at bounding box center [724, 291] width 48 height 11
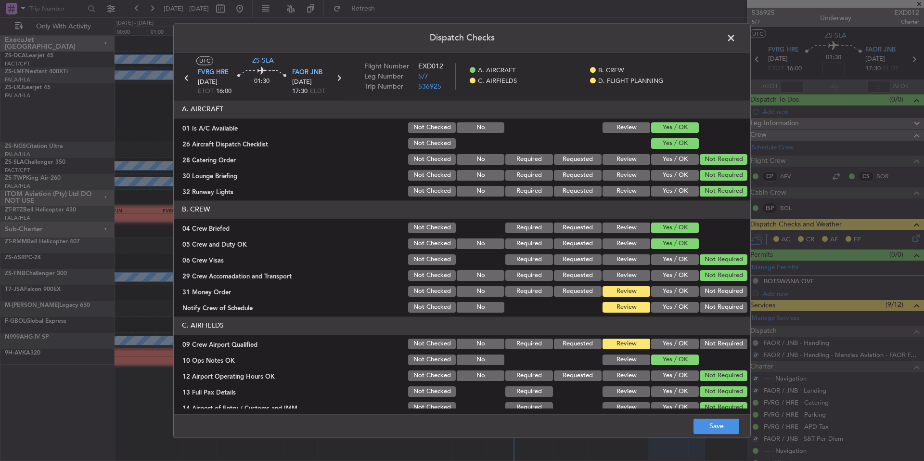
click at [716, 302] on div "Not Required" at bounding box center [722, 306] width 49 height 13
click at [717, 307] on button "Not Required" at bounding box center [724, 307] width 48 height 11
click at [717, 332] on header "C. AIRFIELDS" at bounding box center [462, 325] width 577 height 18
click at [718, 341] on button "Not Required" at bounding box center [724, 343] width 48 height 11
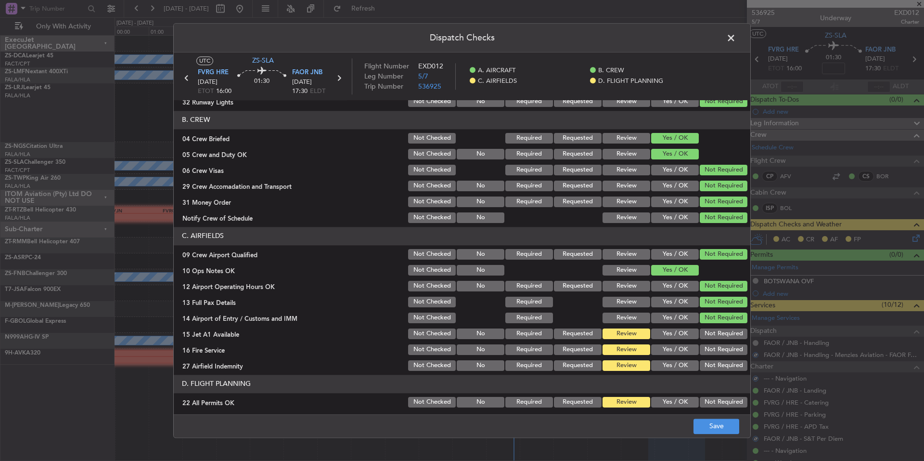
scroll to position [125, 0]
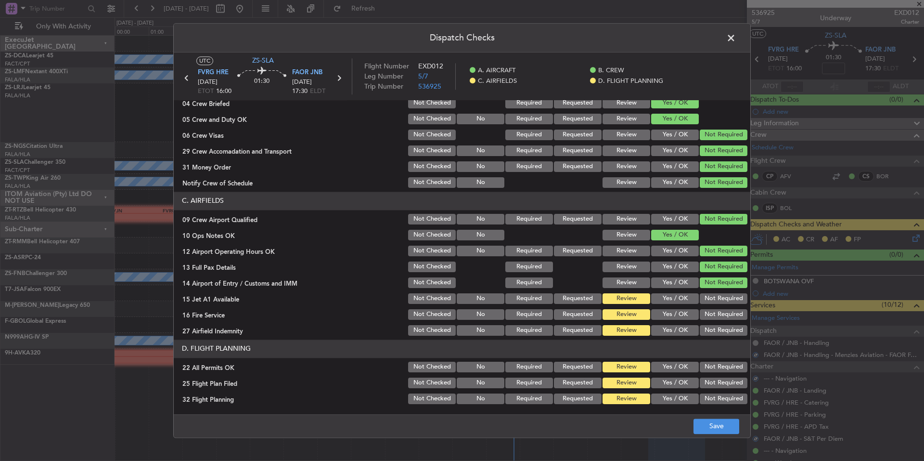
drag, startPoint x: 717, startPoint y: 334, endPoint x: 714, endPoint y: 321, distance: 12.8
click at [716, 333] on button "Not Required" at bounding box center [724, 330] width 48 height 11
drag, startPoint x: 714, startPoint y: 321, endPoint x: 714, endPoint y: 313, distance: 7.7
click at [714, 320] on div "Not Required" at bounding box center [722, 314] width 49 height 13
click at [714, 313] on button "Not Required" at bounding box center [724, 314] width 48 height 11
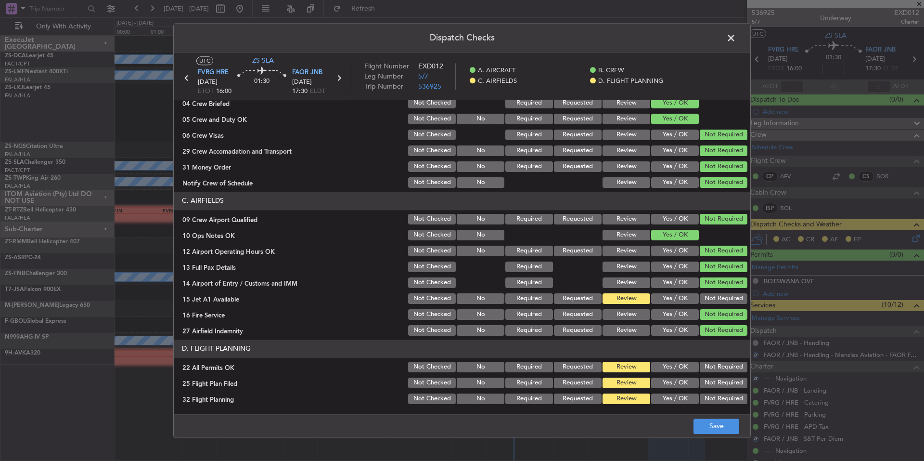
drag, startPoint x: 714, startPoint y: 308, endPoint x: 714, endPoint y: 299, distance: 8.2
click at [714, 307] on section "C. AIRFIELDS 09 Crew Airport Qualified Not Checked No Required Requested Review…" at bounding box center [462, 264] width 577 height 145
click at [714, 299] on button "Not Required" at bounding box center [724, 298] width 48 height 11
click at [711, 368] on button "Not Required" at bounding box center [724, 366] width 48 height 11
drag, startPoint x: 682, startPoint y: 380, endPoint x: 681, endPoint y: 387, distance: 6.8
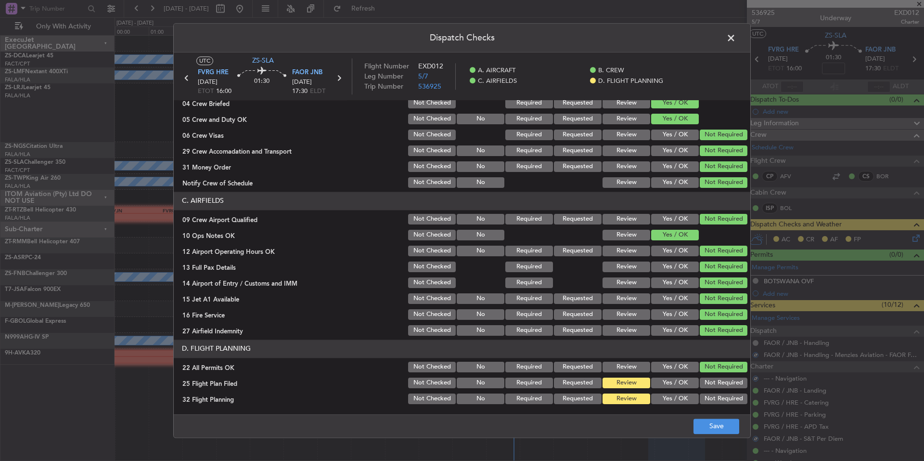
click at [681, 380] on button "Yes / OK" at bounding box center [675, 382] width 48 height 11
drag, startPoint x: 682, startPoint y: 389, endPoint x: 682, endPoint y: 396, distance: 6.3
click at [682, 390] on section "D. FLIGHT PLANNING 22 All Permits OK Not Checked No Required Requested Review Y…" at bounding box center [462, 372] width 577 height 66
click at [682, 396] on button "Yes / OK" at bounding box center [675, 398] width 48 height 11
click at [709, 425] on button "Save" at bounding box center [717, 425] width 46 height 15
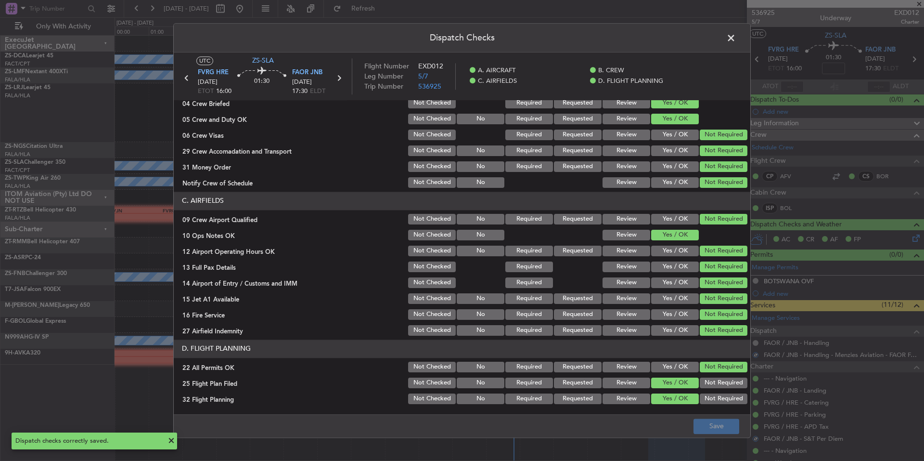
click at [736, 41] on span at bounding box center [736, 40] width 0 height 19
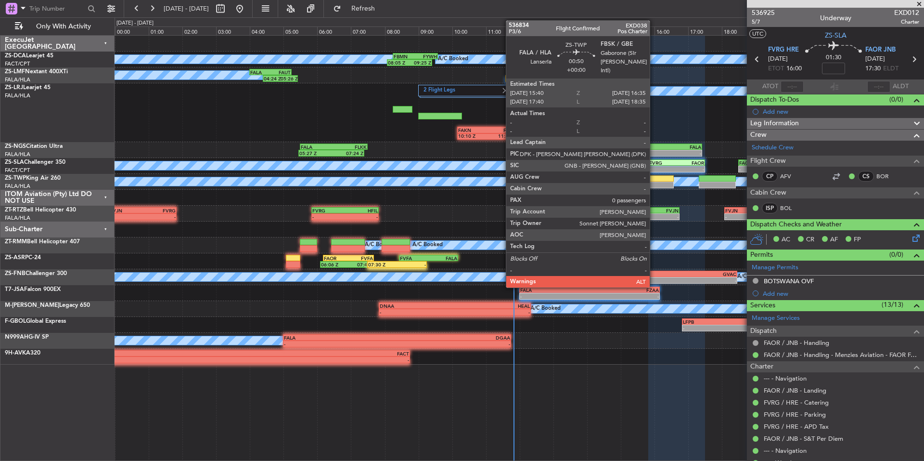
click at [654, 181] on div at bounding box center [658, 178] width 31 height 7
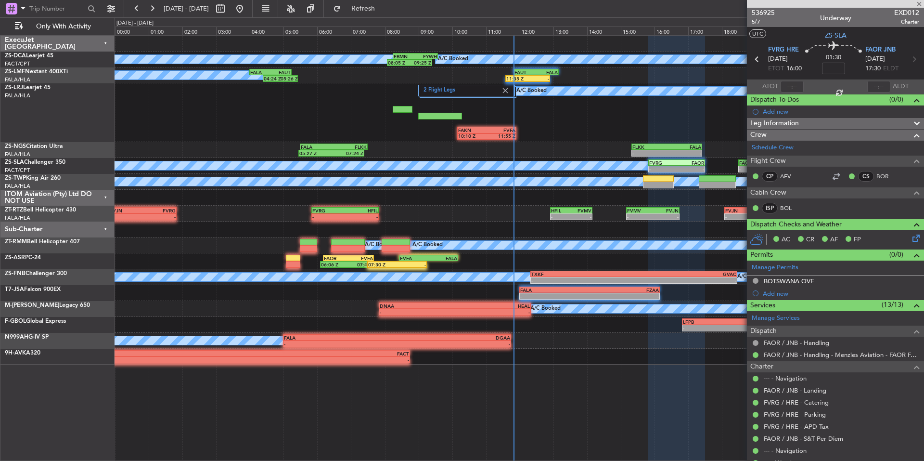
type input "0"
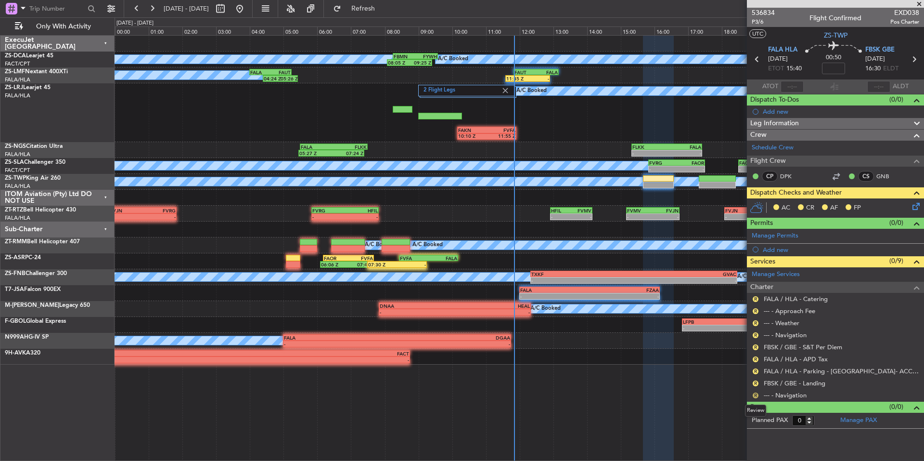
click at [755, 393] on button "R" at bounding box center [756, 395] width 6 height 6
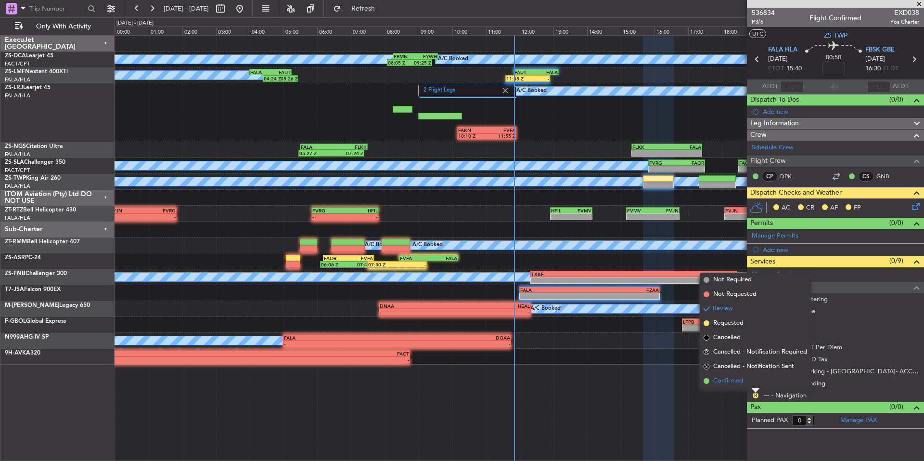
click at [739, 385] on span "Confirmed" at bounding box center [728, 381] width 30 height 10
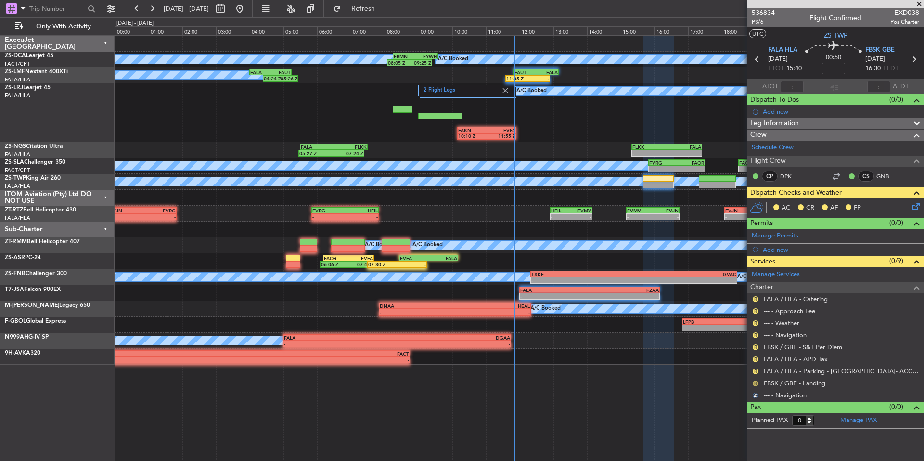
click at [754, 383] on button "R" at bounding box center [756, 383] width 6 height 6
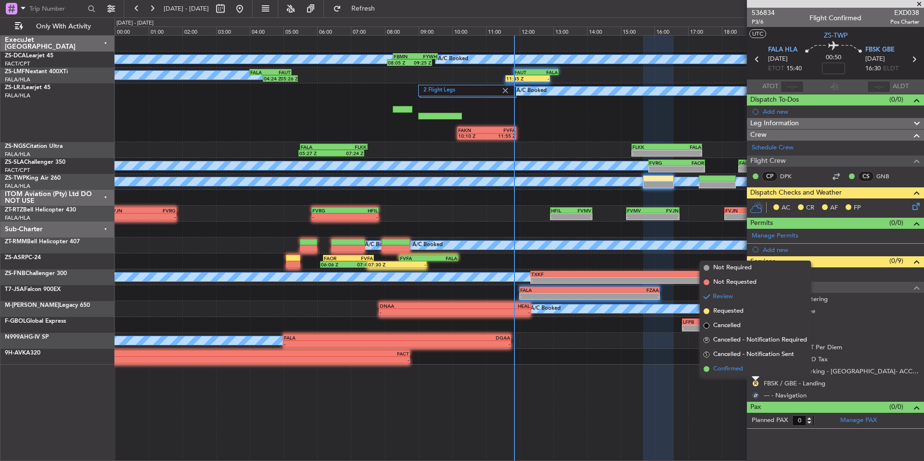
click at [742, 373] on span "Confirmed" at bounding box center [728, 369] width 30 height 10
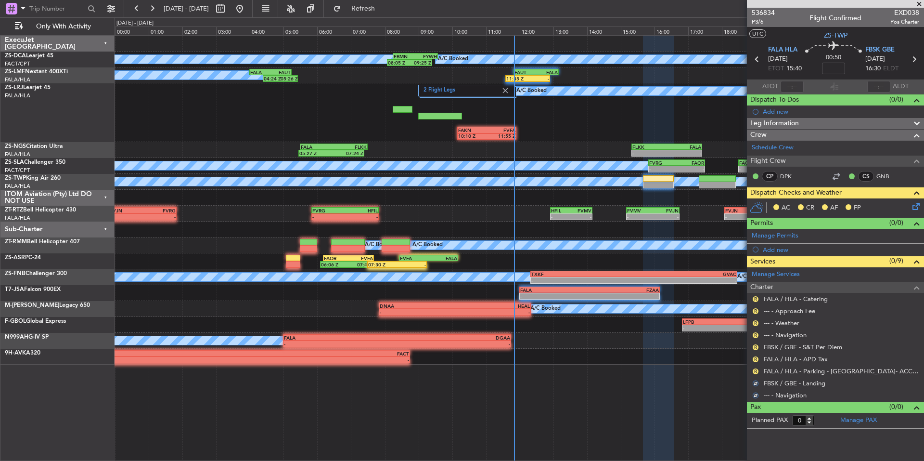
click at [750, 372] on div "R FALA / HLA - Parking - Lanseria Airport- ACC # 1800" at bounding box center [835, 371] width 177 height 12
click at [753, 371] on button "R" at bounding box center [756, 371] width 6 height 6
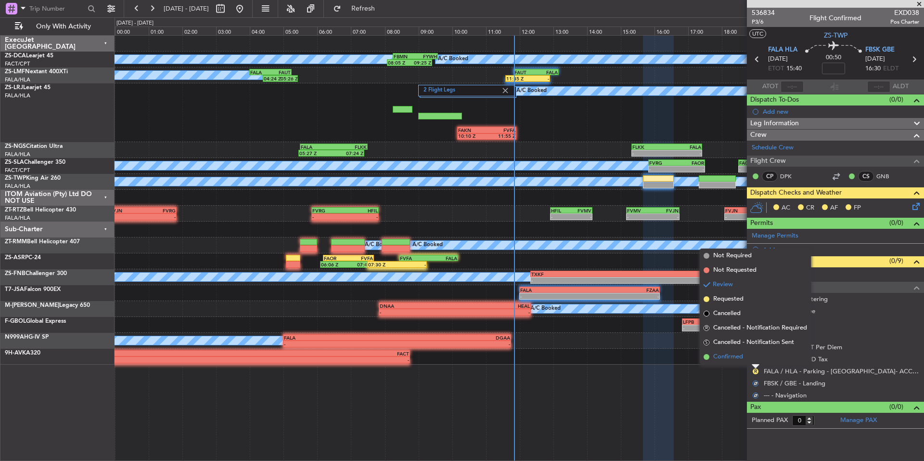
click at [743, 359] on span "Confirmed" at bounding box center [728, 357] width 30 height 10
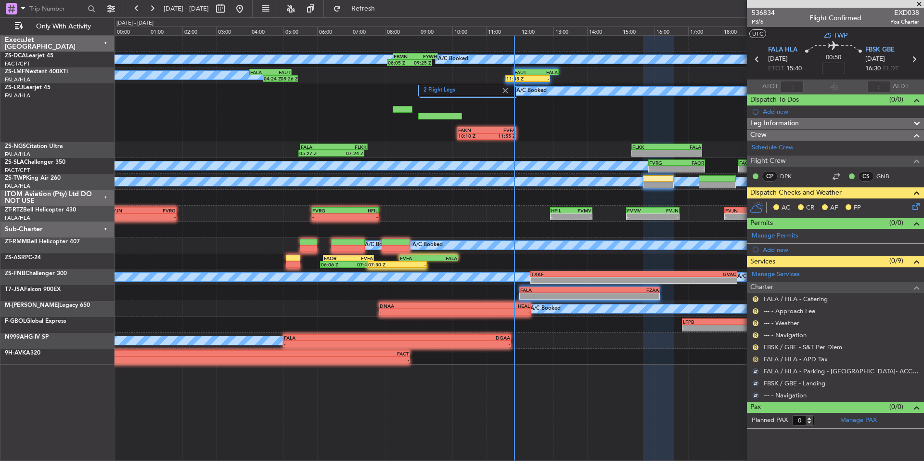
click at [756, 357] on button "R" at bounding box center [756, 359] width 6 height 6
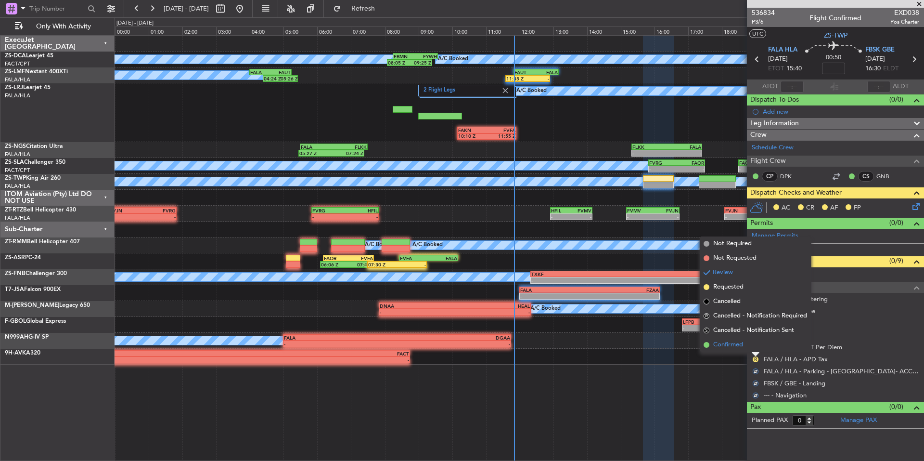
click at [743, 348] on span "Confirmed" at bounding box center [728, 345] width 30 height 10
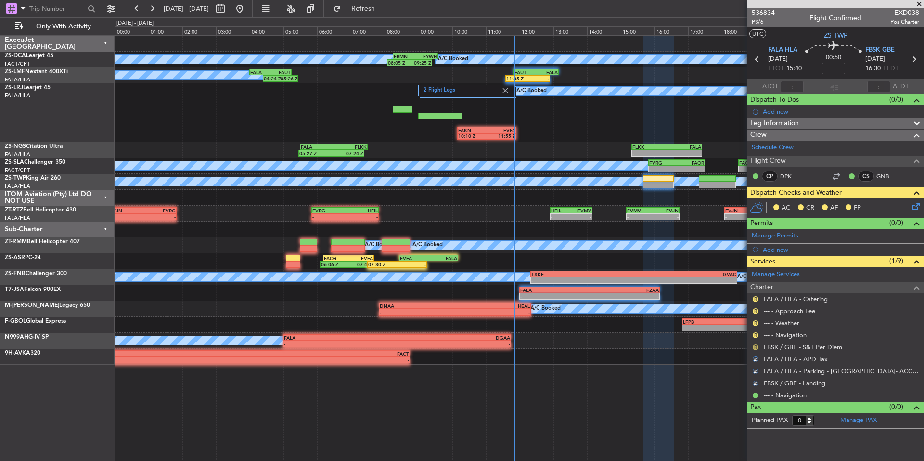
click at [752, 347] on div "R" at bounding box center [756, 347] width 8 height 8
click at [752, 346] on div "R" at bounding box center [756, 347] width 8 height 8
click at [756, 346] on button "R" at bounding box center [756, 347] width 6 height 6
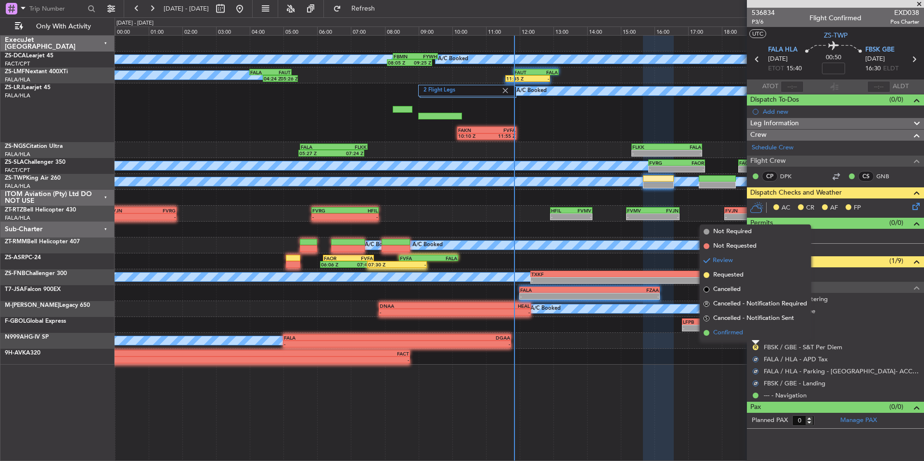
click at [744, 332] on li "Confirmed" at bounding box center [755, 332] width 111 height 14
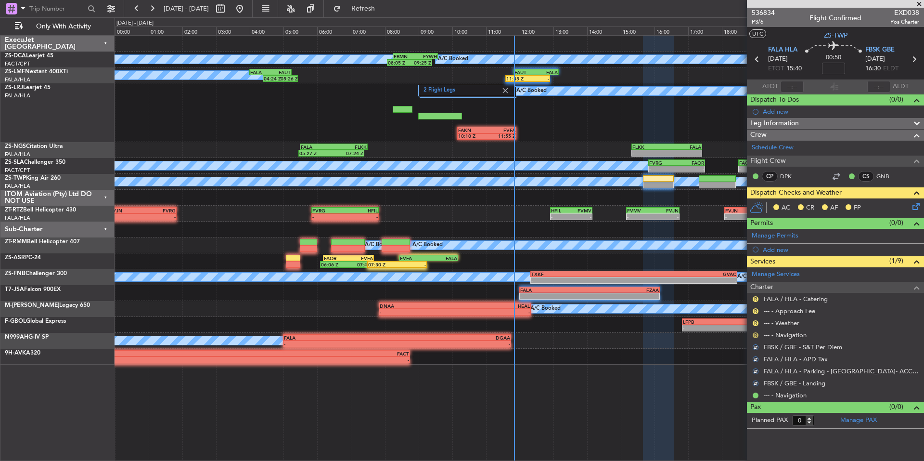
click at [758, 332] on button "R" at bounding box center [756, 335] width 6 height 6
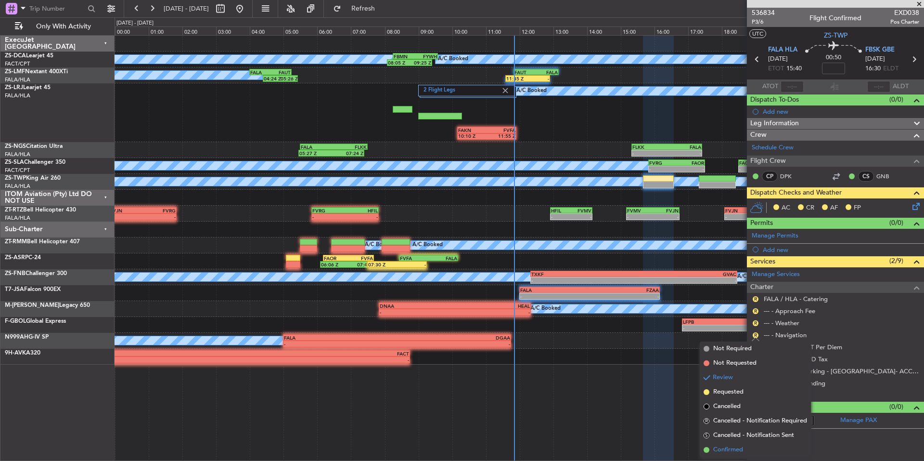
click at [736, 450] on span "Confirmed" at bounding box center [728, 450] width 30 height 10
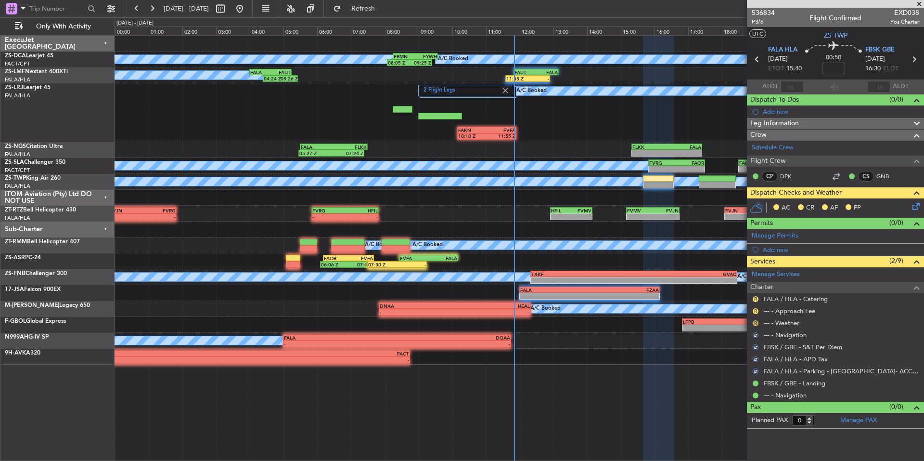
click at [755, 322] on button "R" at bounding box center [756, 323] width 6 height 6
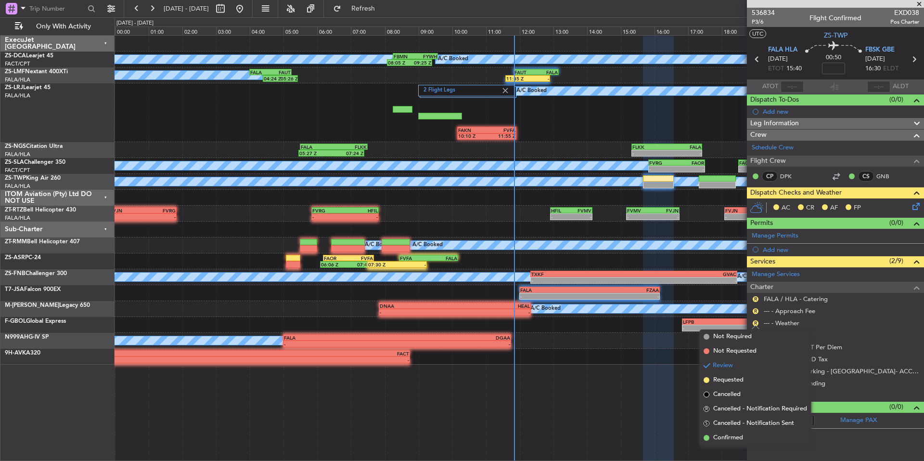
drag, startPoint x: 734, startPoint y: 437, endPoint x: 739, endPoint y: 412, distance: 25.5
click at [734, 437] on span "Confirmed" at bounding box center [728, 438] width 30 height 10
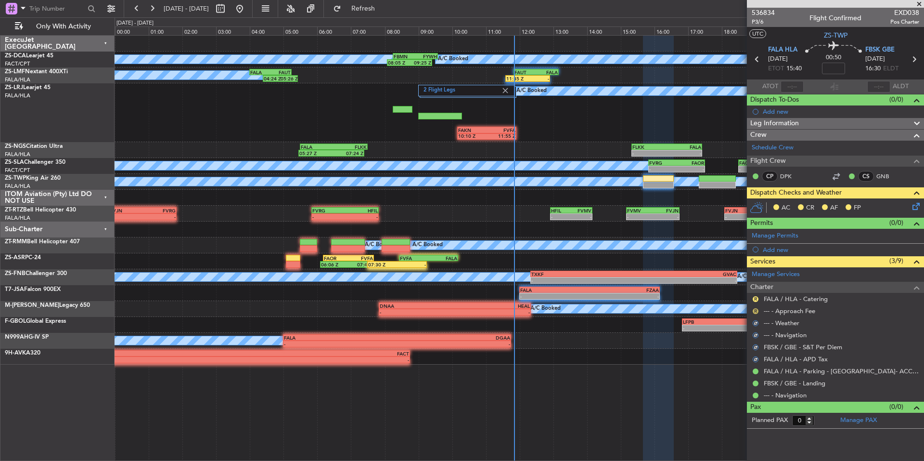
click at [755, 311] on button "R" at bounding box center [756, 311] width 6 height 6
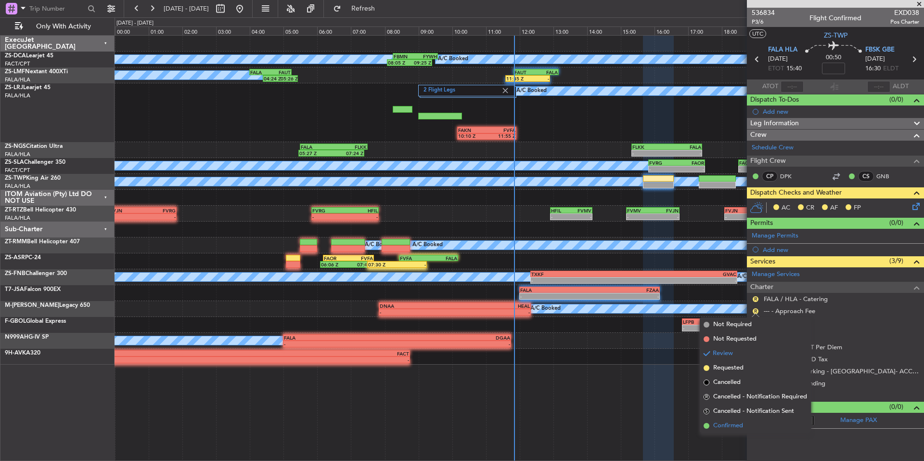
click at [730, 427] on span "Confirmed" at bounding box center [728, 426] width 30 height 10
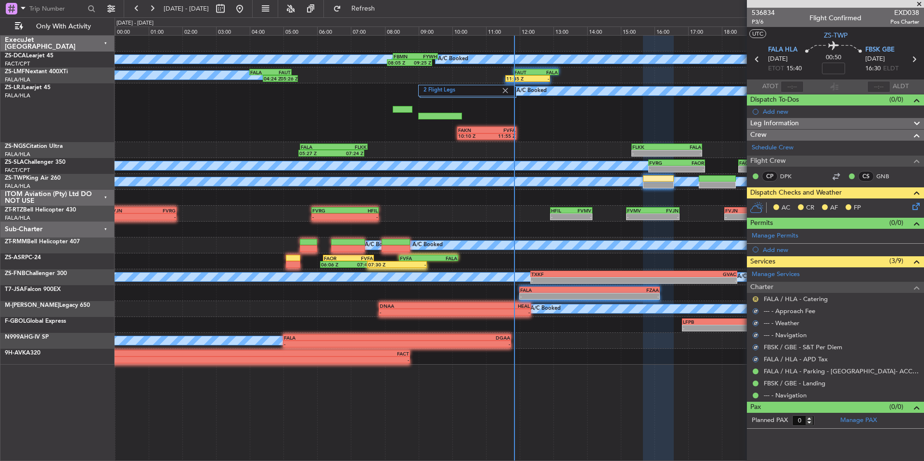
click at [755, 297] on button "R" at bounding box center [756, 299] width 6 height 6
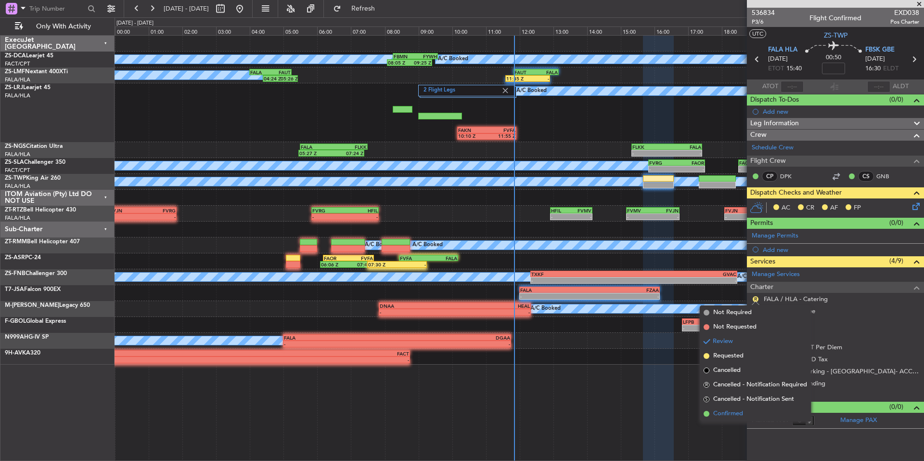
click at [727, 413] on span "Confirmed" at bounding box center [728, 414] width 30 height 10
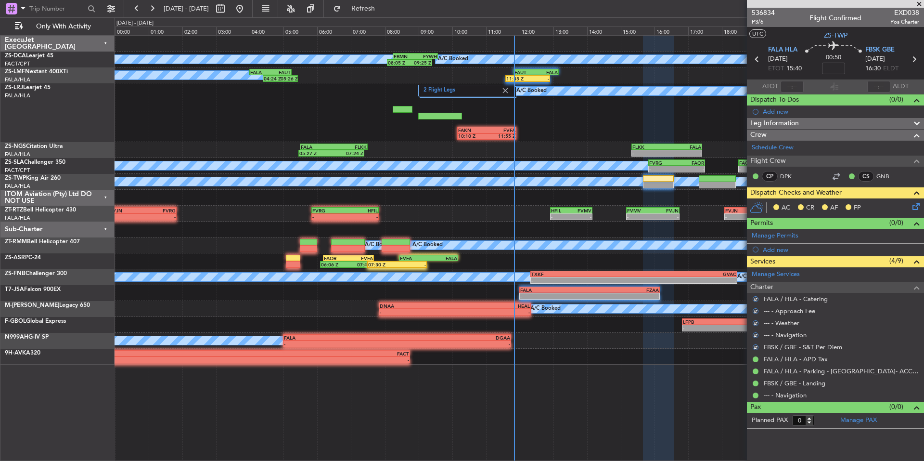
click at [913, 204] on icon at bounding box center [915, 205] width 8 height 8
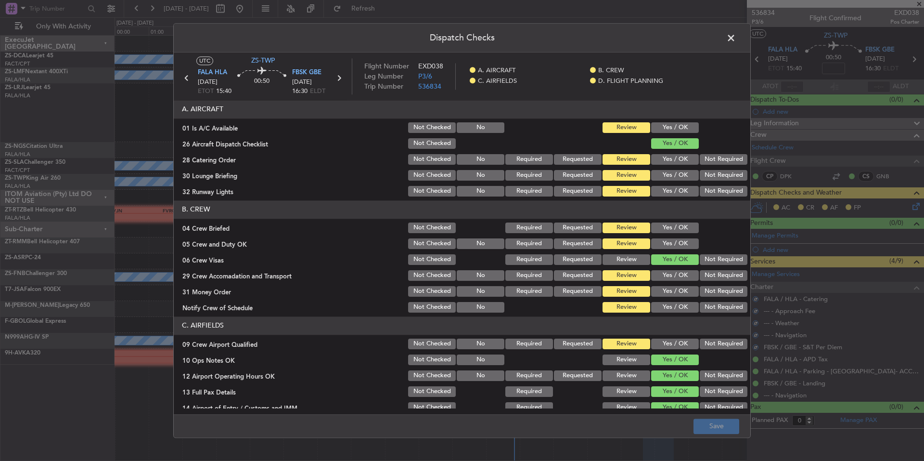
click at [684, 127] on button "Yes / OK" at bounding box center [675, 127] width 48 height 11
click at [710, 158] on button "Not Required" at bounding box center [724, 159] width 48 height 11
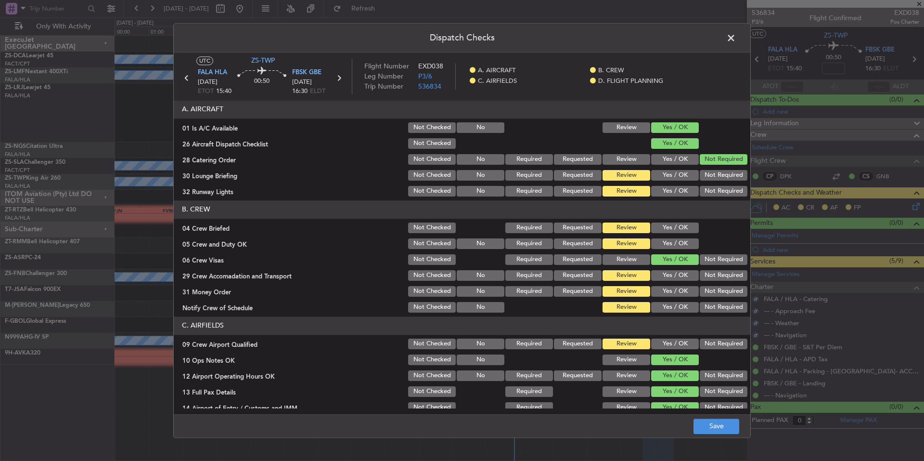
drag, startPoint x: 710, startPoint y: 169, endPoint x: 710, endPoint y: 179, distance: 9.1
click at [710, 171] on div "Not Required" at bounding box center [722, 174] width 49 height 13
click at [710, 179] on button "Not Required" at bounding box center [724, 175] width 48 height 11
click at [710, 181] on div "Not Required" at bounding box center [722, 174] width 49 height 13
click at [712, 189] on button "Not Required" at bounding box center [724, 191] width 48 height 11
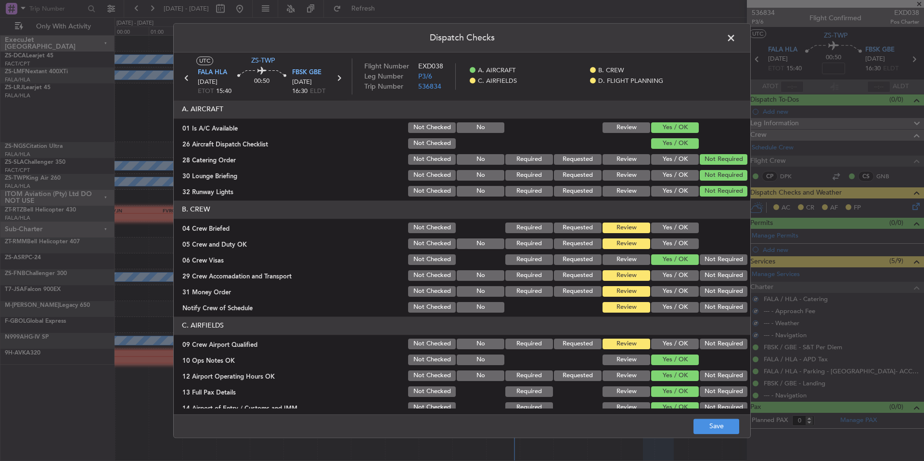
drag, startPoint x: 691, startPoint y: 219, endPoint x: 691, endPoint y: 229, distance: 9.1
click at [691, 222] on section "B. CREW 04 Crew Briefed Not Checked Required Requested Review Yes / OK 05 Crew …" at bounding box center [462, 257] width 577 height 114
click at [687, 235] on section "B. CREW 04 Crew Briefed Not Checked Required Requested Review Yes / OK 05 Crew …" at bounding box center [462, 257] width 577 height 114
click at [685, 245] on button "Yes / OK" at bounding box center [675, 243] width 48 height 11
click at [684, 228] on button "Yes / OK" at bounding box center [675, 227] width 48 height 11
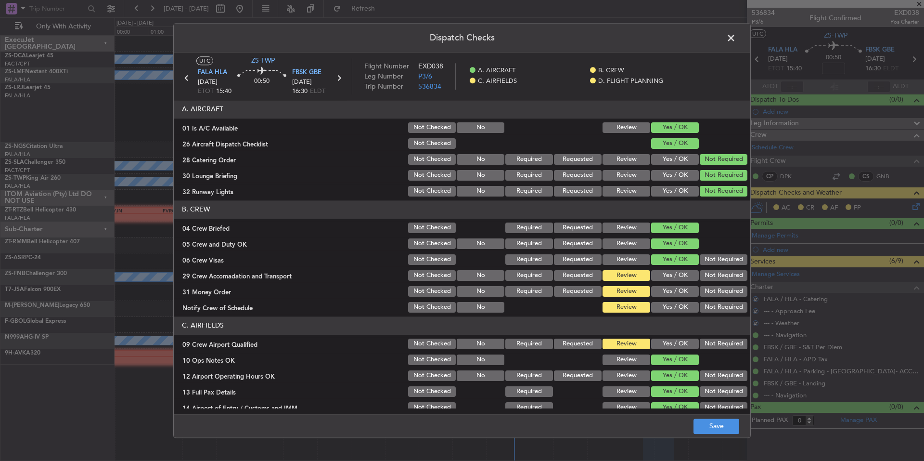
click at [700, 255] on button "Not Required" at bounding box center [724, 259] width 48 height 11
drag, startPoint x: 710, startPoint y: 274, endPoint x: 713, endPoint y: 283, distance: 9.1
click at [710, 275] on button "Not Required" at bounding box center [724, 275] width 48 height 11
drag, startPoint x: 713, startPoint y: 283, endPoint x: 715, endPoint y: 289, distance: 6.5
click at [713, 283] on section "B. CREW 04 Crew Briefed Not Checked Required Requested Review Yes / OK 05 Crew …" at bounding box center [462, 257] width 577 height 114
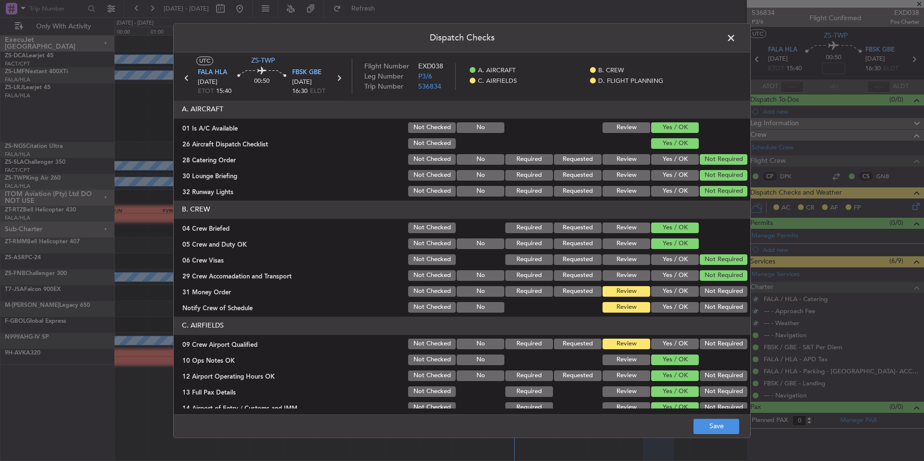
click at [716, 291] on button "Not Required" at bounding box center [724, 291] width 48 height 11
drag, startPoint x: 718, startPoint y: 296, endPoint x: 720, endPoint y: 302, distance: 6.9
click at [718, 297] on div "Not Required" at bounding box center [722, 290] width 49 height 13
drag, startPoint x: 720, startPoint y: 303, endPoint x: 720, endPoint y: 309, distance: 6.3
click at [720, 304] on button "Not Required" at bounding box center [724, 307] width 48 height 11
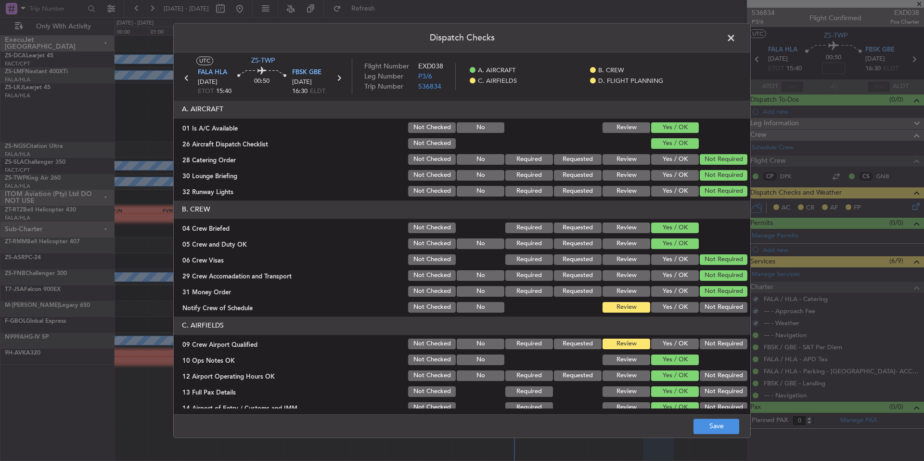
click at [720, 309] on button "Not Required" at bounding box center [724, 307] width 48 height 11
click at [718, 339] on button "Not Required" at bounding box center [724, 343] width 48 height 11
click at [719, 345] on button "Not Required" at bounding box center [724, 343] width 48 height 11
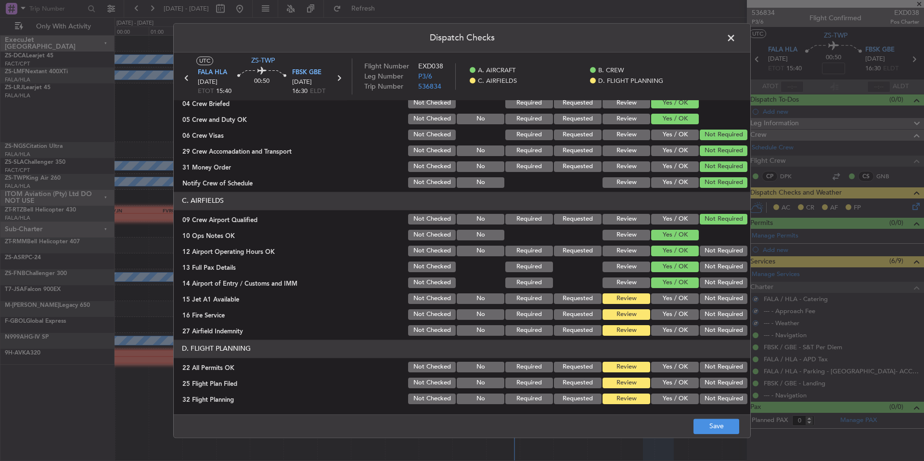
drag, startPoint x: 719, startPoint y: 335, endPoint x: 719, endPoint y: 329, distance: 5.3
click at [719, 333] on button "Not Required" at bounding box center [724, 330] width 48 height 11
drag, startPoint x: 719, startPoint y: 324, endPoint x: 719, endPoint y: 318, distance: 6.7
click at [719, 323] on section "C. AIRFIELDS 09 Crew Airport Qualified Not Checked No Required Requested Review…" at bounding box center [462, 264] width 577 height 145
drag, startPoint x: 719, startPoint y: 316, endPoint x: 719, endPoint y: 309, distance: 6.8
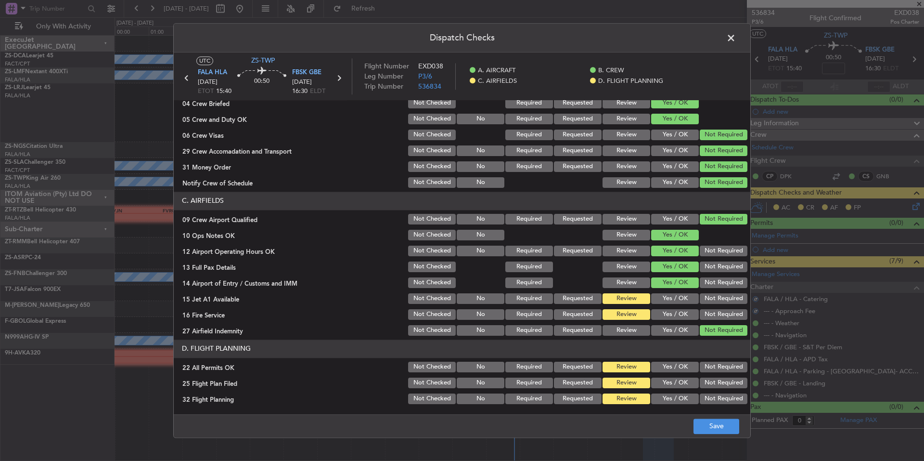
click at [719, 313] on button "Not Required" at bounding box center [724, 314] width 48 height 11
click at [719, 308] on div "Not Required" at bounding box center [722, 314] width 49 height 13
click at [719, 300] on button "Not Required" at bounding box center [724, 298] width 48 height 11
click at [719, 299] on button "Not Required" at bounding box center [724, 298] width 48 height 11
click at [709, 361] on div "Not Required" at bounding box center [722, 366] width 49 height 13
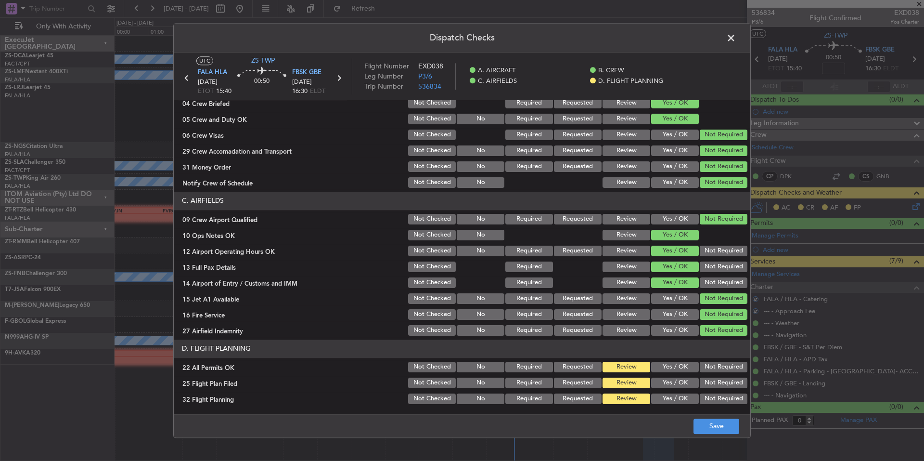
click at [674, 379] on button "Yes / OK" at bounding box center [675, 382] width 48 height 11
drag, startPoint x: 676, startPoint y: 388, endPoint x: 679, endPoint y: 396, distance: 8.7
click at [676, 390] on section "D. FLIGHT PLANNING 22 All Permits OK Not Checked No Required Requested Review Y…" at bounding box center [462, 372] width 577 height 66
click at [679, 396] on button "Yes / OK" at bounding box center [675, 398] width 48 height 11
click at [680, 396] on button "Yes / OK" at bounding box center [675, 398] width 48 height 11
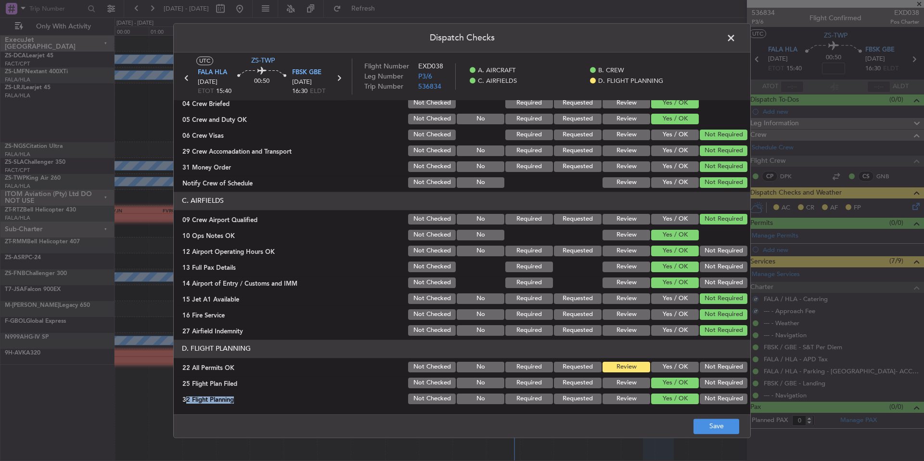
click at [715, 369] on button "Not Required" at bounding box center [724, 366] width 48 height 11
click at [719, 426] on button "Save" at bounding box center [717, 425] width 46 height 15
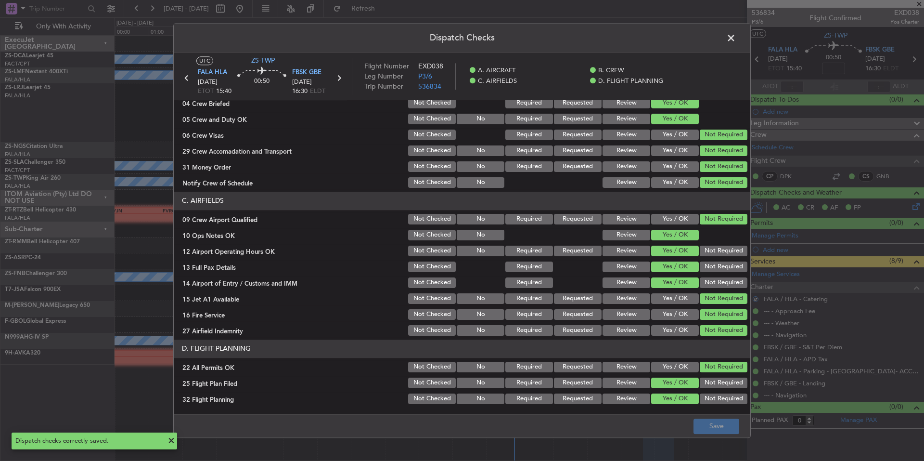
click at [736, 36] on span at bounding box center [736, 40] width 0 height 19
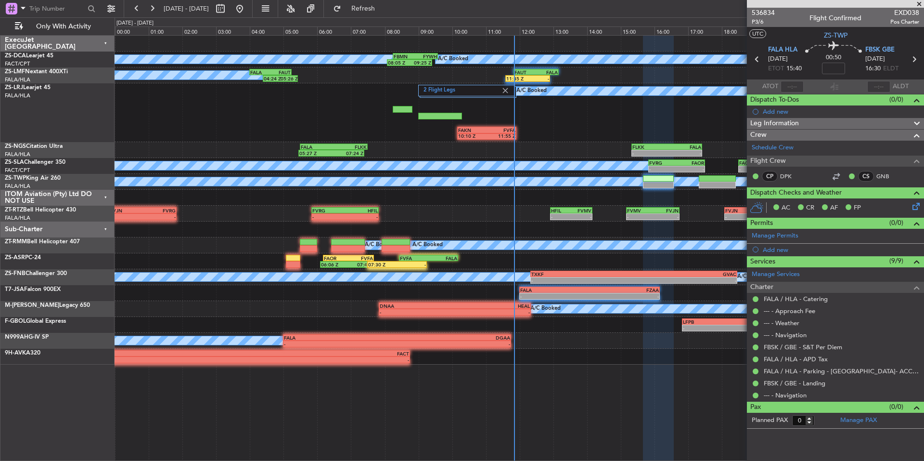
click at [919, 4] on span at bounding box center [920, 4] width 10 height 9
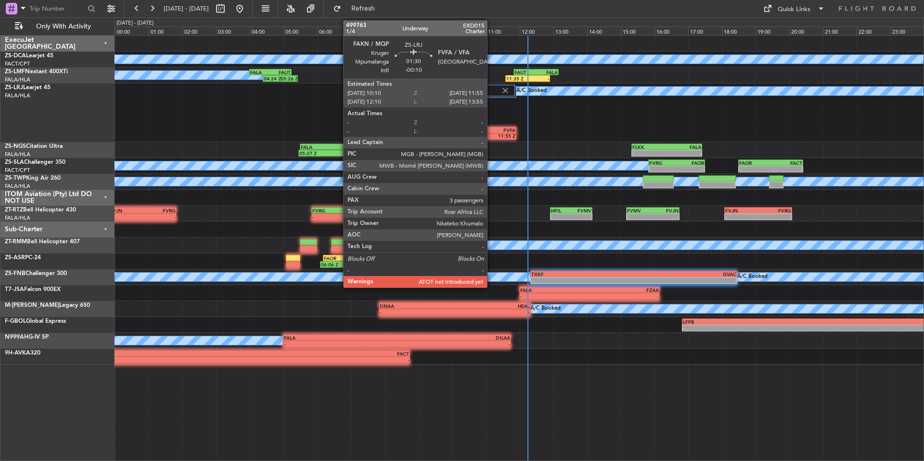
click at [491, 129] on div "FVFA" at bounding box center [501, 130] width 29 height 6
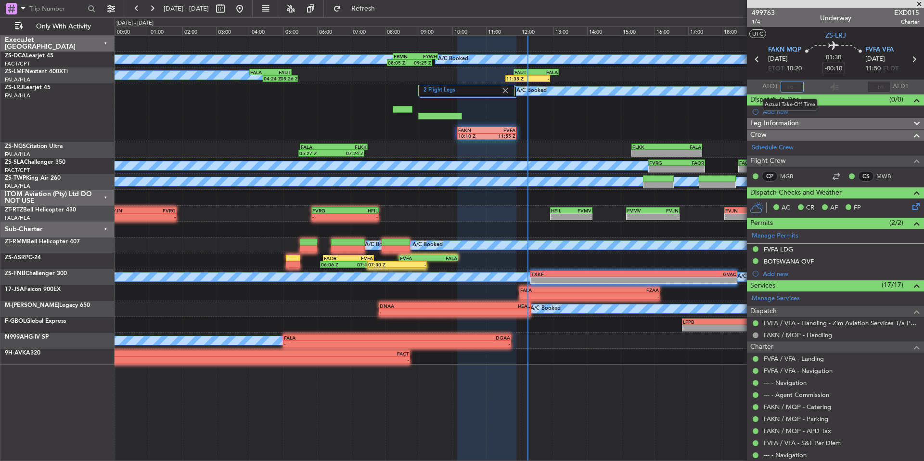
click at [790, 87] on input "text" at bounding box center [792, 87] width 23 height 12
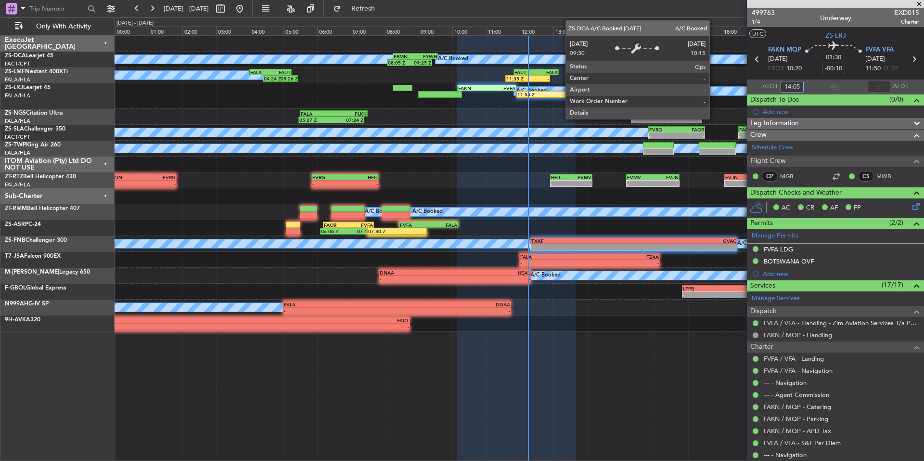
type input "12:05"
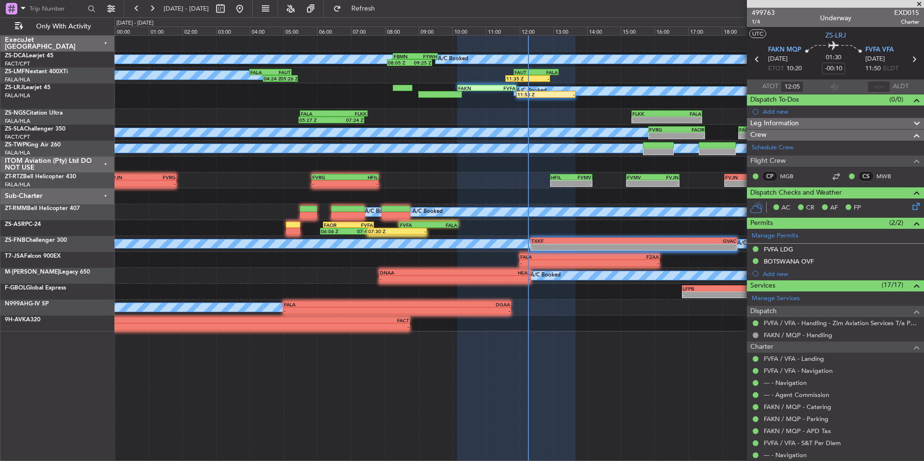
click at [918, 4] on span at bounding box center [920, 4] width 10 height 9
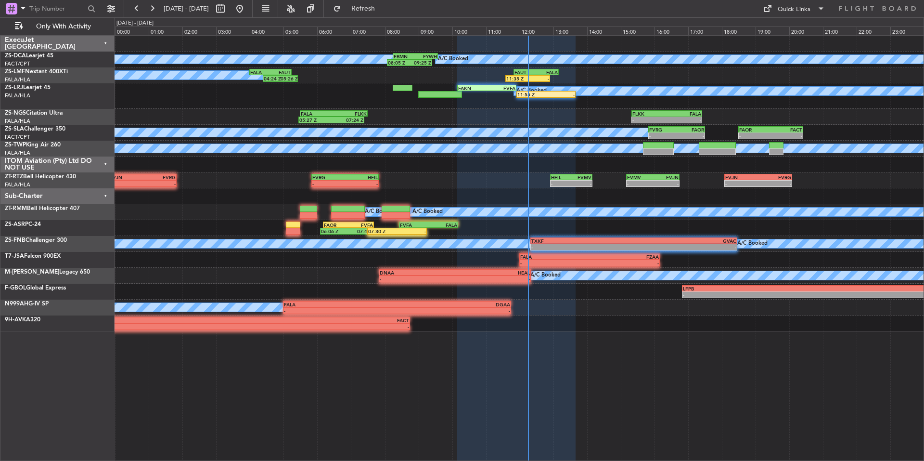
type input "0"
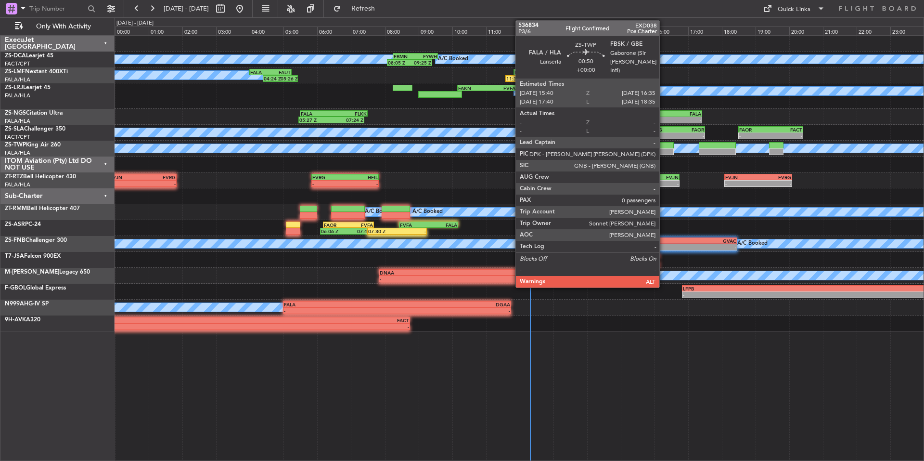
click at [664, 148] on div at bounding box center [658, 145] width 31 height 7
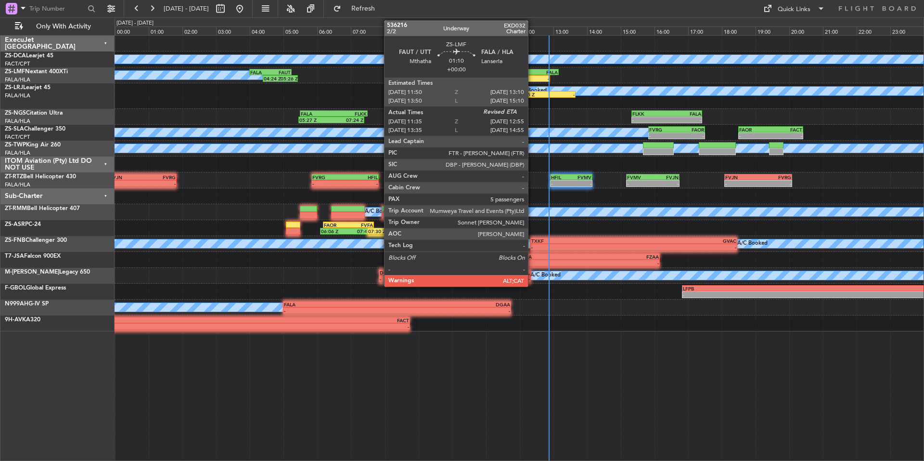
click at [532, 76] on div "-" at bounding box center [539, 79] width 22 height 6
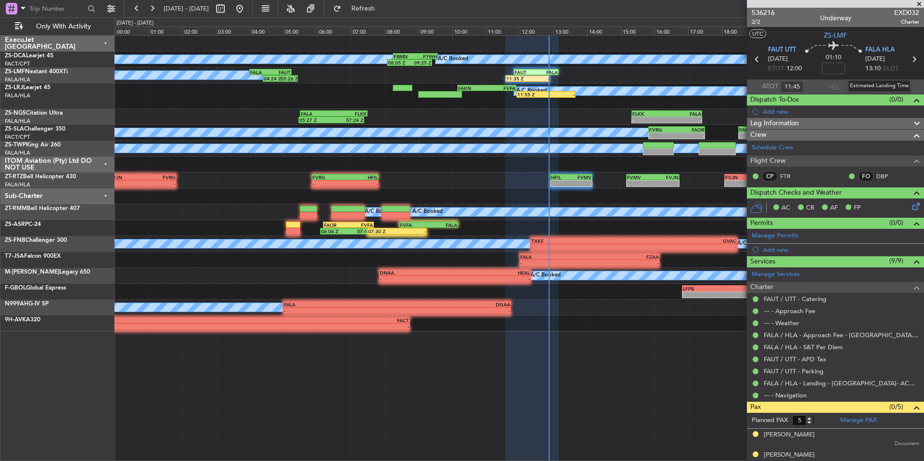
click at [870, 86] on div "Estimated Landing Time" at bounding box center [879, 86] width 63 height 12
click at [871, 81] on input "text" at bounding box center [878, 87] width 23 height 12
type input "12:42"
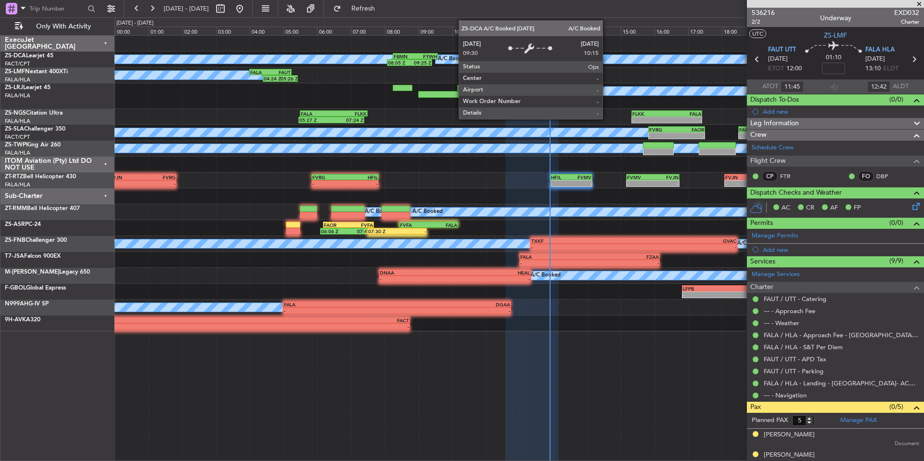
type input "13:45"
type input "14:42"
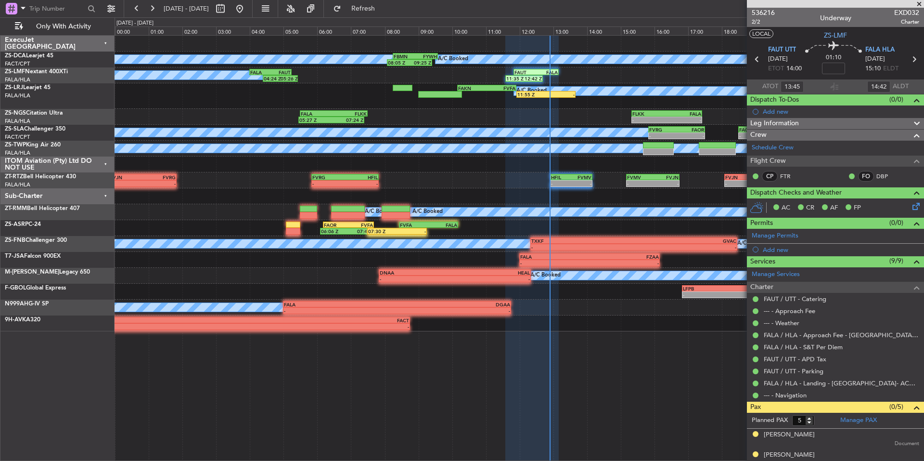
type input "11:45"
type input "12:42"
drag, startPoint x: 923, startPoint y: 5, endPoint x: 549, endPoint y: 61, distance: 378.2
click at [923, 5] on span at bounding box center [920, 4] width 10 height 9
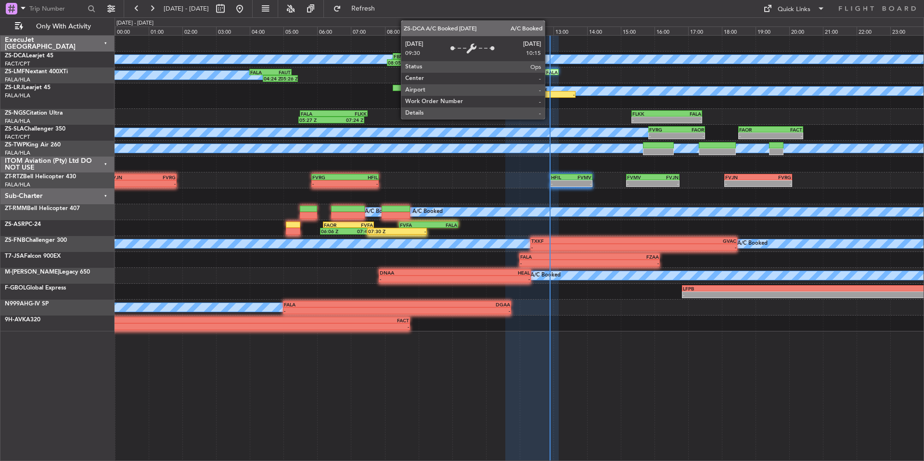
type input "0"
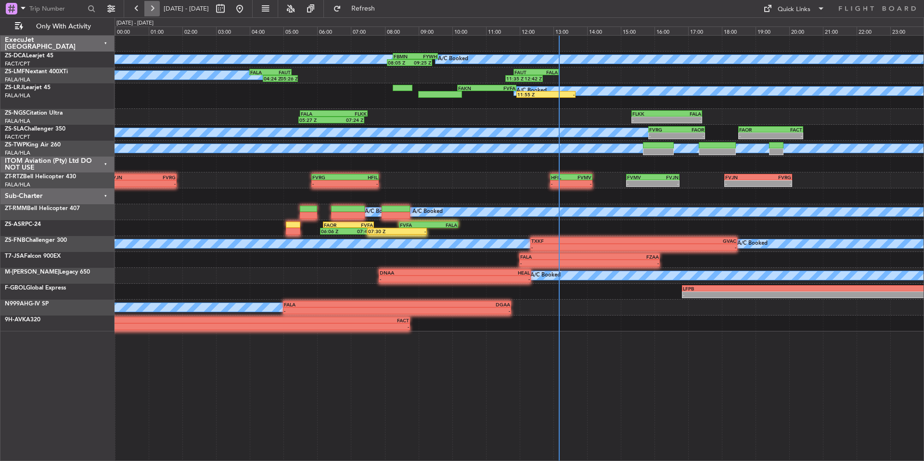
click at [156, 1] on button at bounding box center [151, 8] width 15 height 15
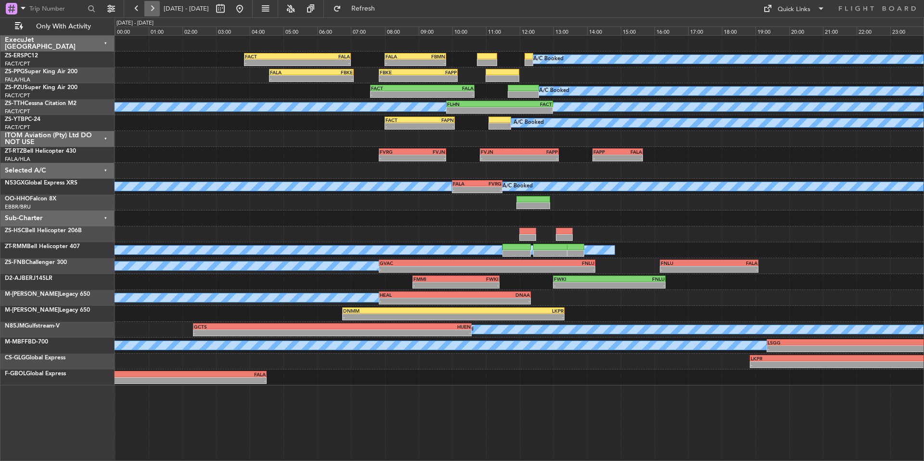
click at [153, 12] on button at bounding box center [151, 8] width 15 height 15
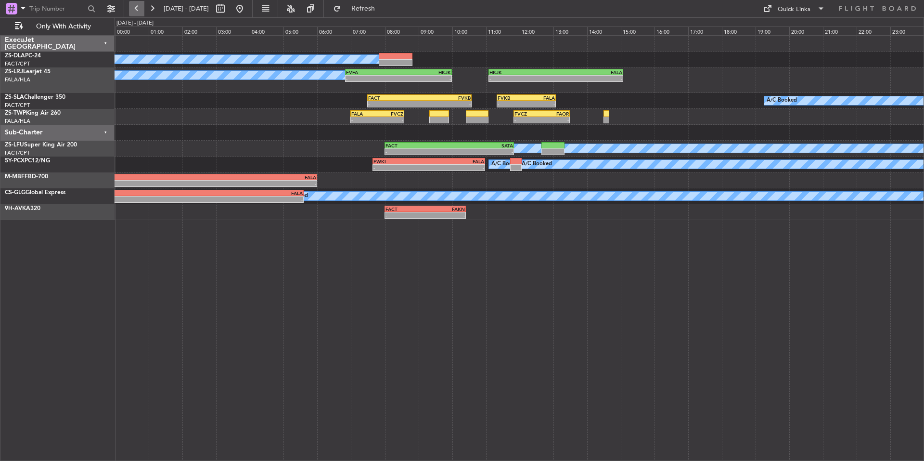
click at [141, 9] on button at bounding box center [136, 8] width 15 height 15
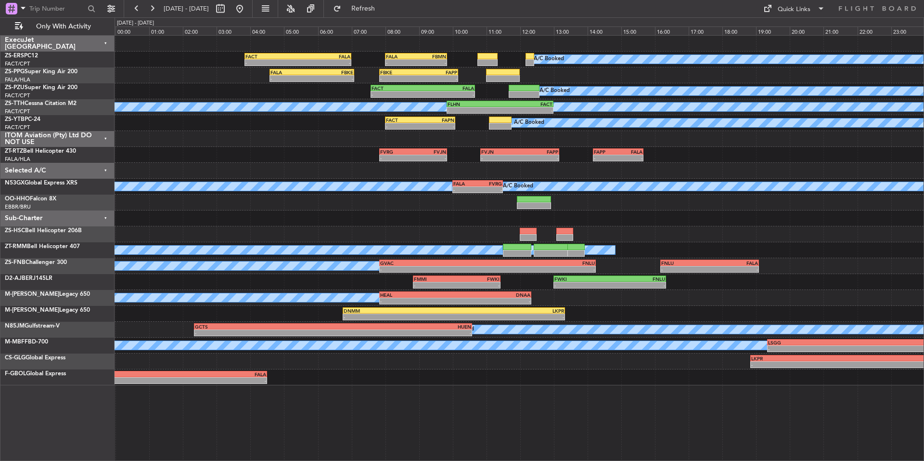
click at [128, 11] on fb-range-datepicker "20 Sep 2025 - 21 Sep 2025" at bounding box center [188, 8] width 129 height 17
click at [135, 9] on button at bounding box center [136, 8] width 15 height 15
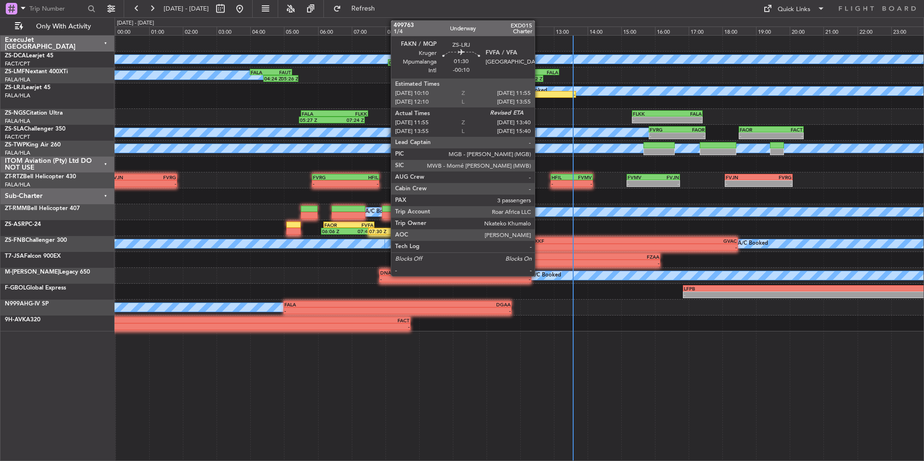
click at [539, 93] on div "11:55 Z" at bounding box center [532, 94] width 29 height 6
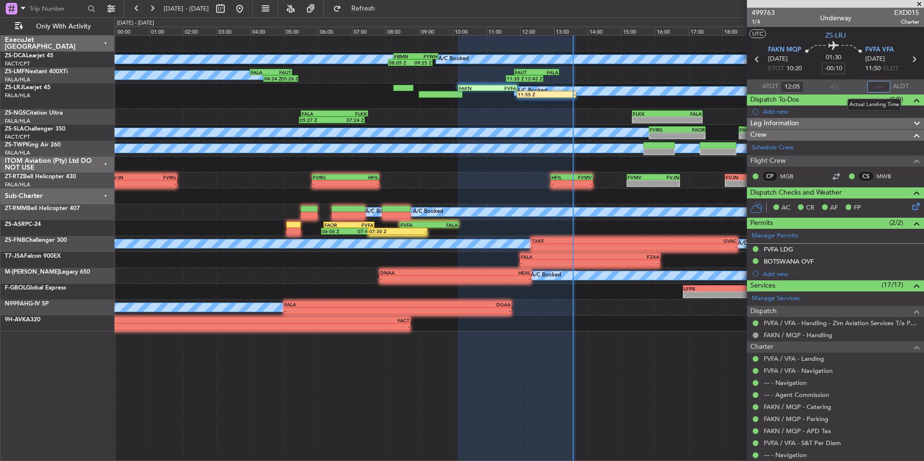
click at [877, 83] on input "text" at bounding box center [878, 87] width 23 height 12
type input "13:25"
